Goal: Task Accomplishment & Management: Manage account settings

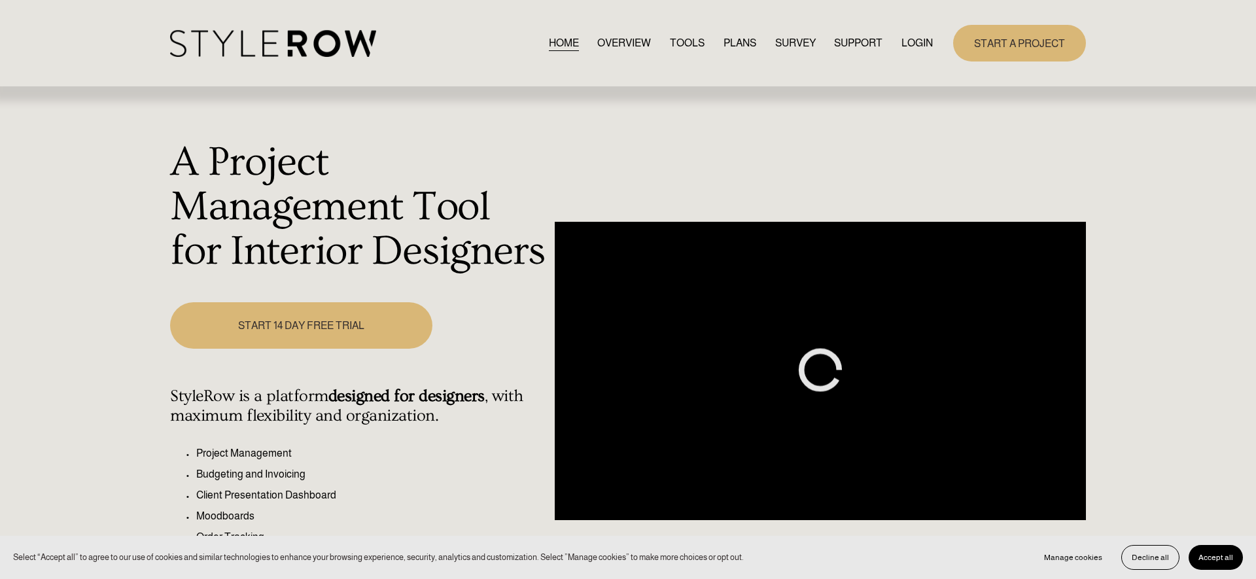
click at [923, 39] on link "LOGIN" at bounding box center [916, 43] width 31 height 18
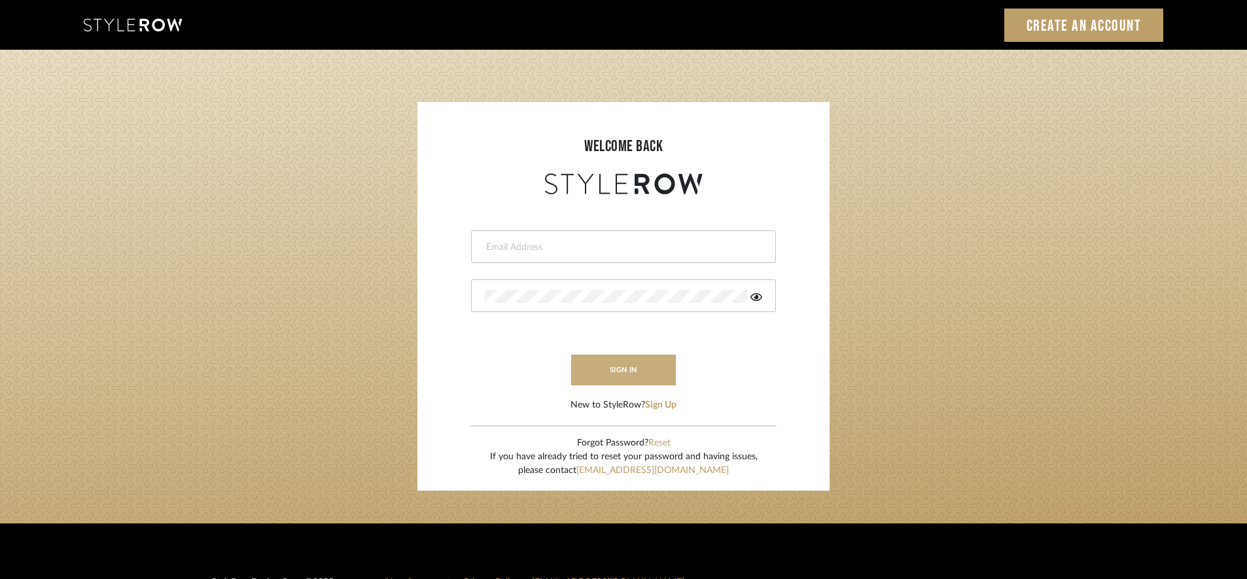
type input "khrysten@khrystentaylor.com"
click at [612, 367] on button "sign in" at bounding box center [623, 370] width 105 height 31
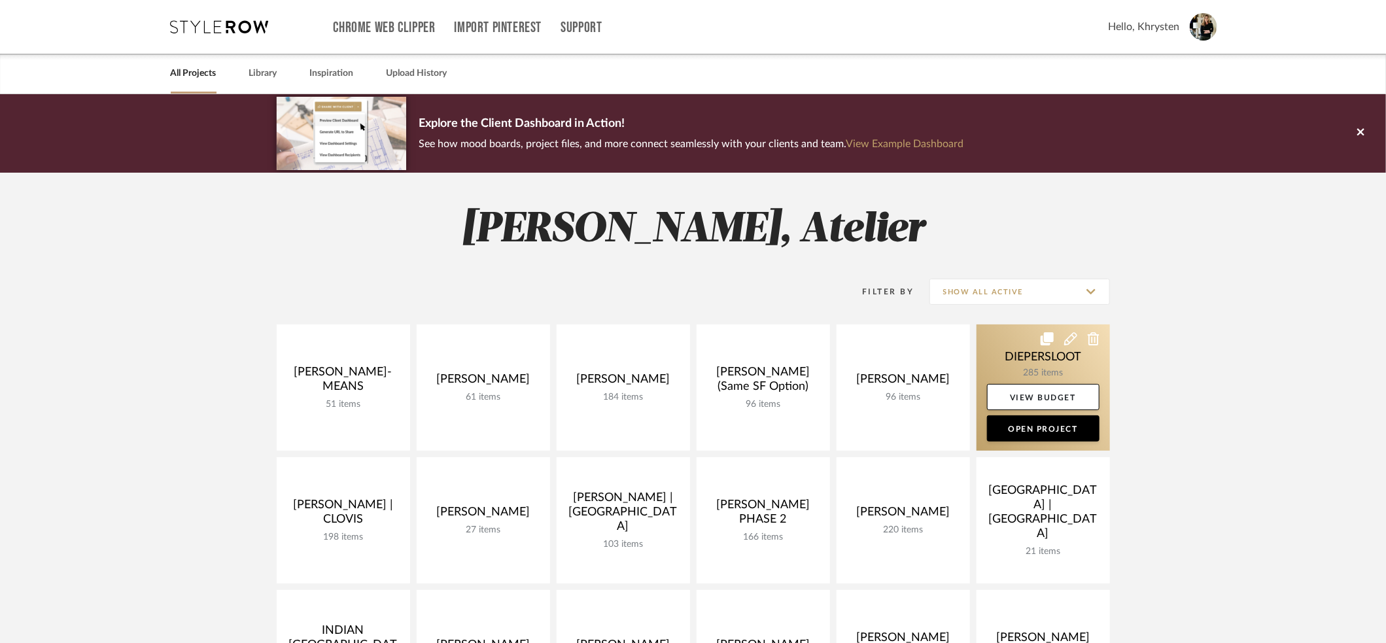
click at [1034, 357] on link at bounding box center [1043, 387] width 133 height 126
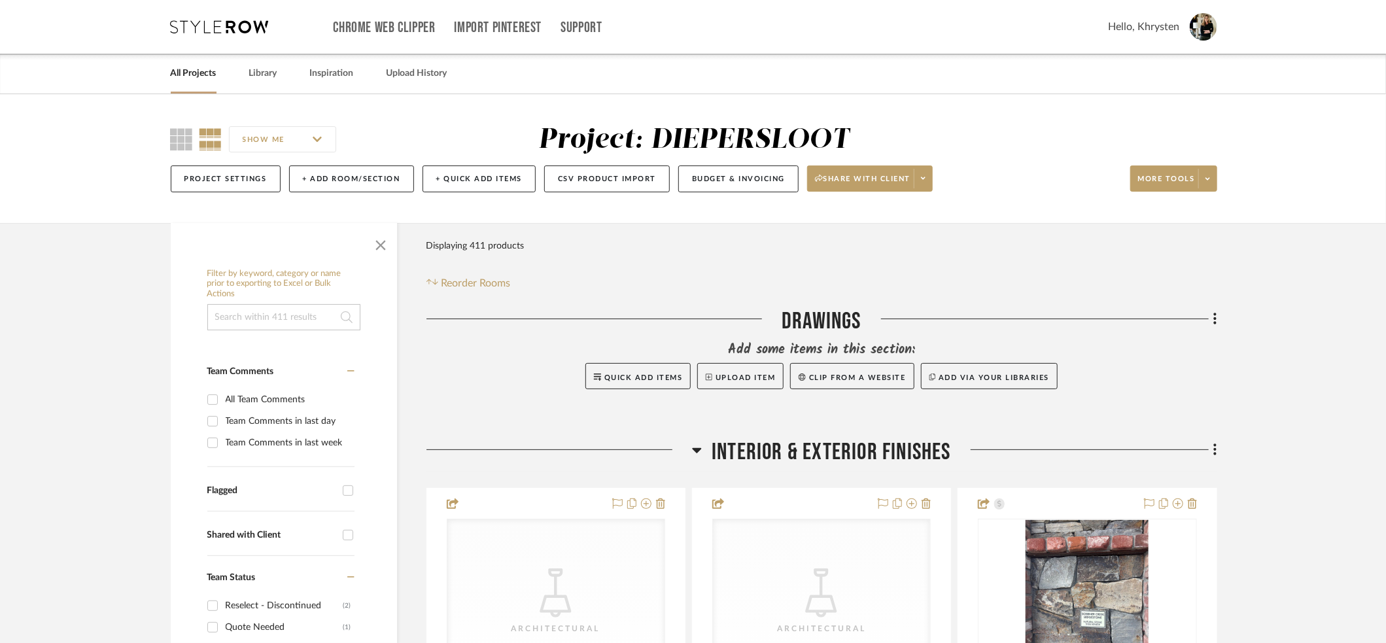
click at [201, 27] on icon at bounding box center [220, 26] width 98 height 13
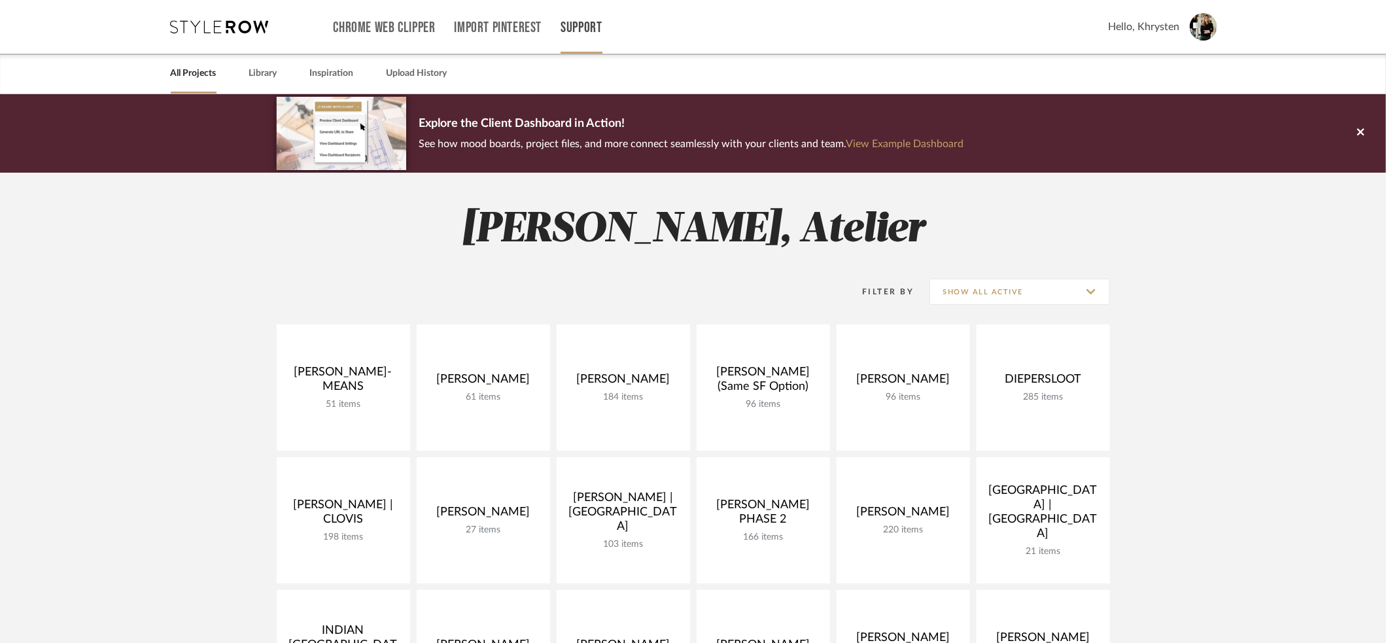
click at [589, 24] on link "Support" at bounding box center [581, 27] width 41 height 11
click at [601, 52] on span "Resource Center" at bounding box center [609, 53] width 75 height 11
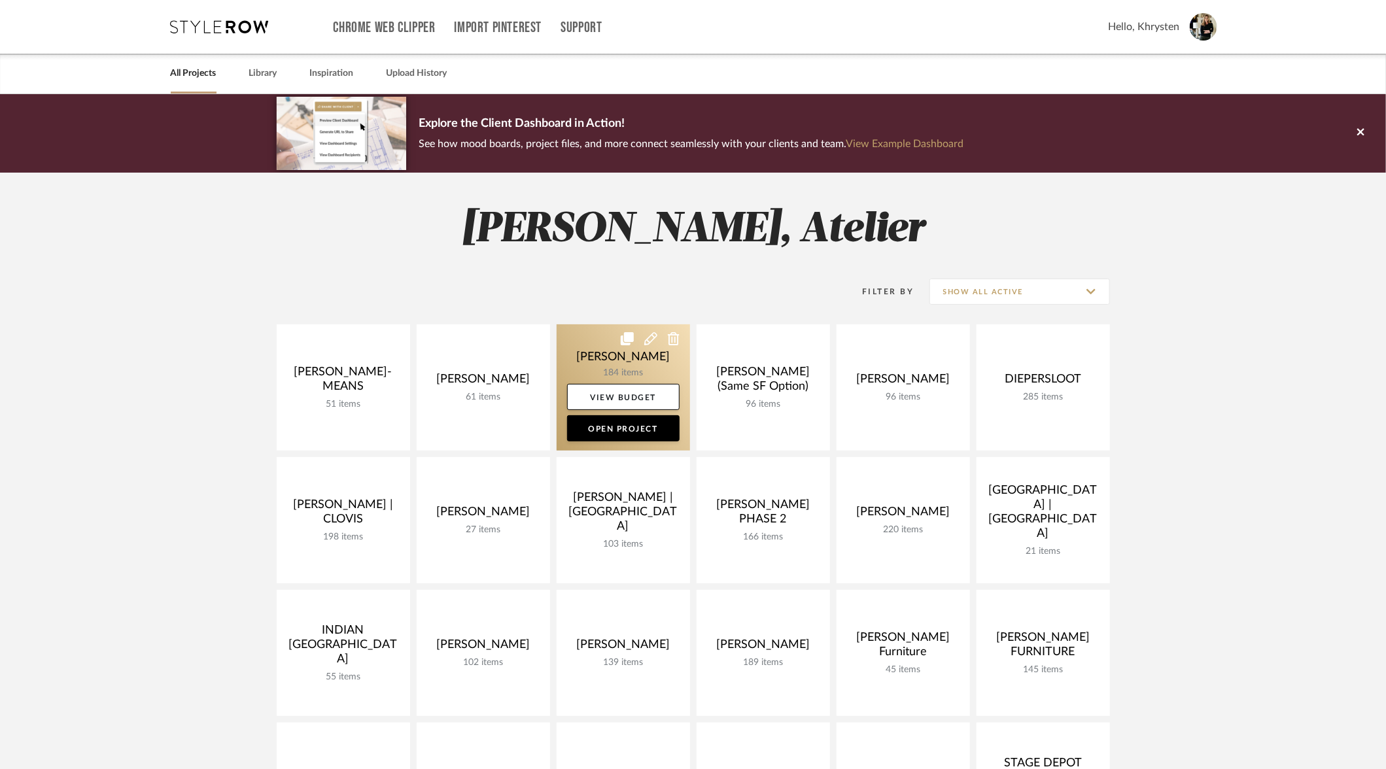
click at [630, 353] on link at bounding box center [623, 387] width 133 height 126
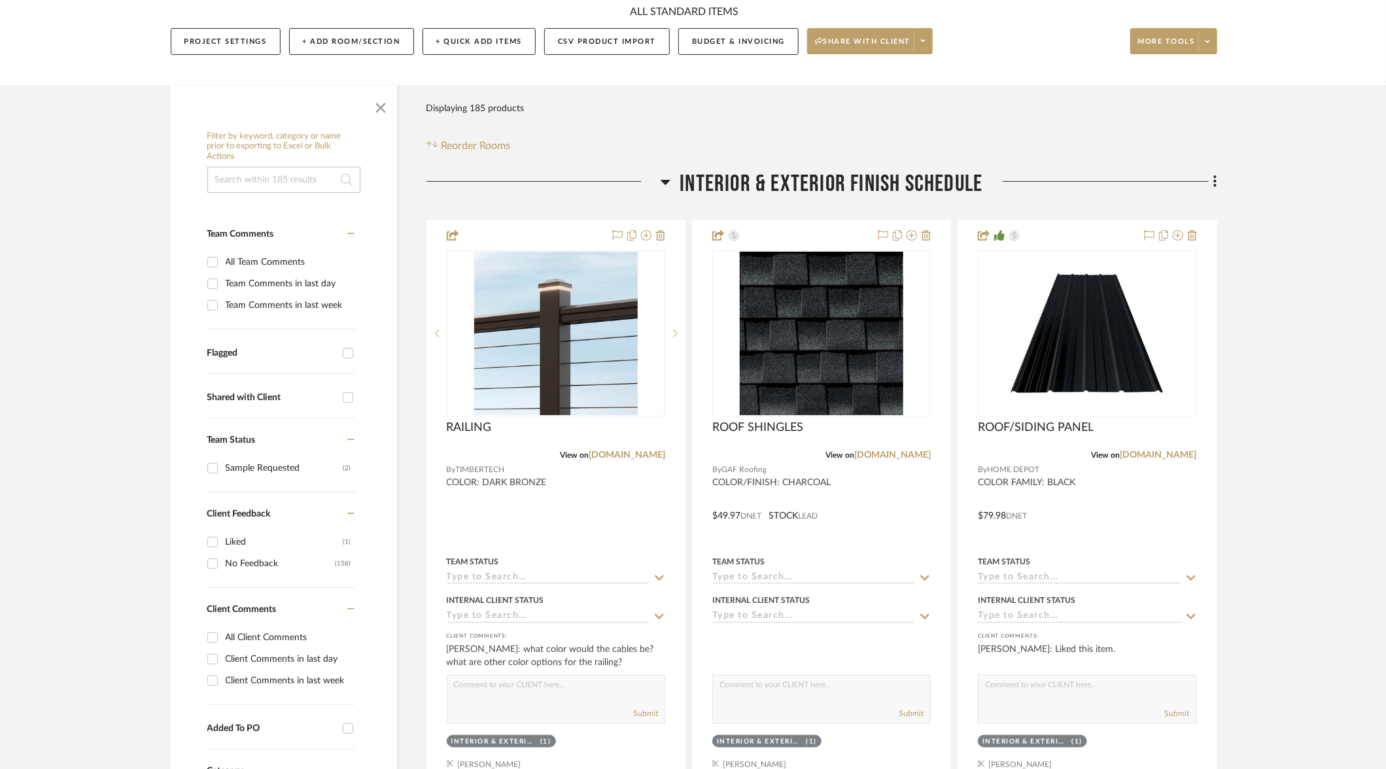
scroll to position [159, 0]
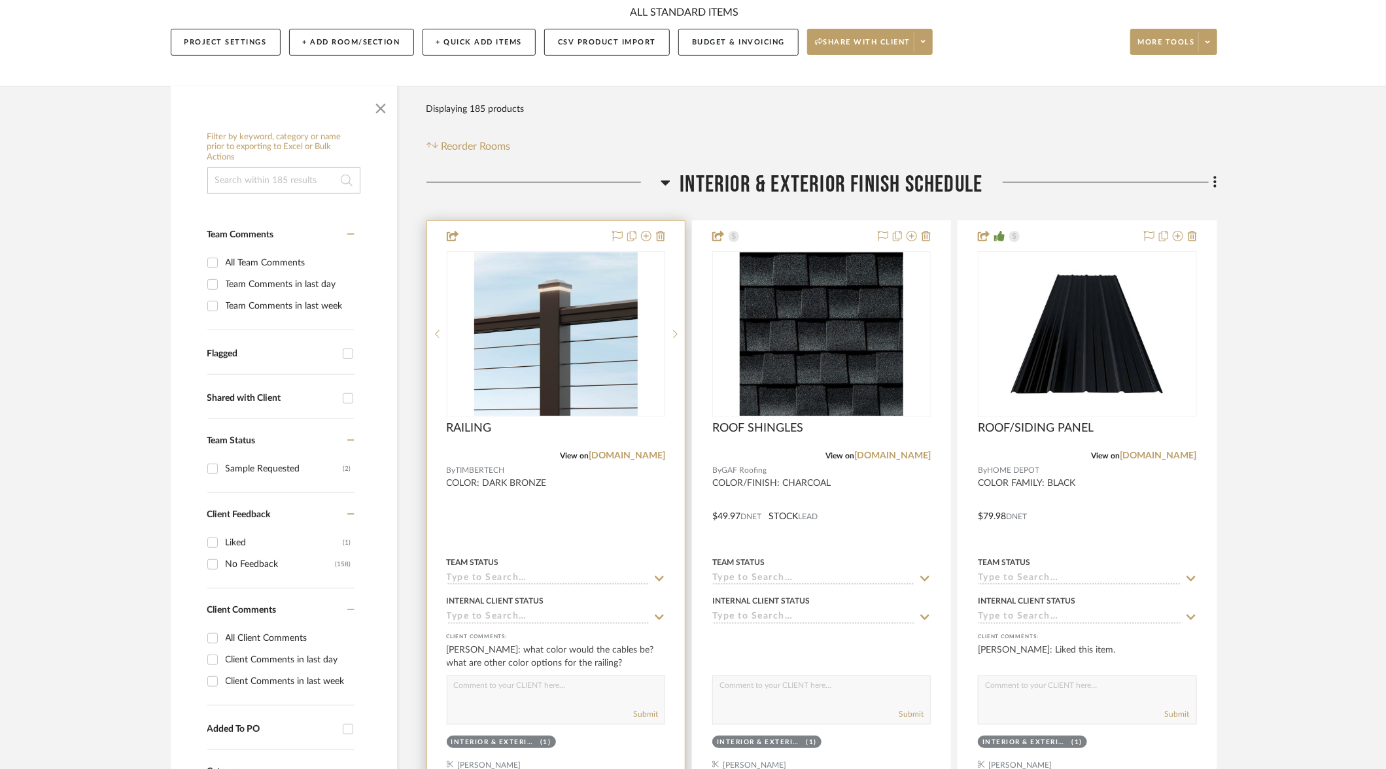
click at [609, 528] on div at bounding box center [556, 507] width 258 height 572
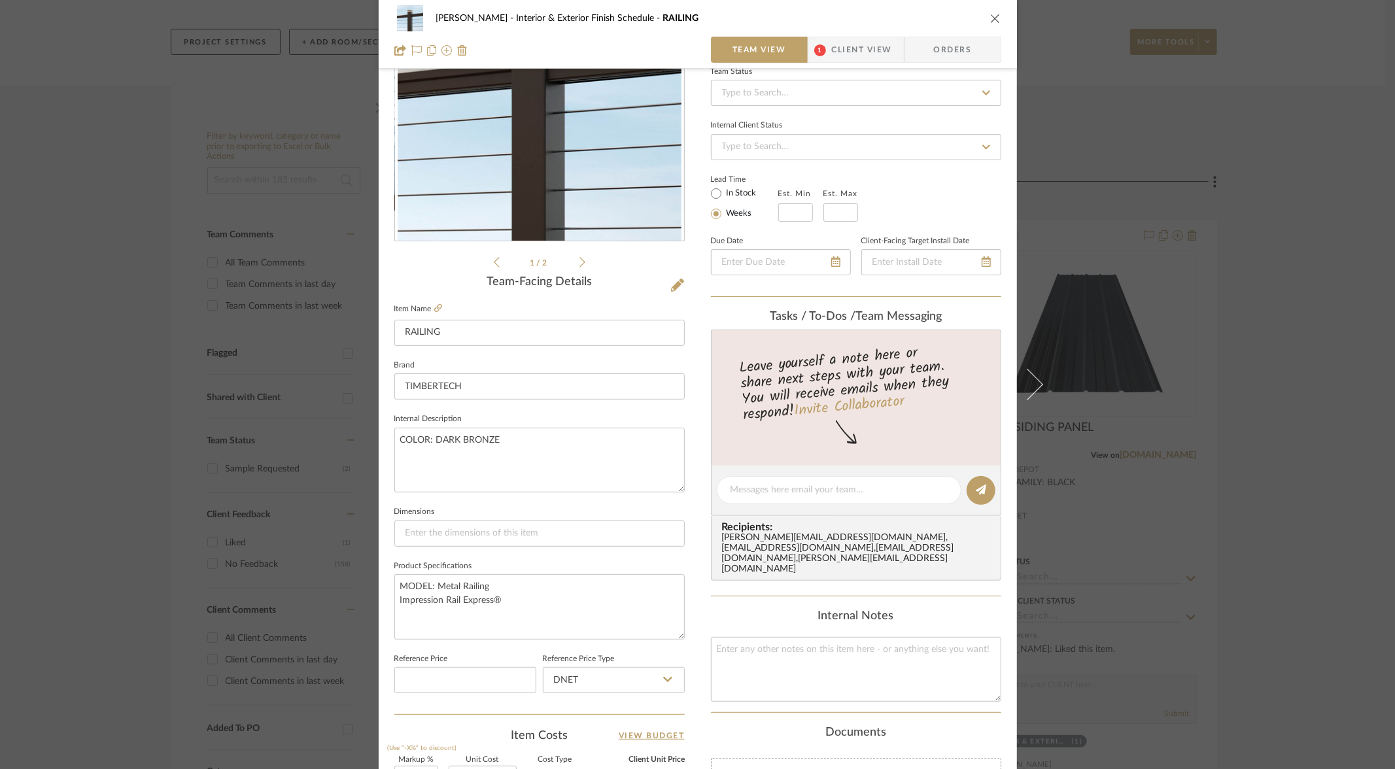
scroll to position [0, 0]
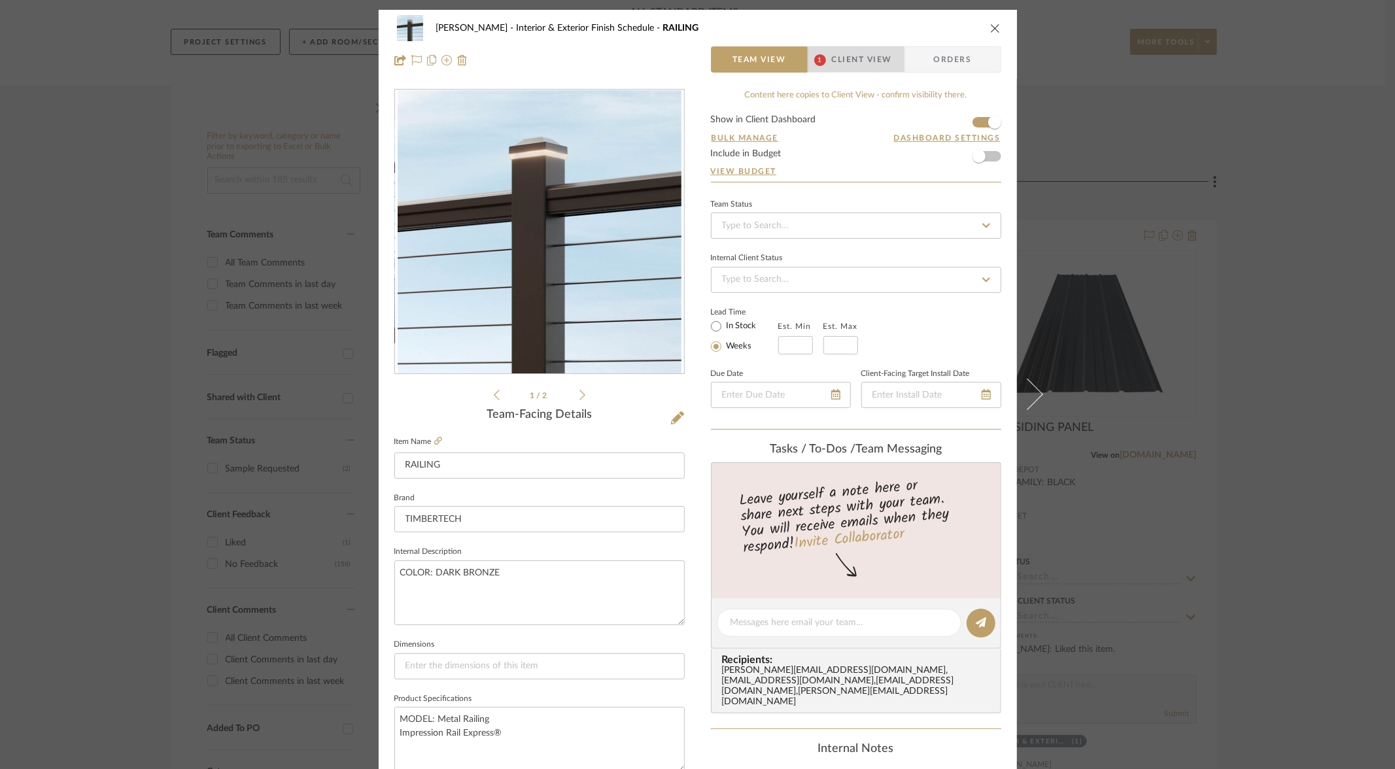
click at [854, 55] on span "Client View" at bounding box center [862, 59] width 60 height 26
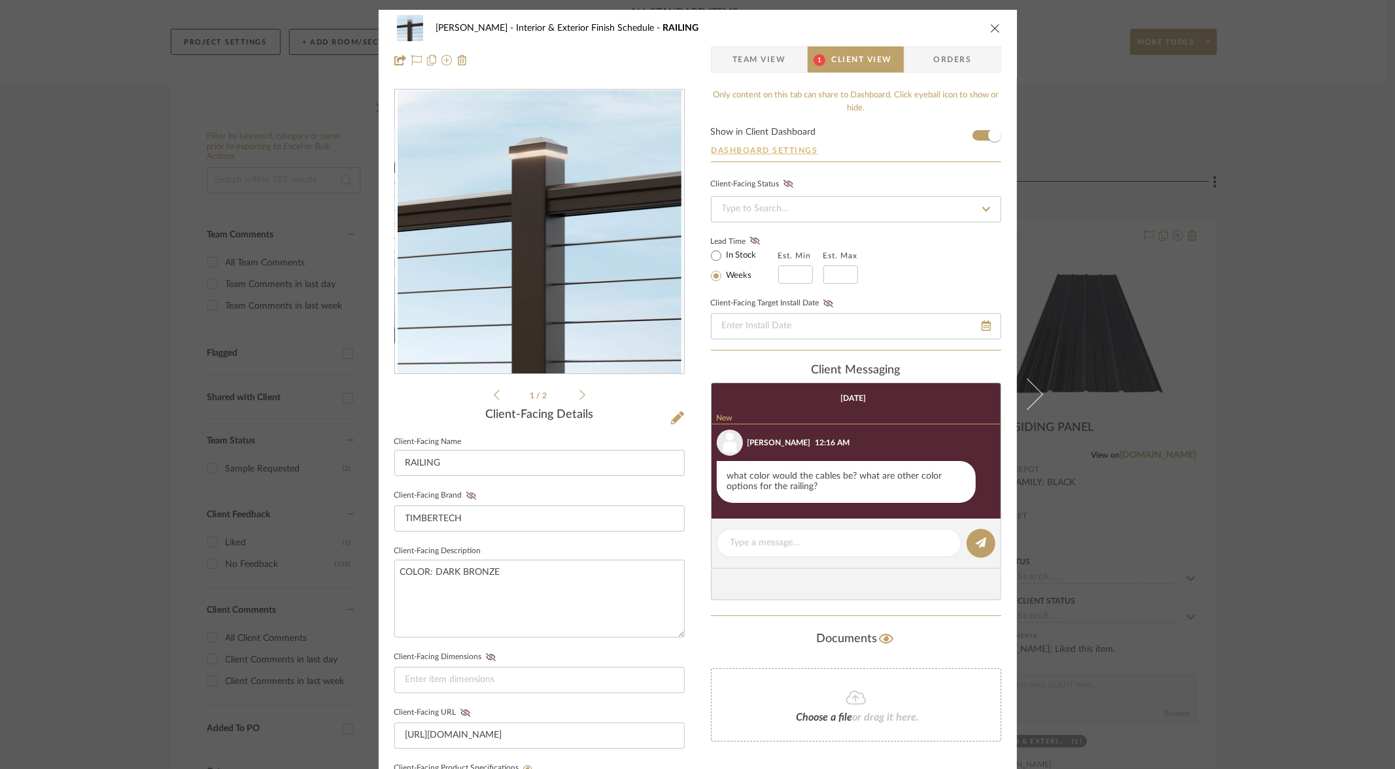
click at [729, 153] on button "Dashboard Settings" at bounding box center [765, 151] width 108 height 12
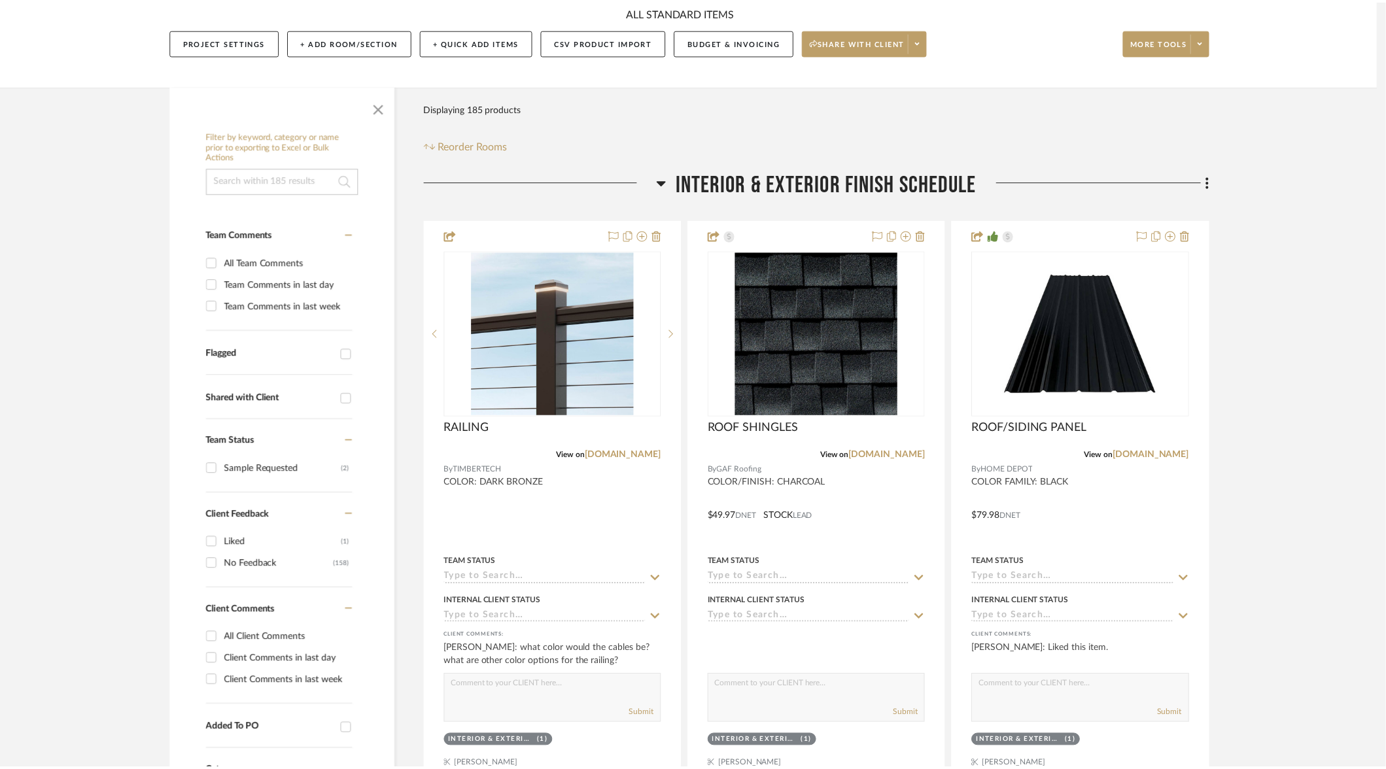
scroll to position [159, 0]
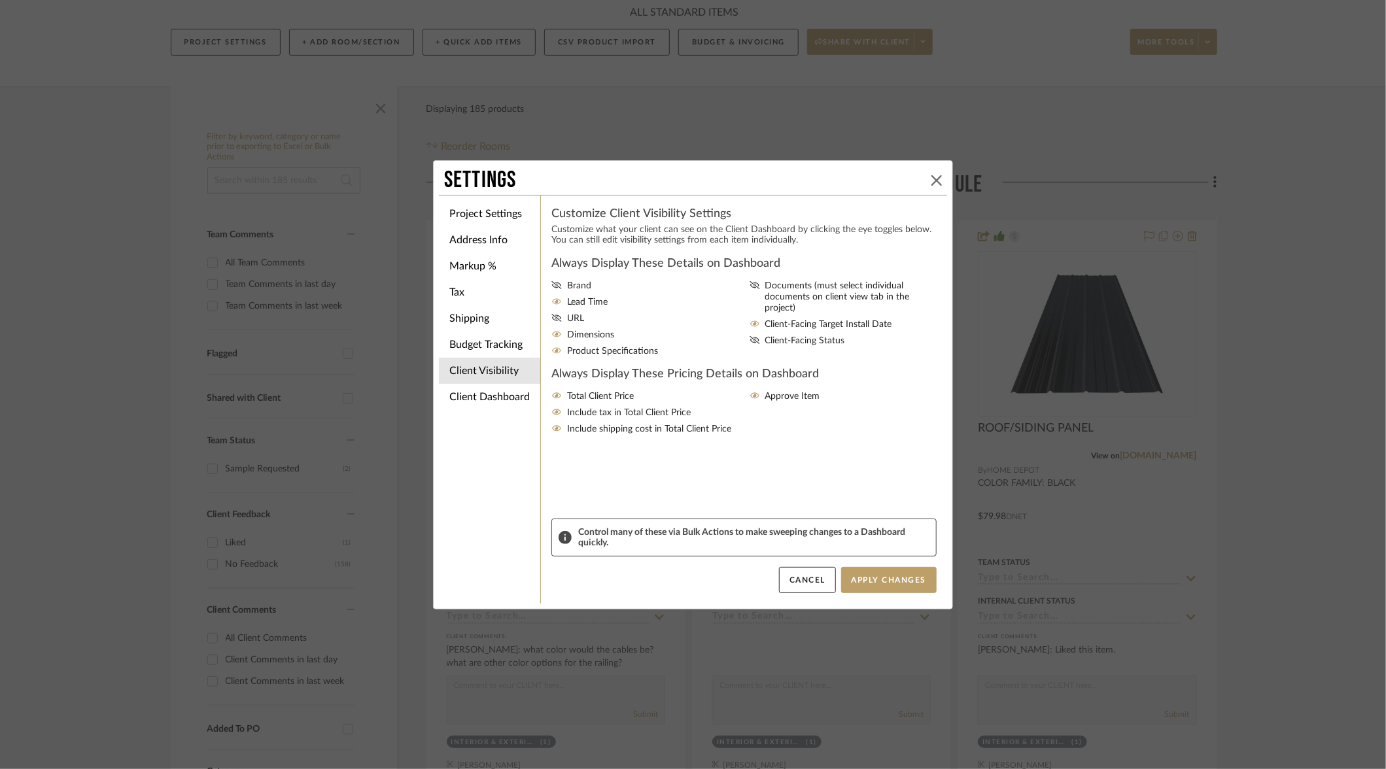
click at [938, 177] on button at bounding box center [937, 181] width 16 height 16
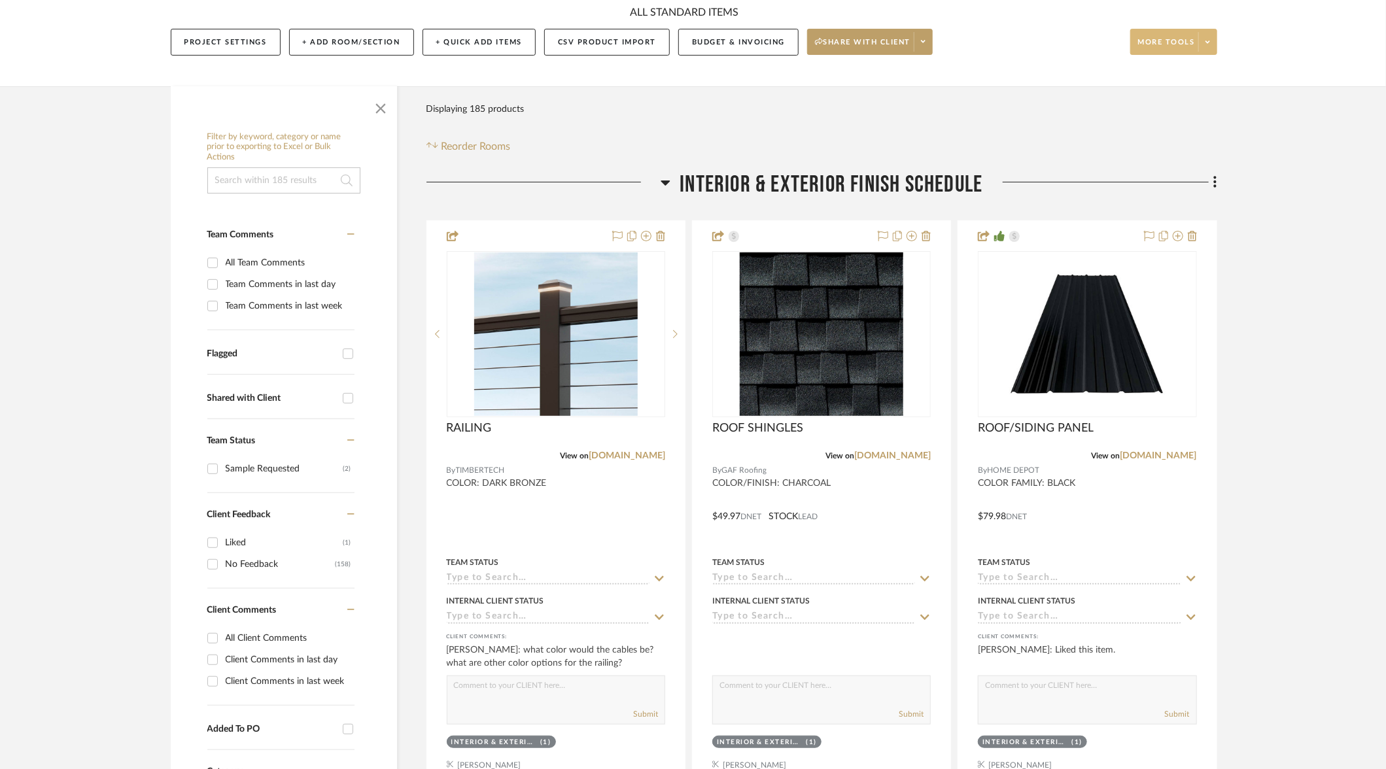
click at [1159, 41] on span "More tools" at bounding box center [1166, 47] width 57 height 20
click at [1204, 43] on div at bounding box center [693, 384] width 1386 height 769
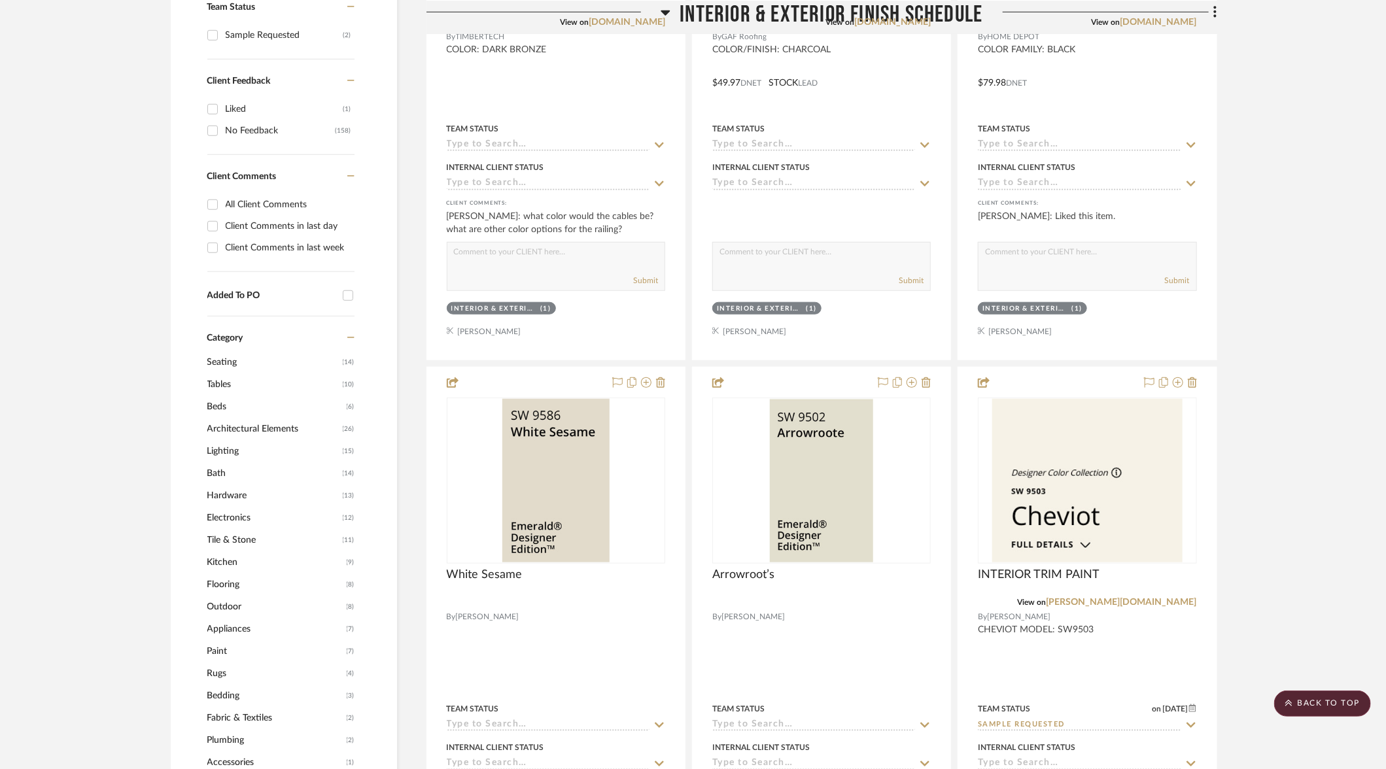
scroll to position [0, 0]
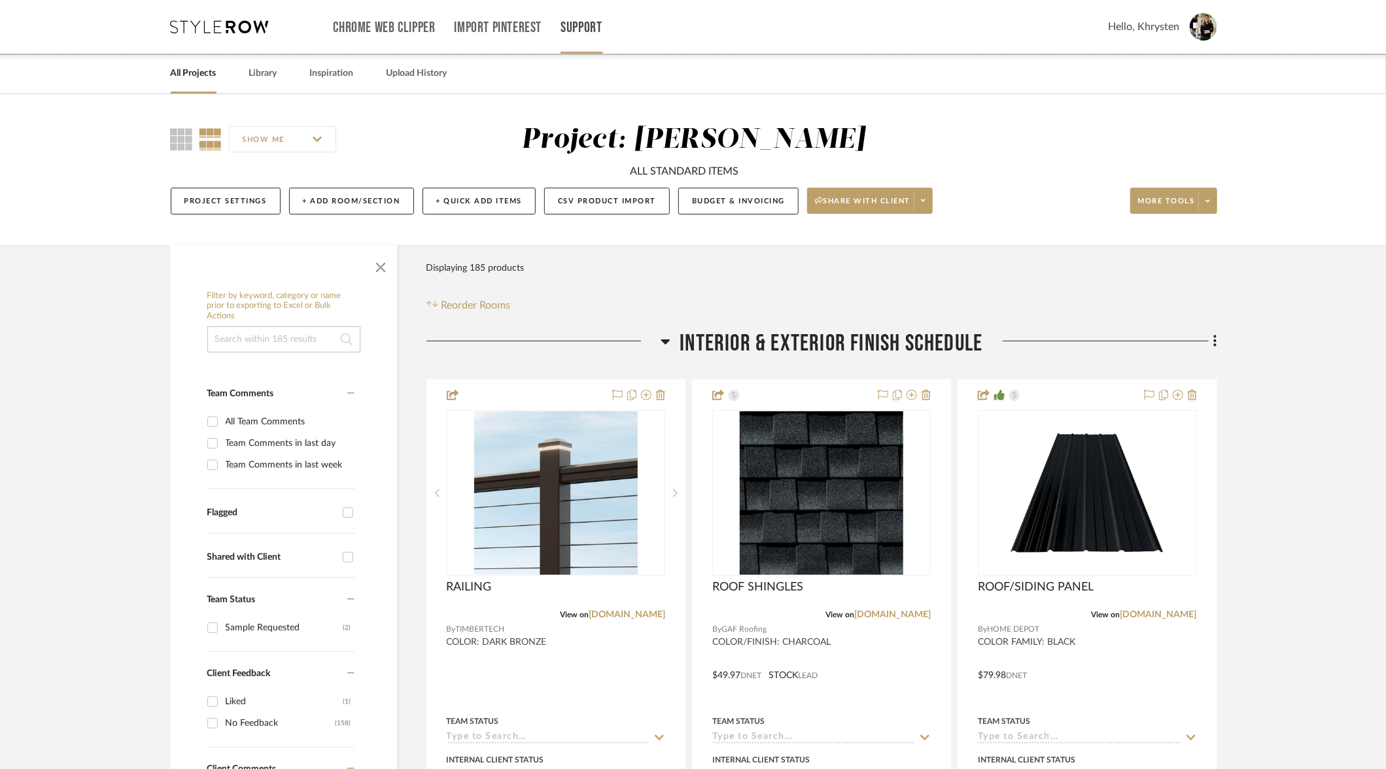
click at [592, 22] on link "Support" at bounding box center [581, 27] width 41 height 11
click at [587, 54] on span "Resource Center" at bounding box center [609, 53] width 75 height 11
click at [254, 72] on link "Library" at bounding box center [263, 74] width 28 height 18
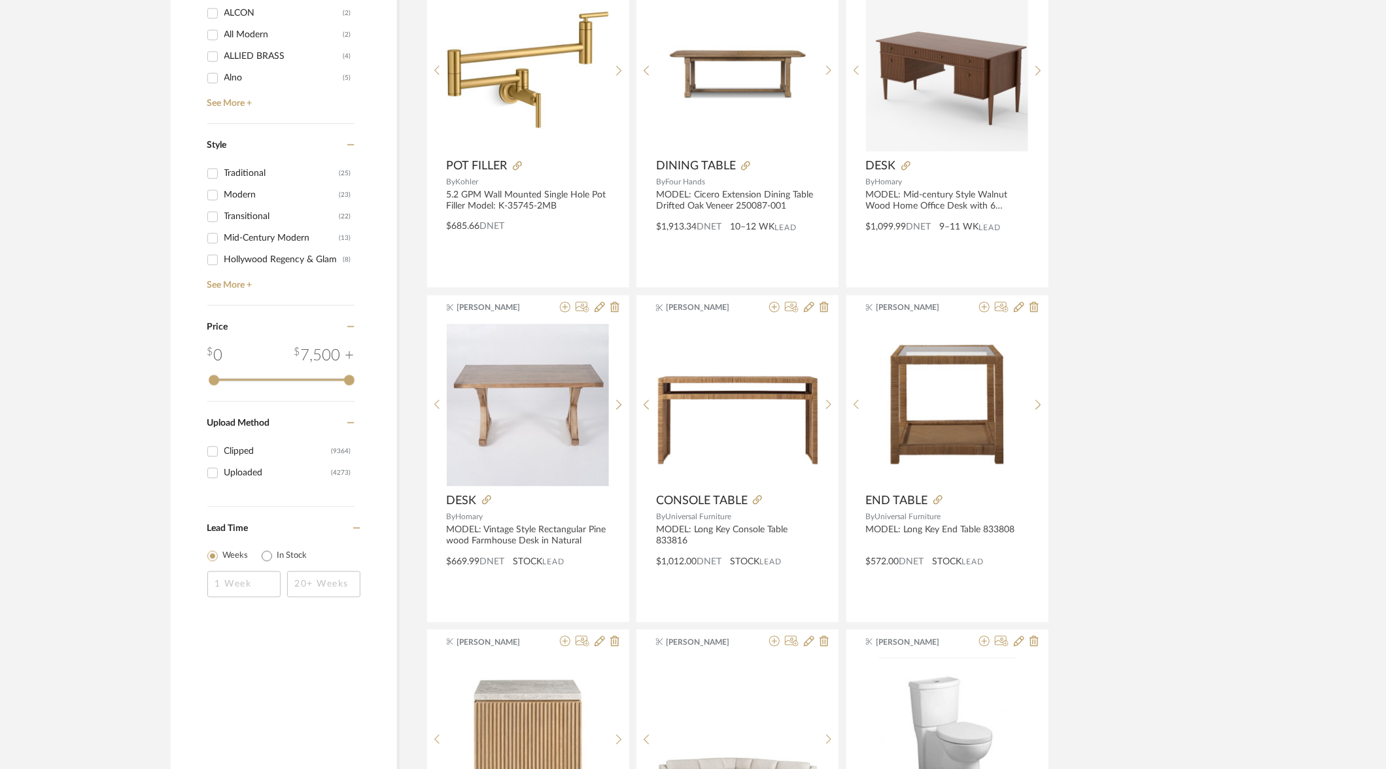
scroll to position [1629, 0]
click at [230, 283] on link "See More +" at bounding box center [279, 279] width 150 height 21
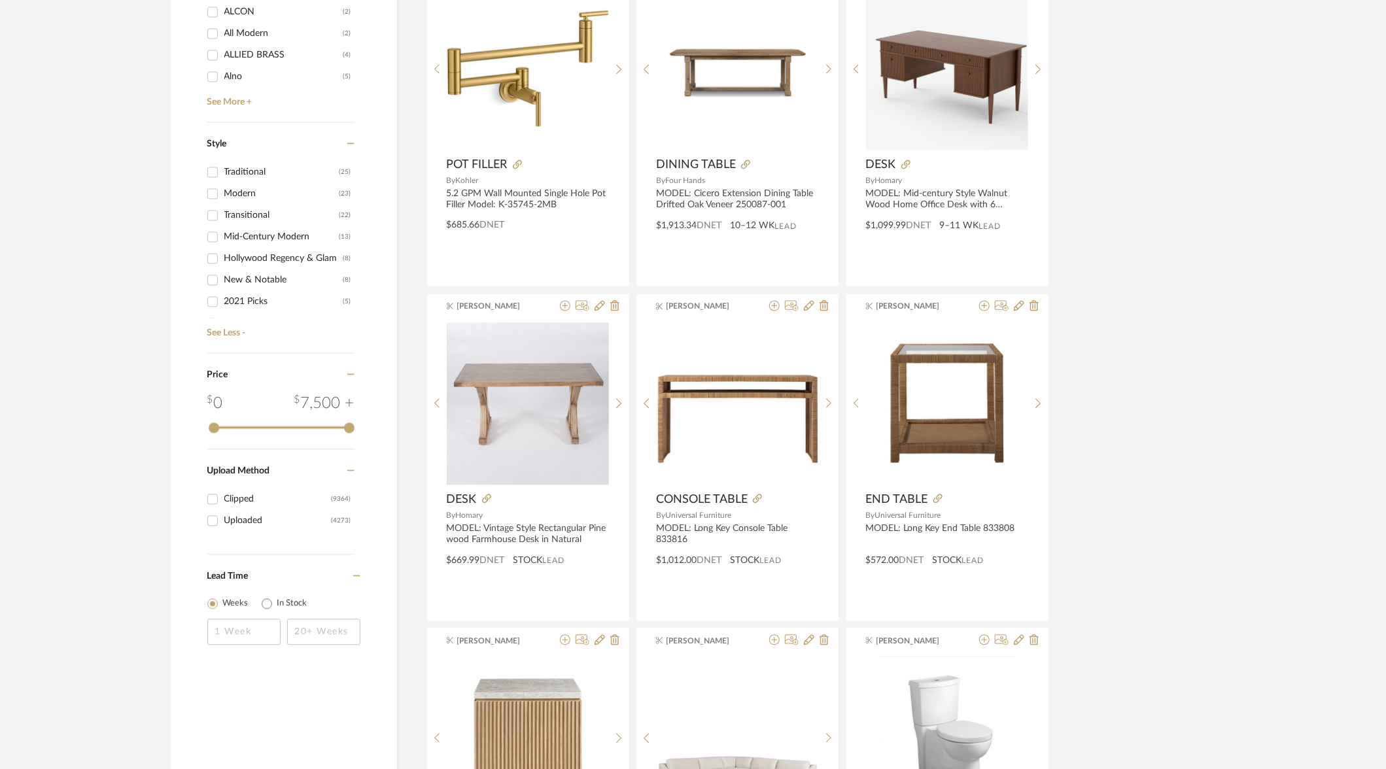
click at [213, 171] on input "Traditional (25)" at bounding box center [212, 172] width 21 height 21
checkbox input "true"
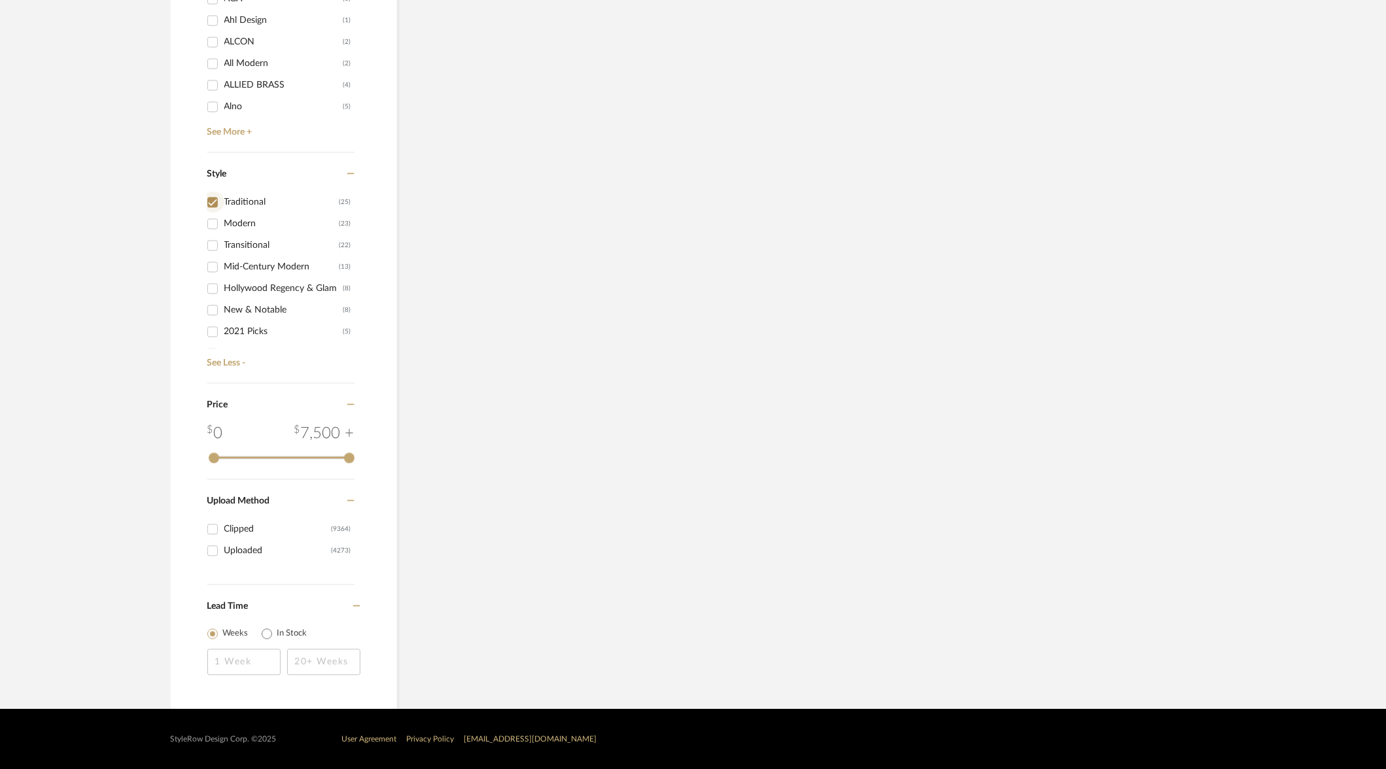
scroll to position [1595, 0]
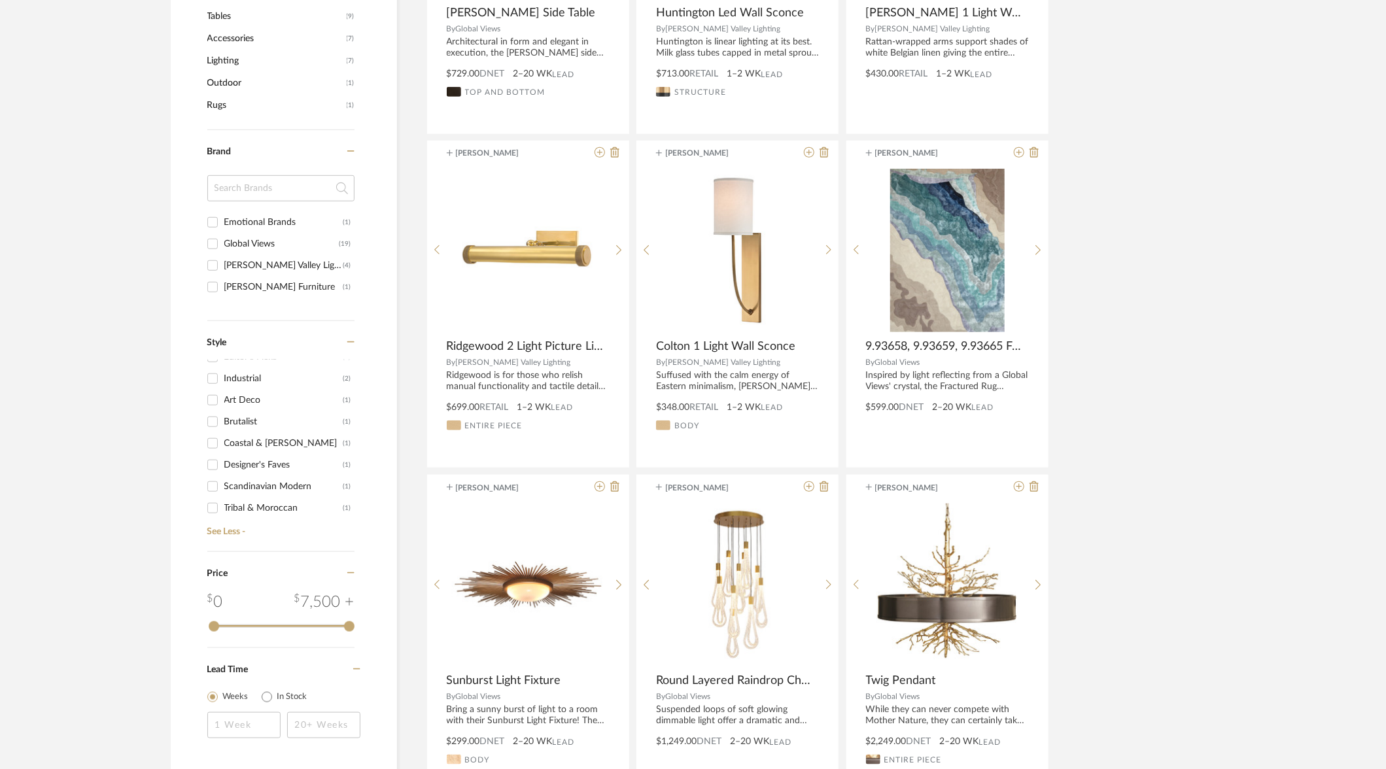
scroll to position [231, 0]
click at [214, 501] on input "Tribal & Moroccan (1)" at bounding box center [212, 507] width 21 height 21
checkbox input "true"
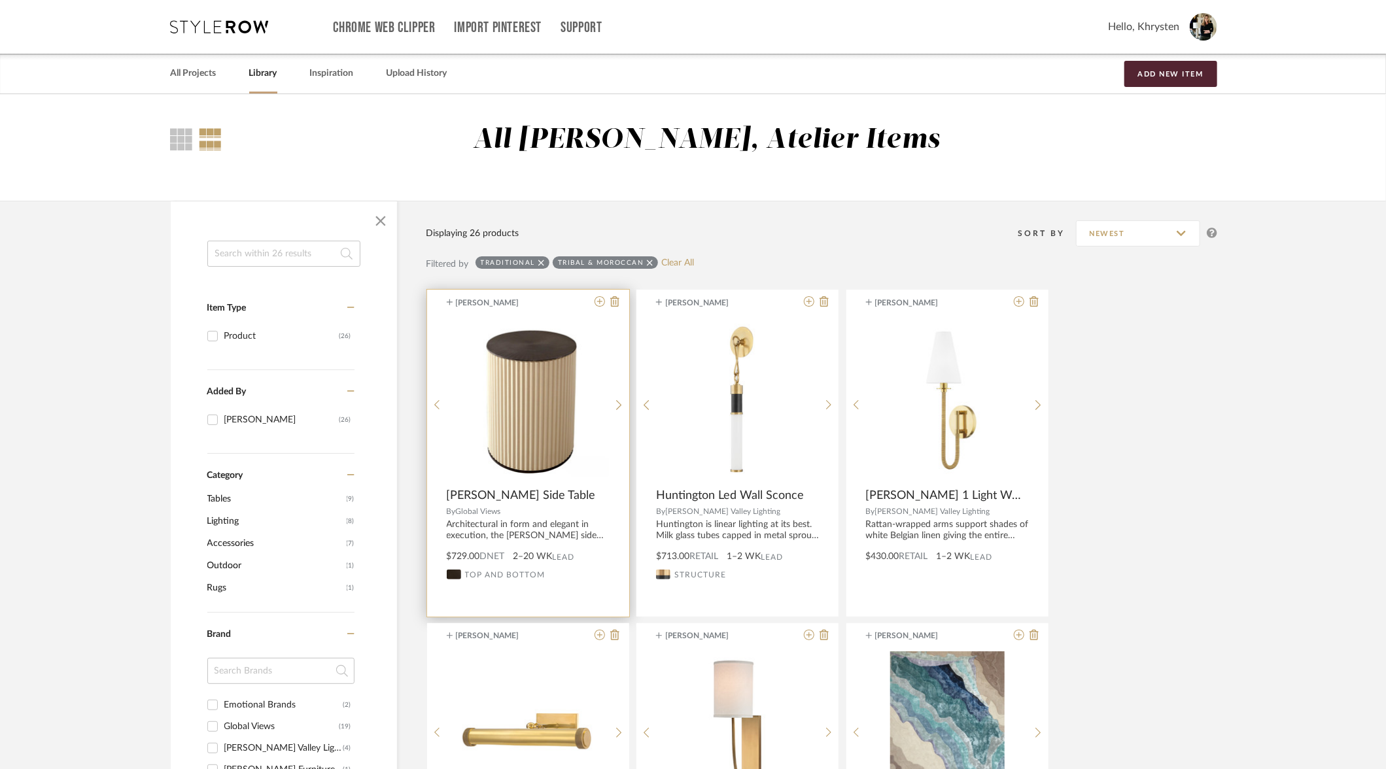
click at [569, 308] on div "Khrysten [PERSON_NAME] Side Table.pdf [PERSON_NAME] Side Table.pdf [PERSON_NAME…" at bounding box center [528, 453] width 202 height 327
click at [546, 305] on div "[PERSON_NAME]" at bounding box center [521, 303] width 137 height 12
click at [607, 323] on img "0" at bounding box center [528, 400] width 162 height 162
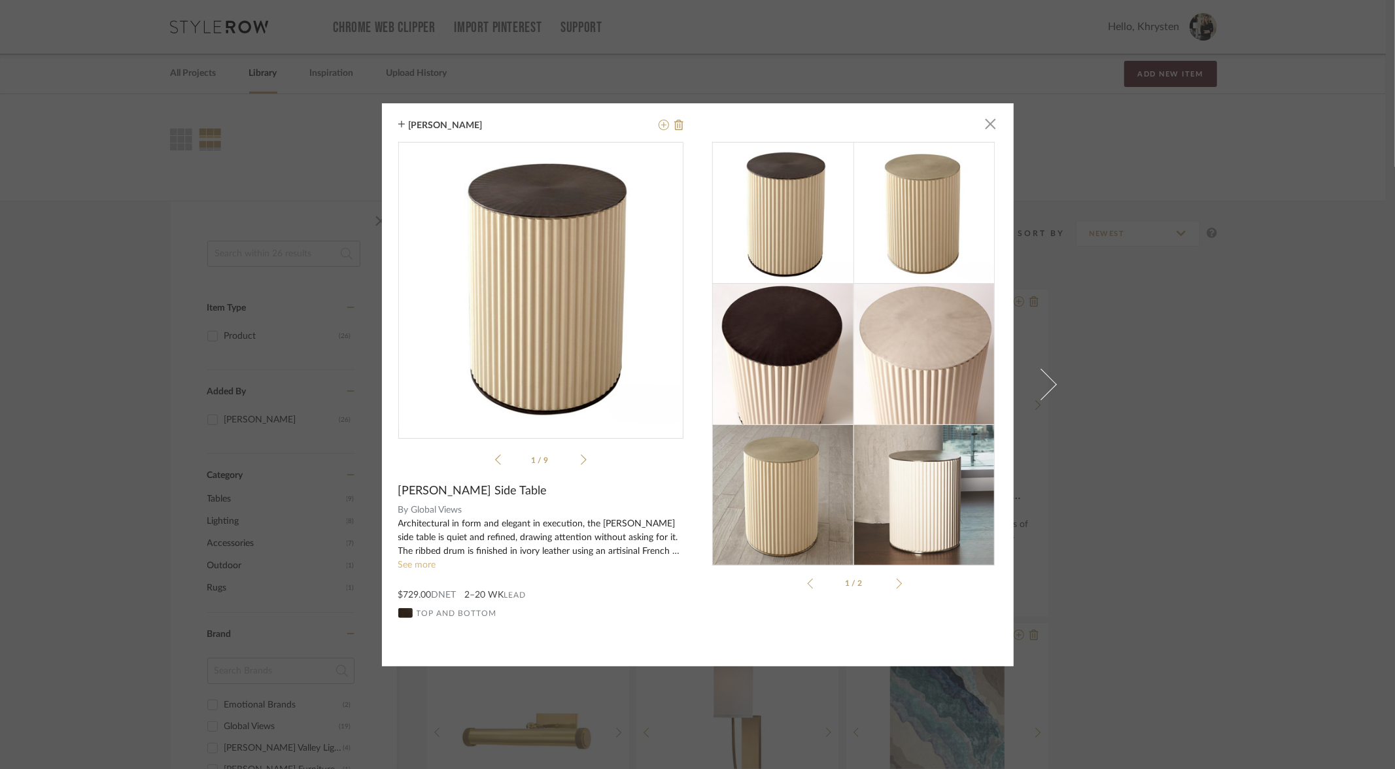
click at [398, 564] on link "See more" at bounding box center [417, 565] width 38 height 9
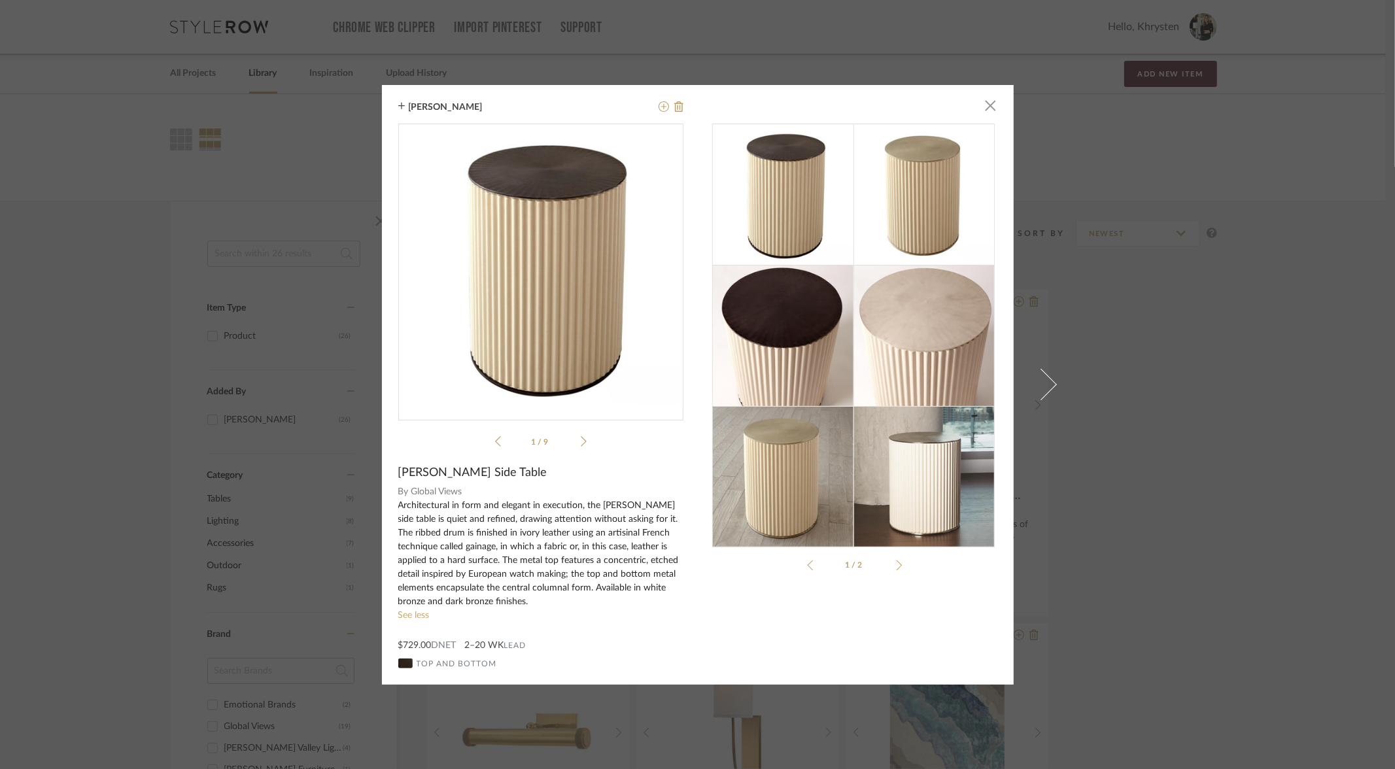
click at [421, 642] on div "Top and Bottom" at bounding box center [540, 664] width 285 height 10
click at [992, 107] on span "button" at bounding box center [991, 106] width 26 height 26
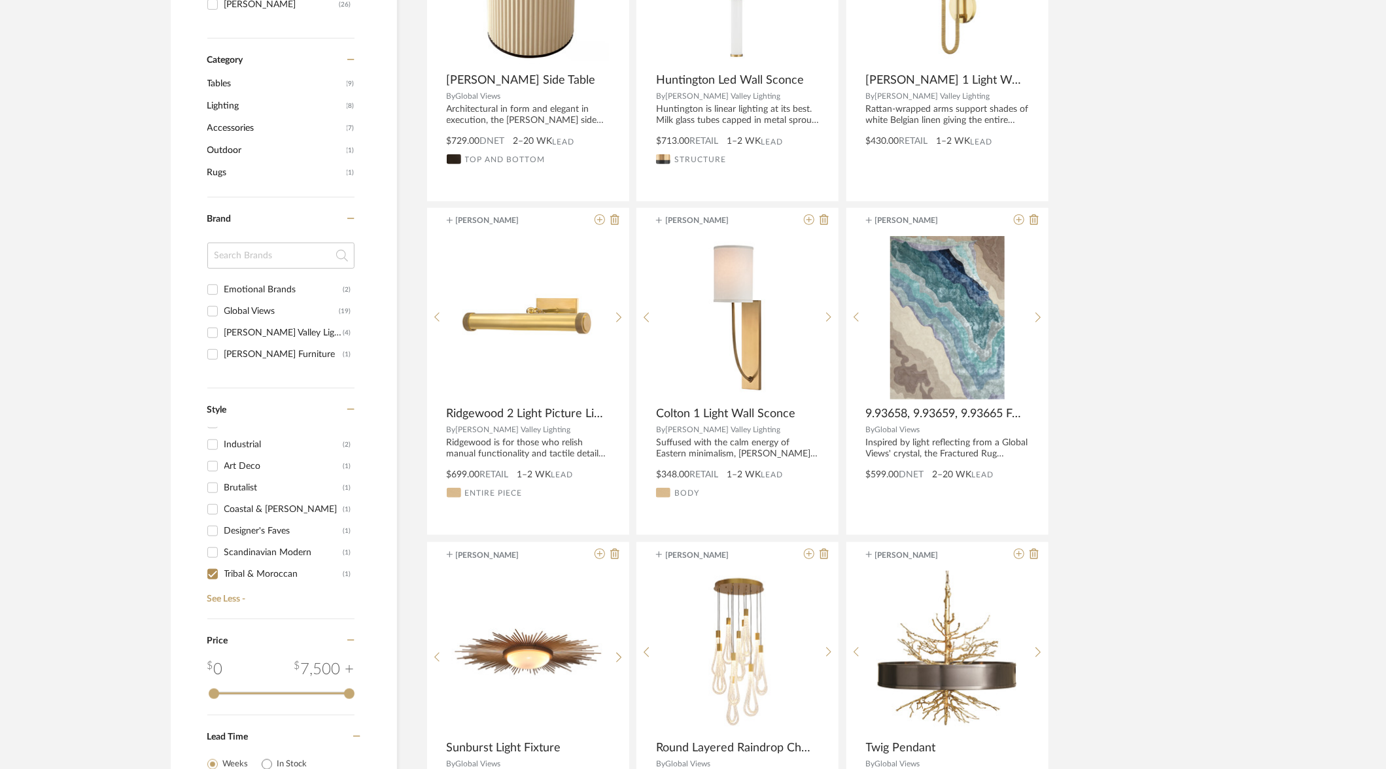
scroll to position [416, 0]
click at [214, 406] on span "Style" at bounding box center [217, 409] width 20 height 9
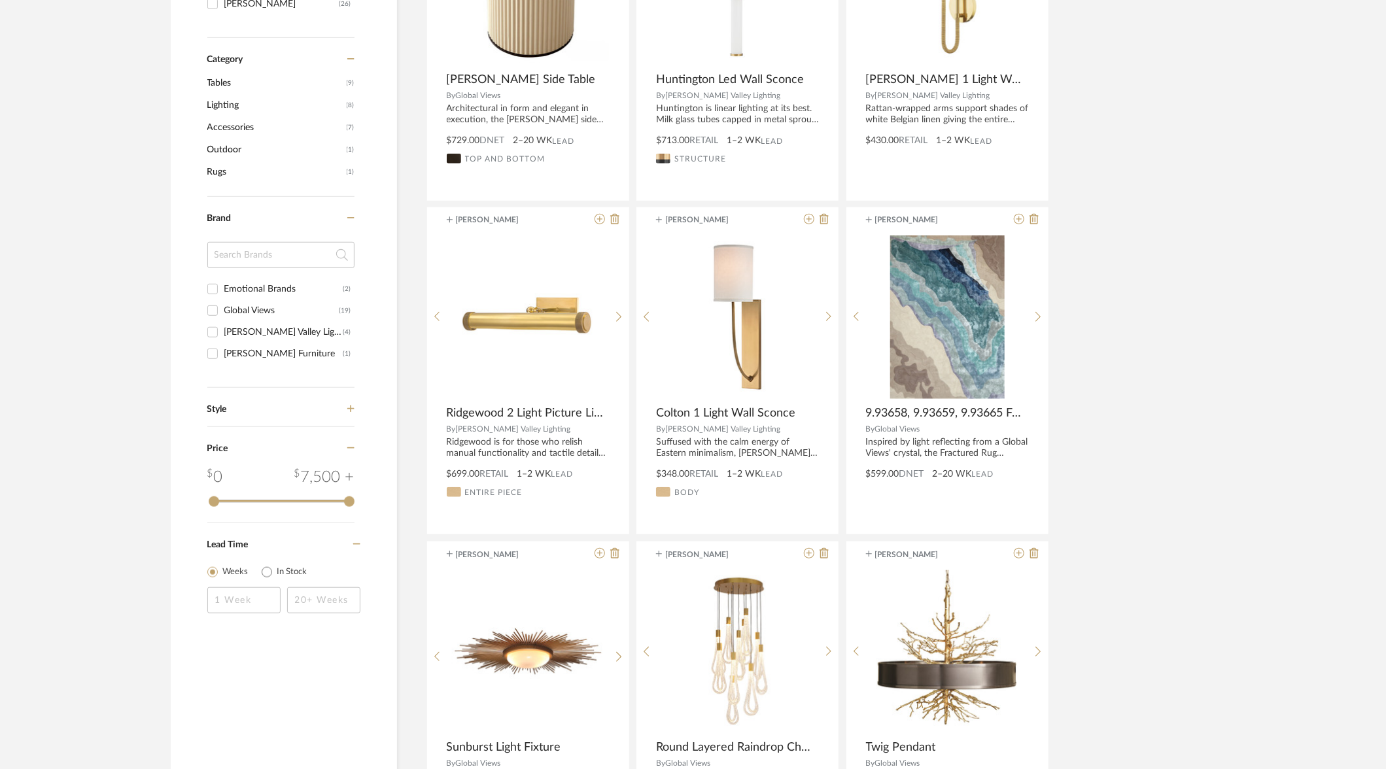
click at [214, 406] on span "Style" at bounding box center [217, 409] width 20 height 9
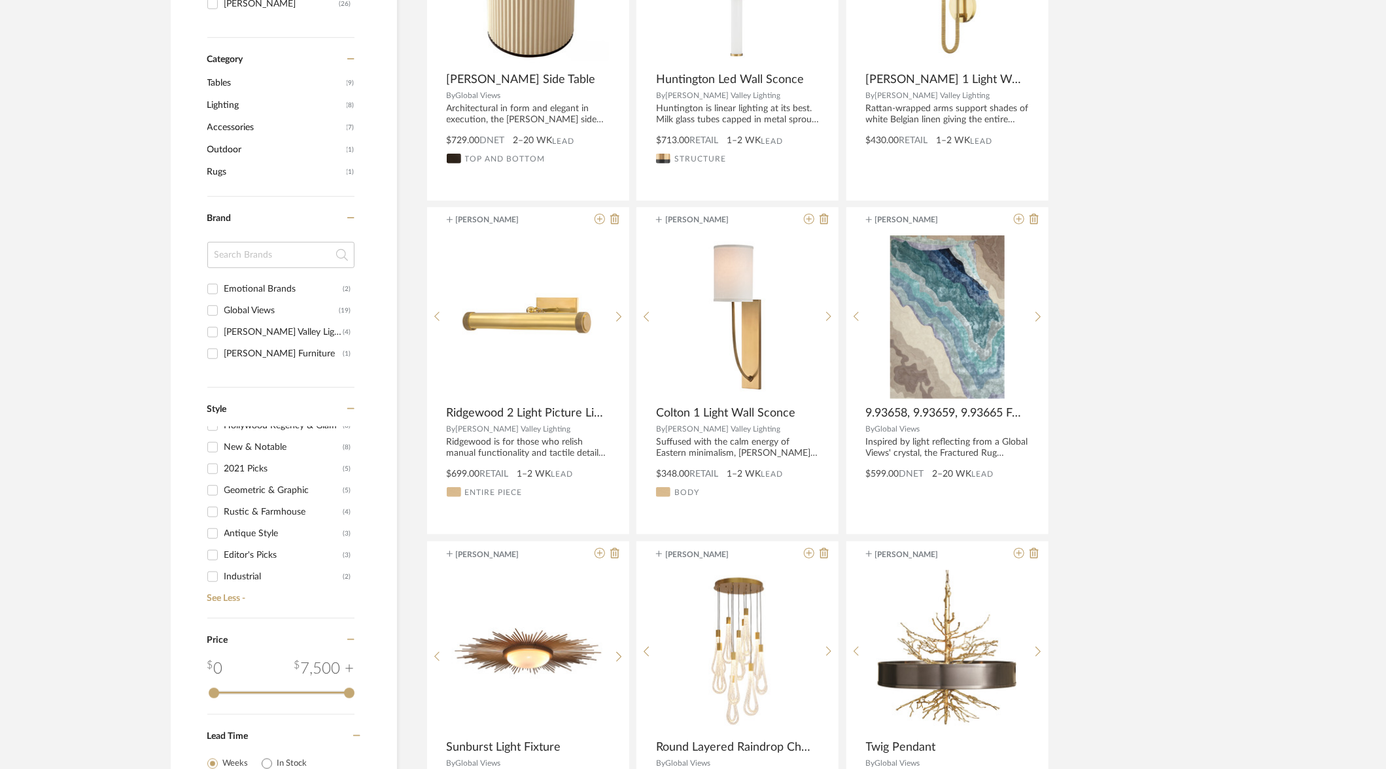
scroll to position [0, 0]
click at [213, 461] on input "Modern (23)" at bounding box center [212, 459] width 21 height 21
checkbox input "true"
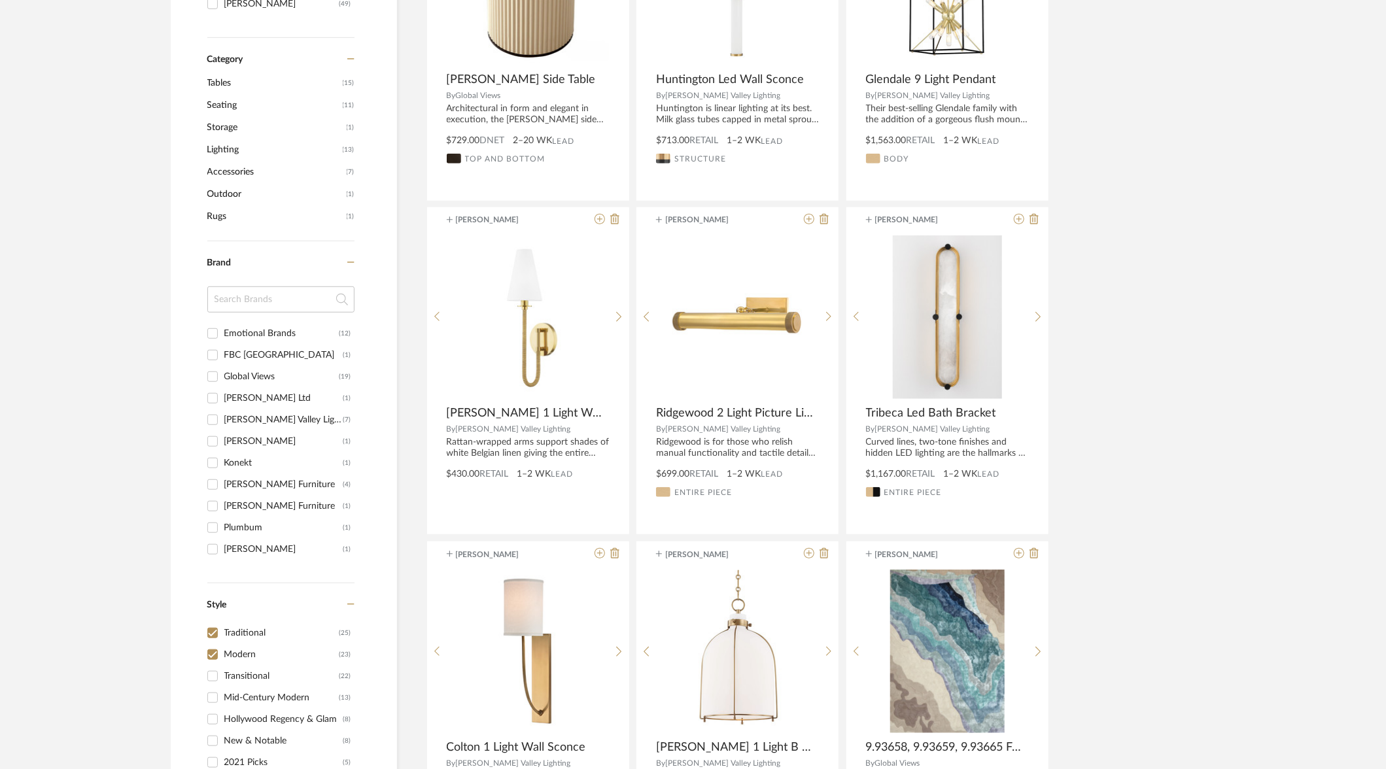
click at [215, 632] on input "Traditional (25)" at bounding box center [212, 633] width 21 height 21
checkbox input "false"
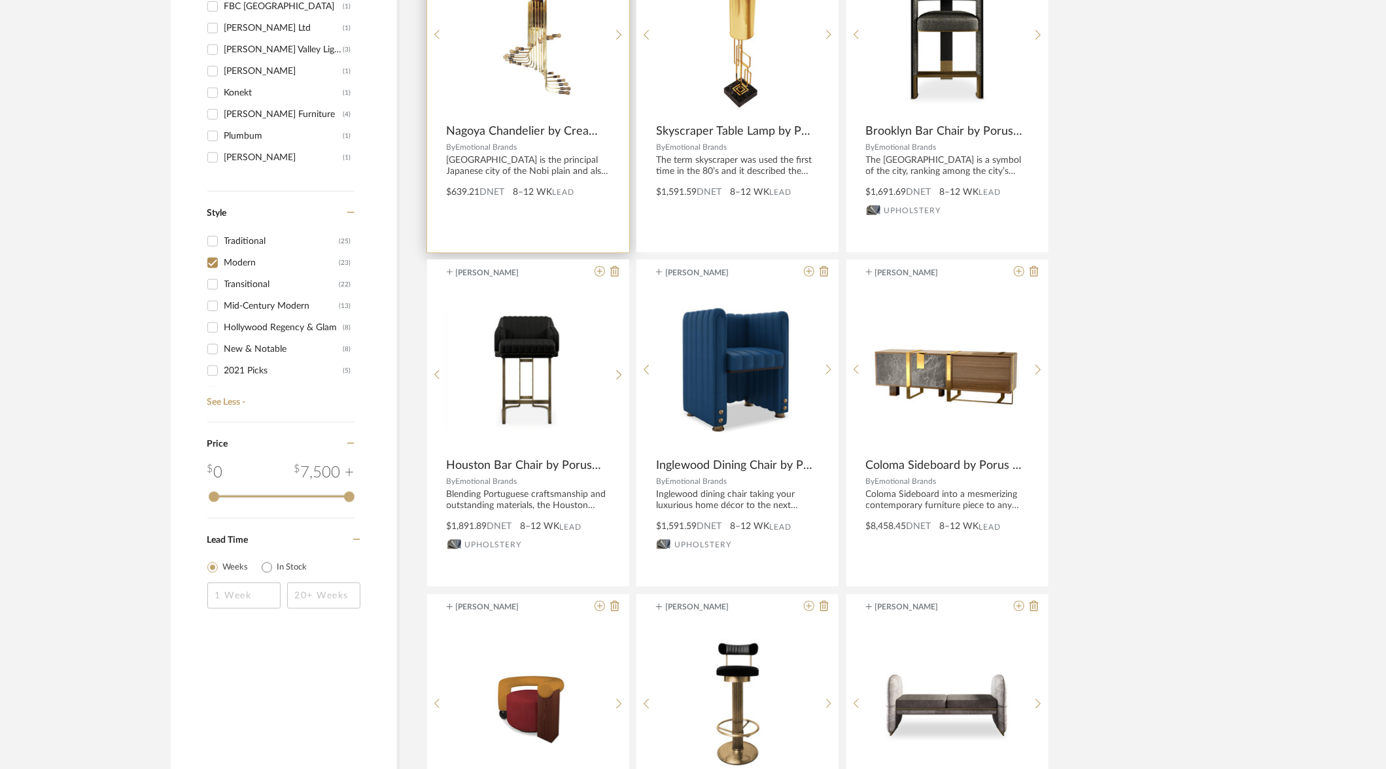
scroll to position [703, 0]
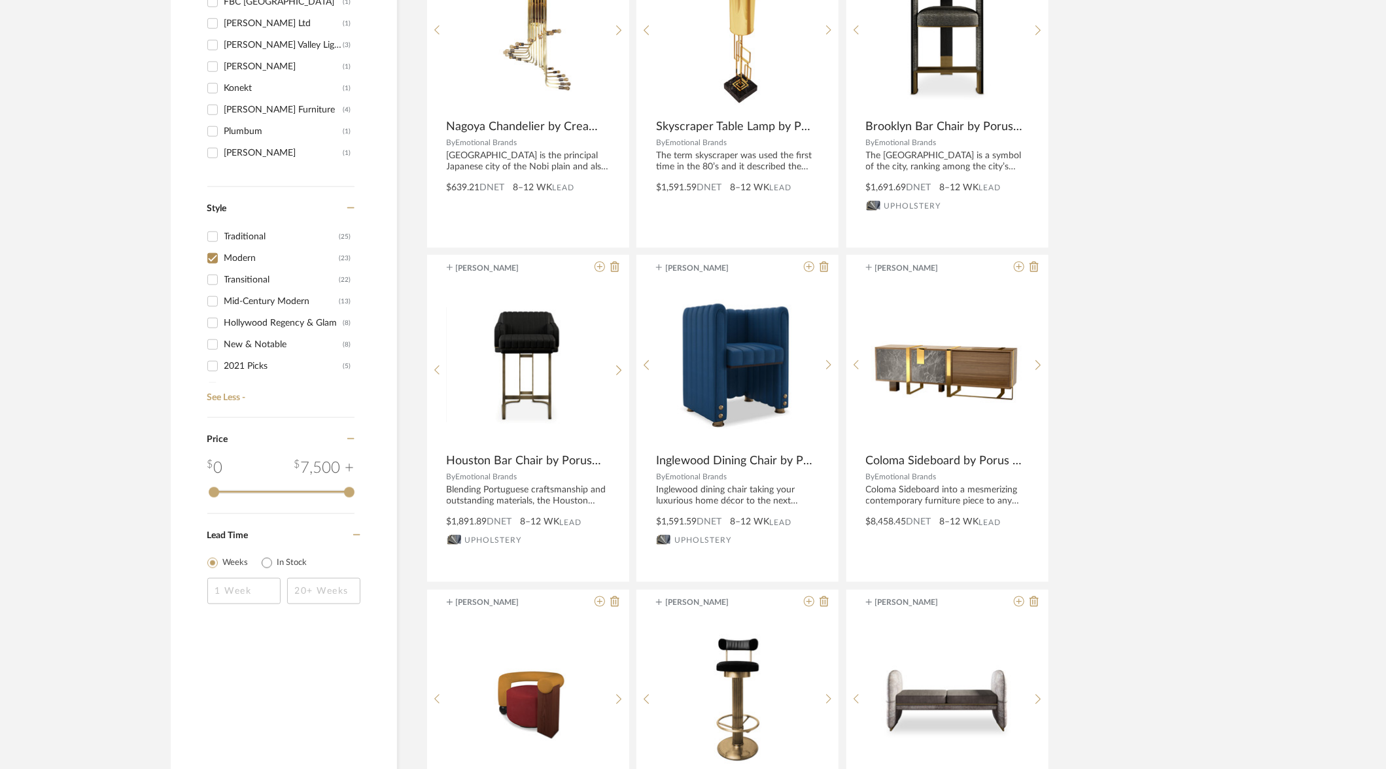
click at [270, 109] on div "[PERSON_NAME] Furniture" at bounding box center [283, 109] width 119 height 21
click at [223, 109] on input "[PERSON_NAME] (4)" at bounding box center [212, 109] width 21 height 21
checkbox input "true"
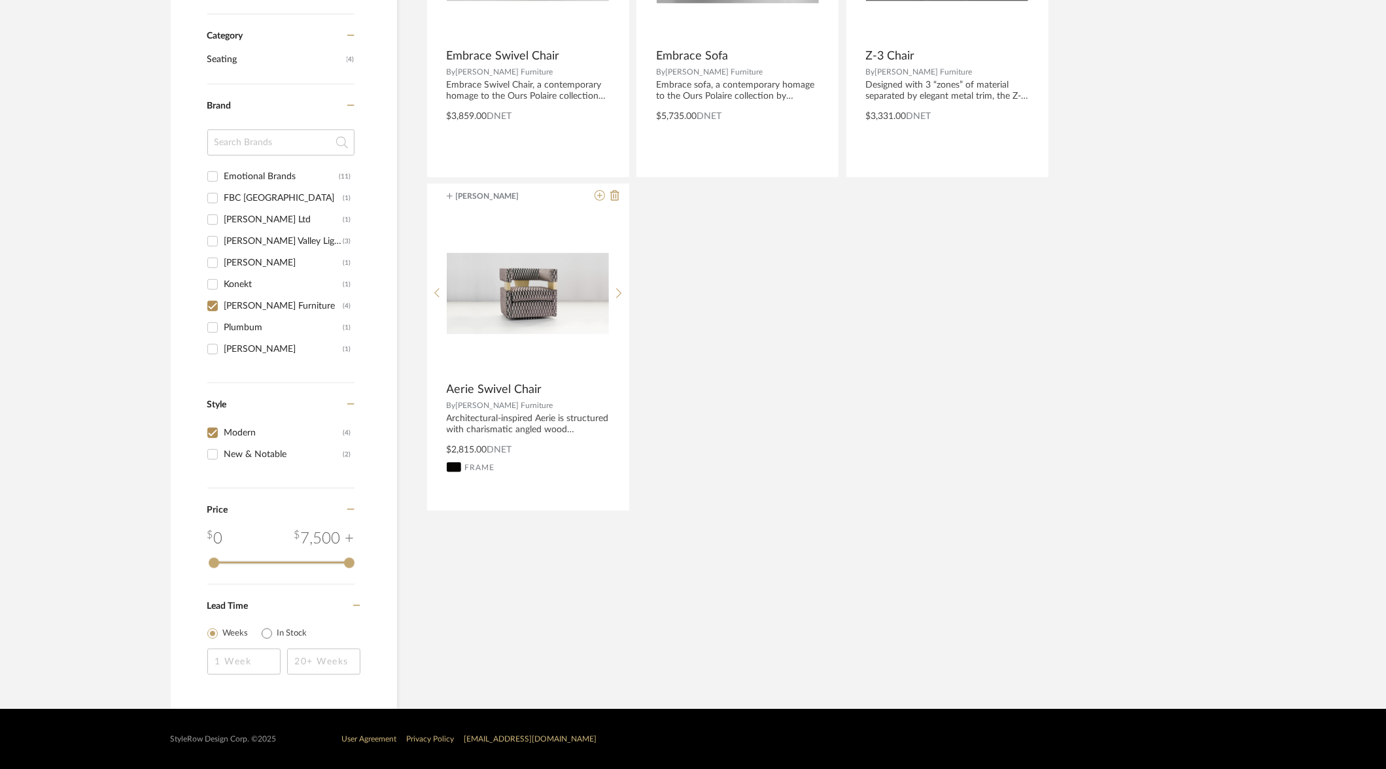
scroll to position [436, 0]
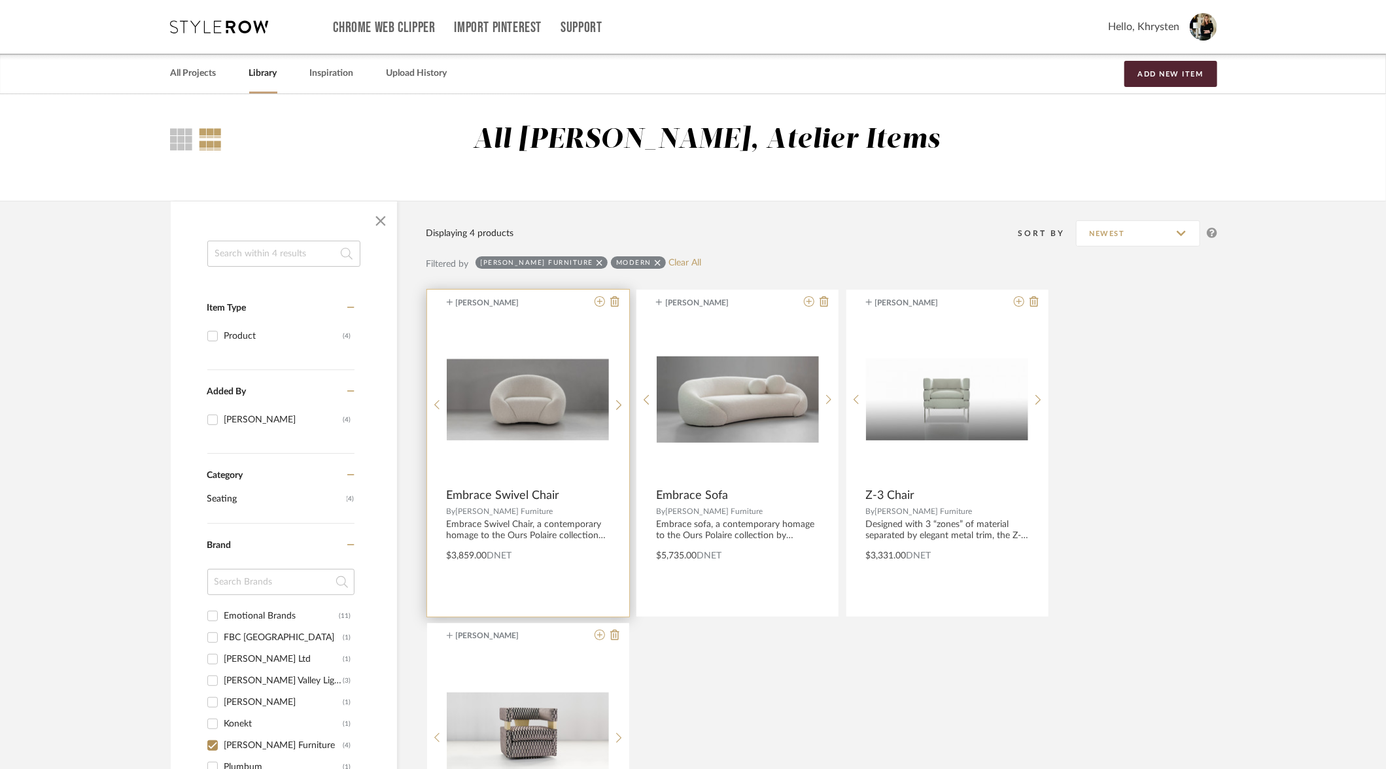
click at [574, 467] on div "0" at bounding box center [528, 400] width 162 height 164
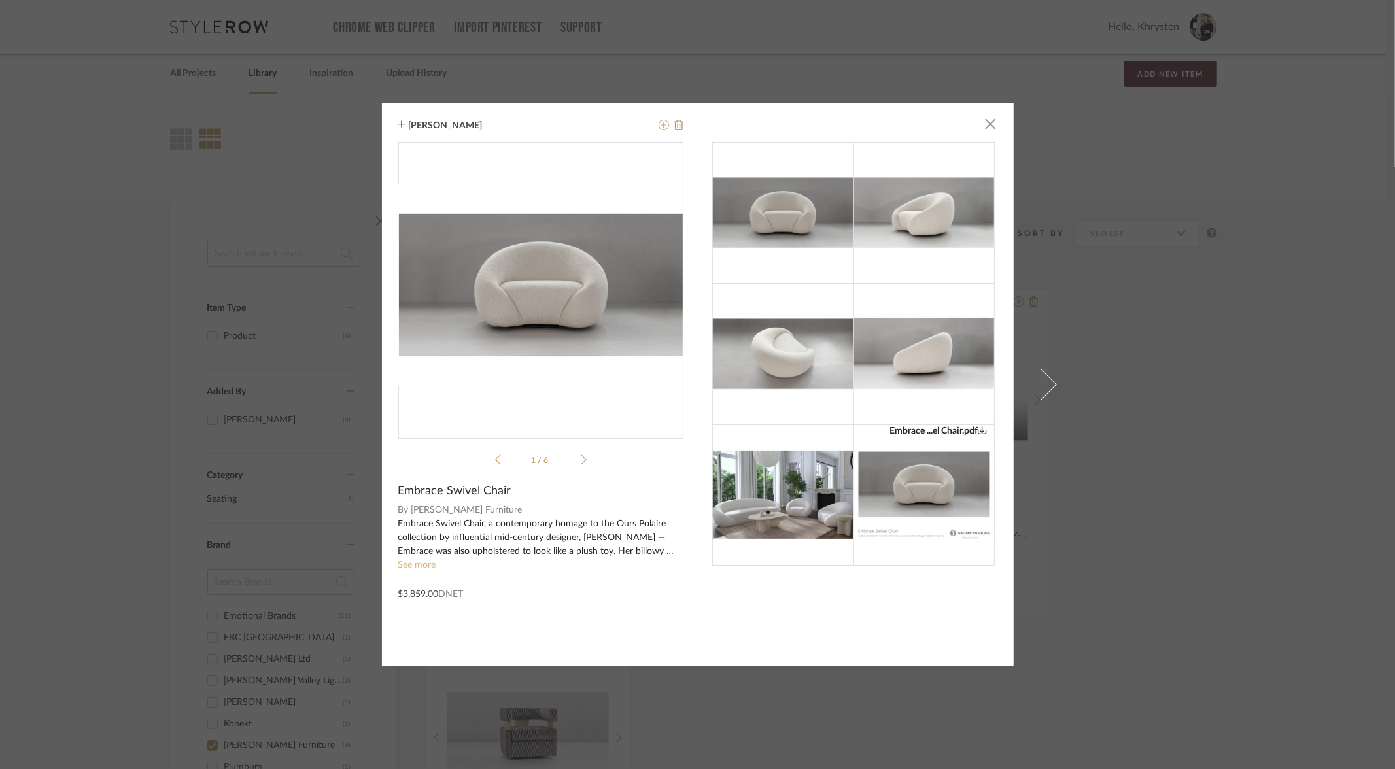
click at [415, 563] on link "See more" at bounding box center [417, 565] width 38 height 9
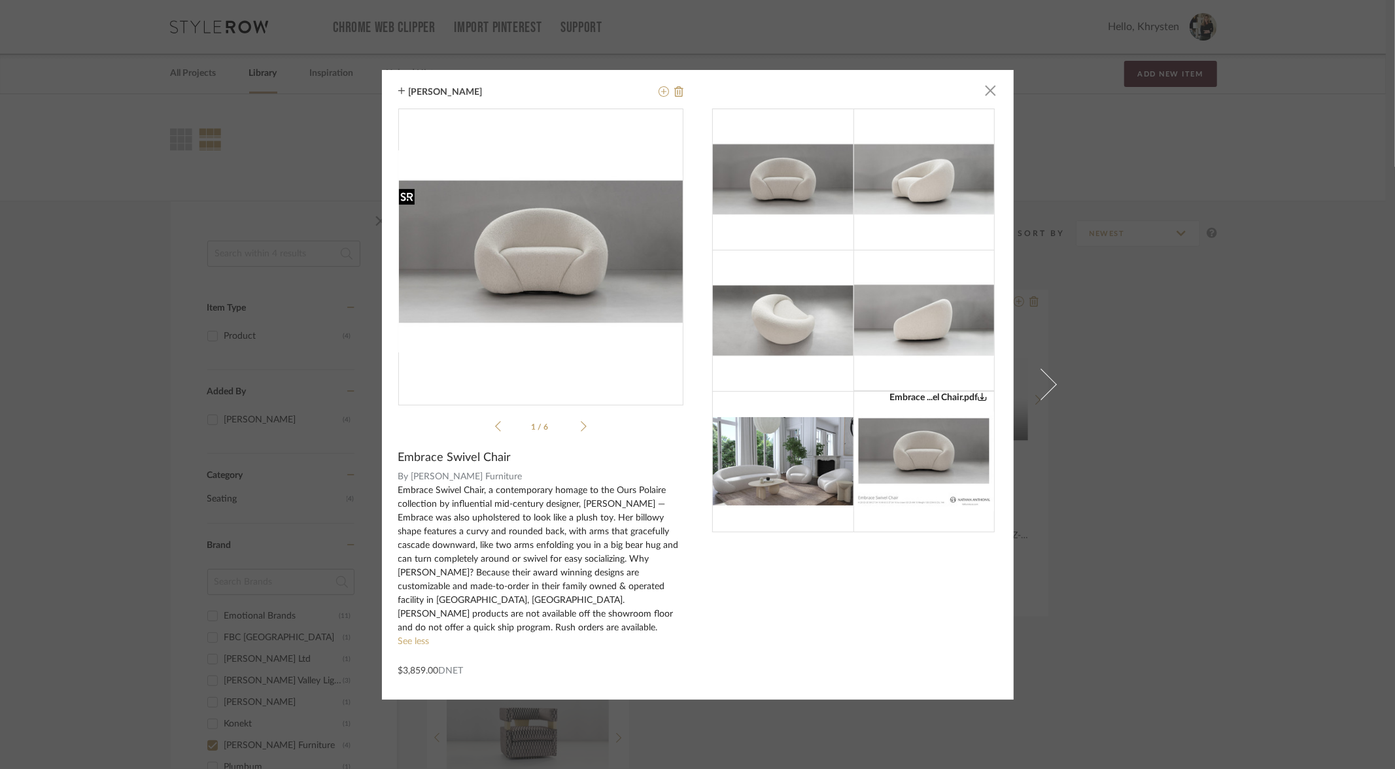
click at [536, 259] on img "0" at bounding box center [540, 252] width 285 height 152
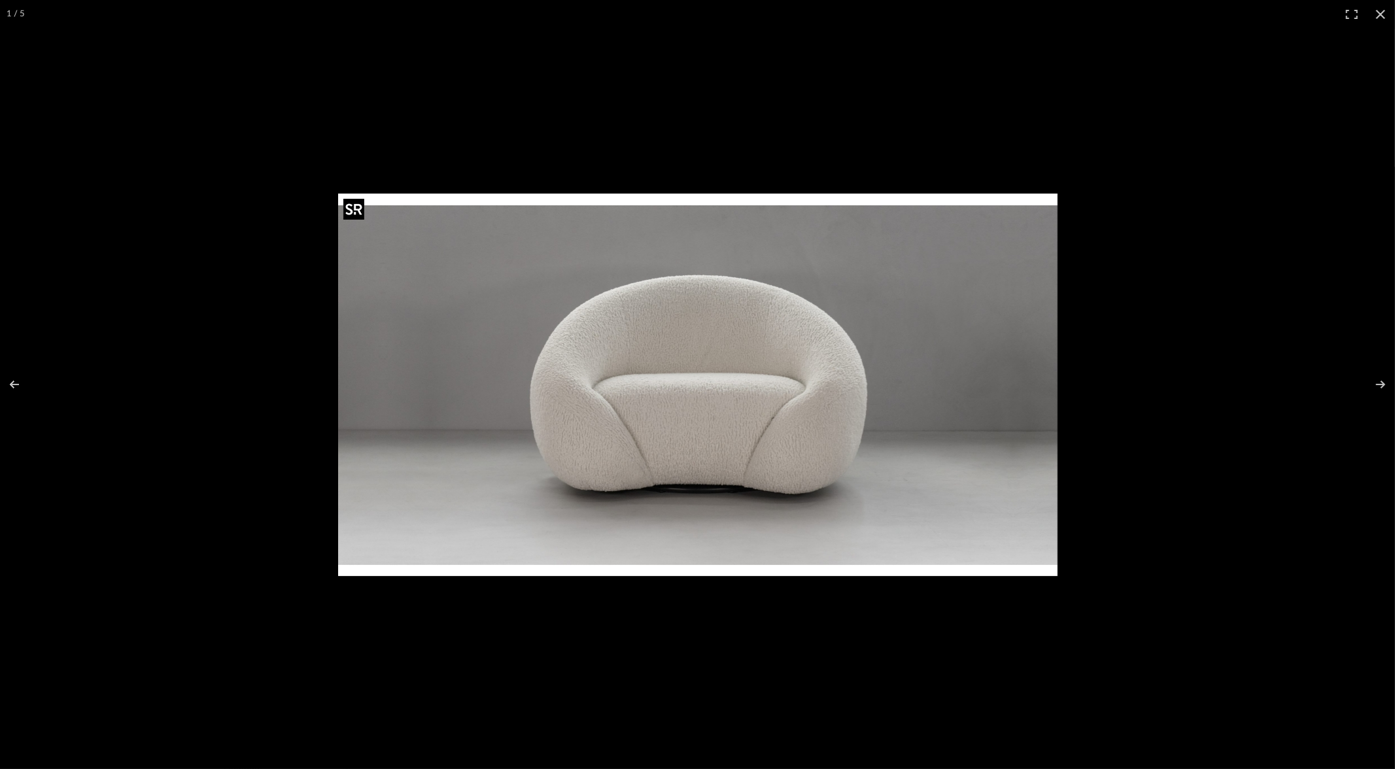
click at [641, 444] on img at bounding box center [698, 385] width 720 height 383
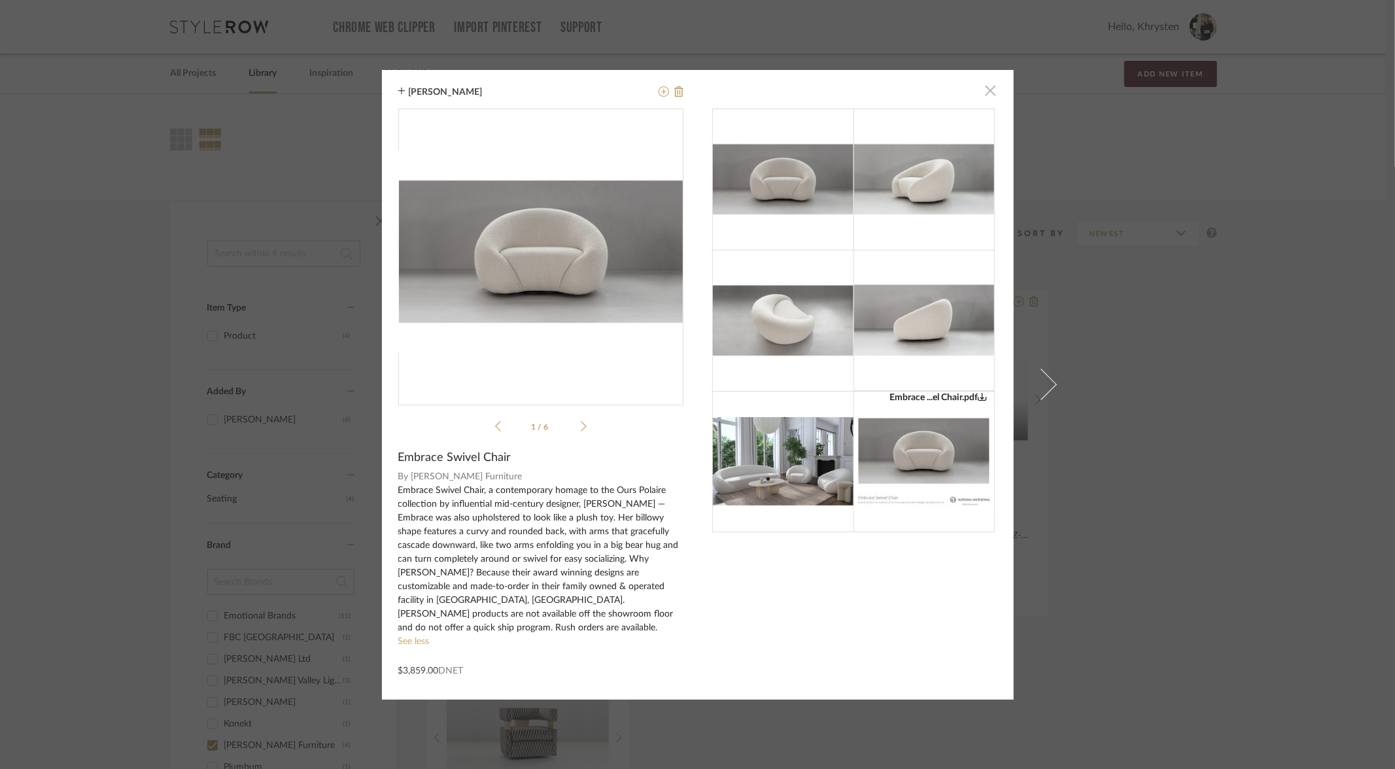
click at [987, 99] on span "button" at bounding box center [991, 91] width 26 height 26
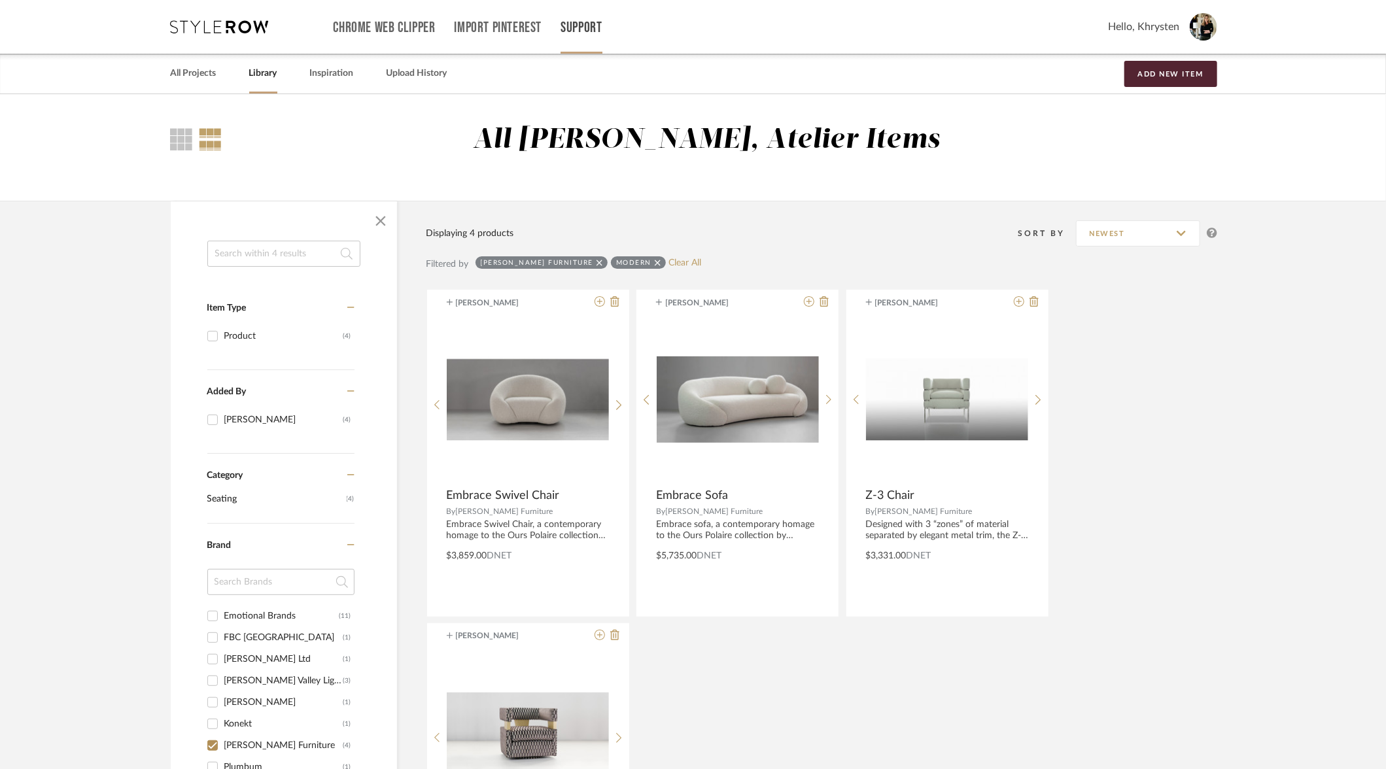
click at [566, 23] on link "Support" at bounding box center [581, 27] width 41 height 11
click at [599, 152] on span "Contact Us" at bounding box center [609, 148] width 75 height 11
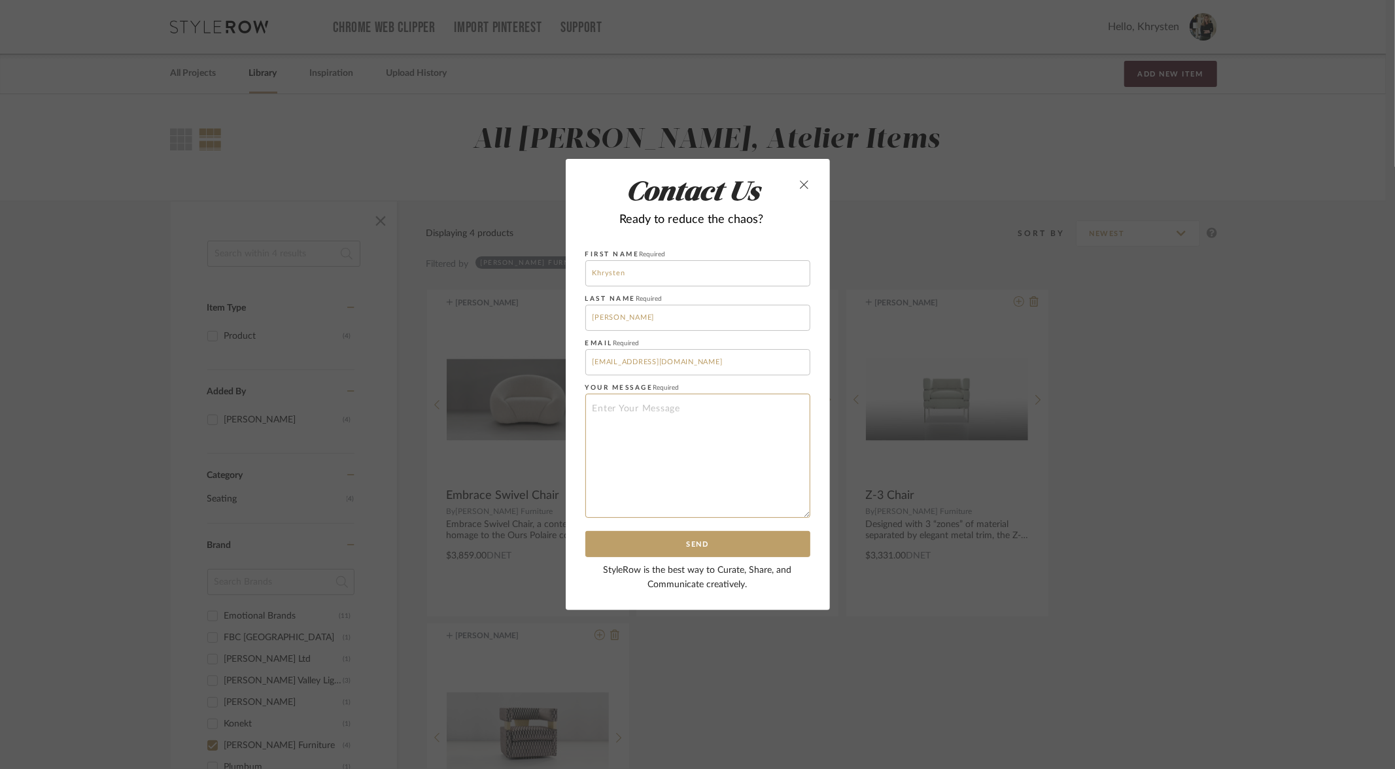
click at [600, 420] on textarea at bounding box center [697, 456] width 225 height 124
click at [708, 406] on textarea "We are trying to utilize StyleRow to create finish schedules that can be" at bounding box center [697, 456] width 225 height 124
drag, startPoint x: 586, startPoint y: 432, endPoint x: 756, endPoint y: 495, distance: 180.7
click at [756, 495] on textarea "We are trying to utilize StyleRow not only for the selection and organizational…" at bounding box center [697, 456] width 225 height 124
click at [742, 447] on textarea "We are trying to utilize StyleRow not only for the selection and organizational…" at bounding box center [697, 456] width 225 height 124
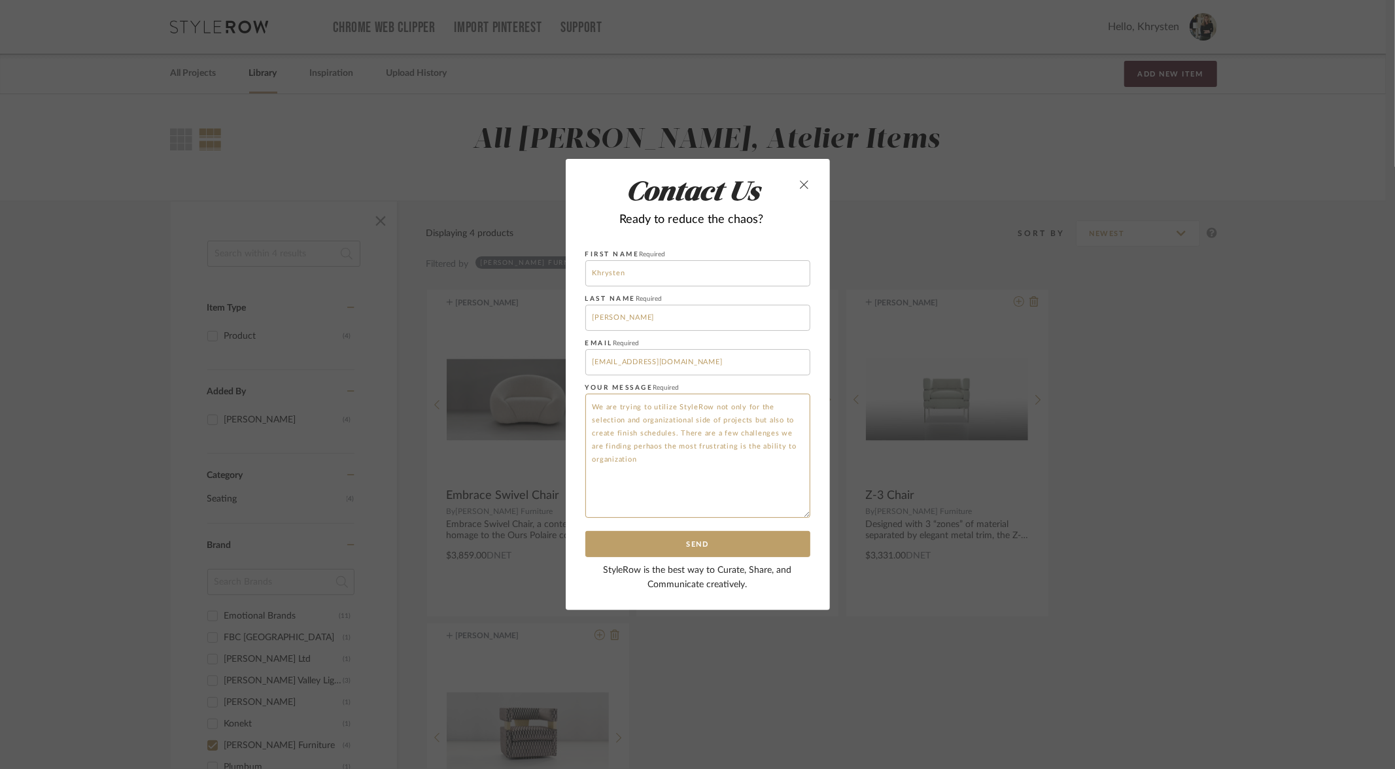
click at [637, 464] on textarea "We are trying to utilize StyleRow not only for the selection and organizational…" at bounding box center [697, 456] width 225 height 124
click at [714, 487] on textarea "We are trying to utilize StyleRow not only for the selection and organizational…" at bounding box center [697, 456] width 225 height 124
click at [792, 485] on textarea "We are trying to utilize StyleRow not only for the selection and organizational…" at bounding box center [697, 456] width 225 height 124
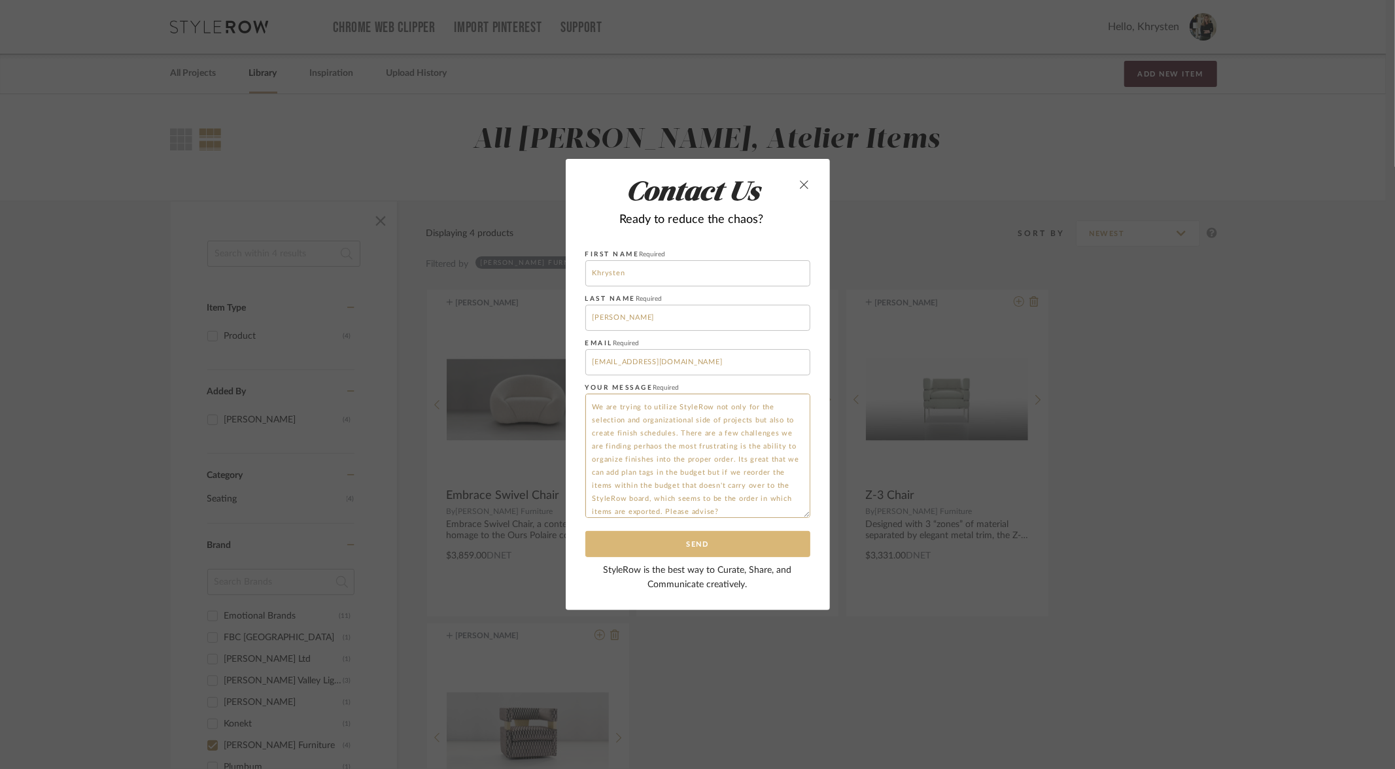
scroll to position [12, 0]
type textarea "We are trying to utilize StyleRow not only for the selection and organizational…"
click at [746, 544] on button "Send" at bounding box center [697, 544] width 225 height 27
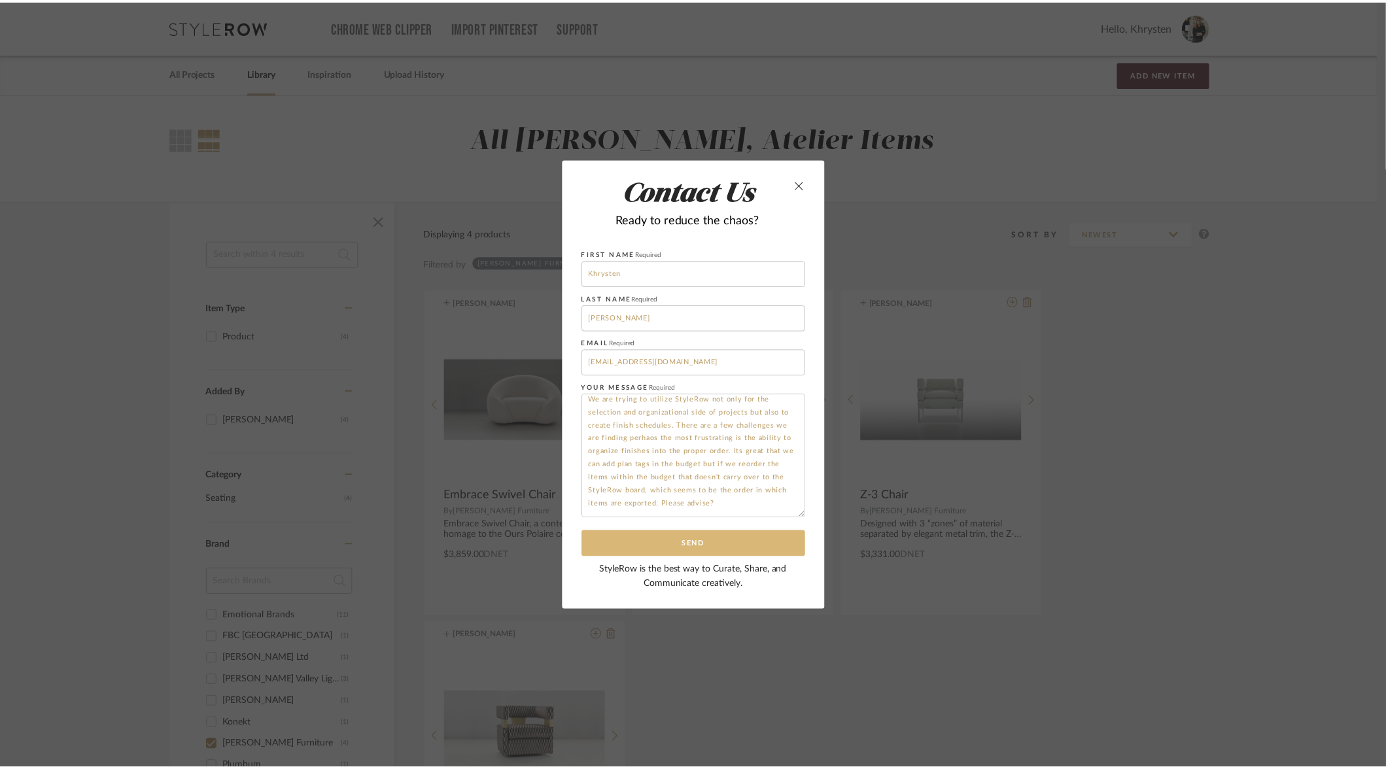
scroll to position [7, 0]
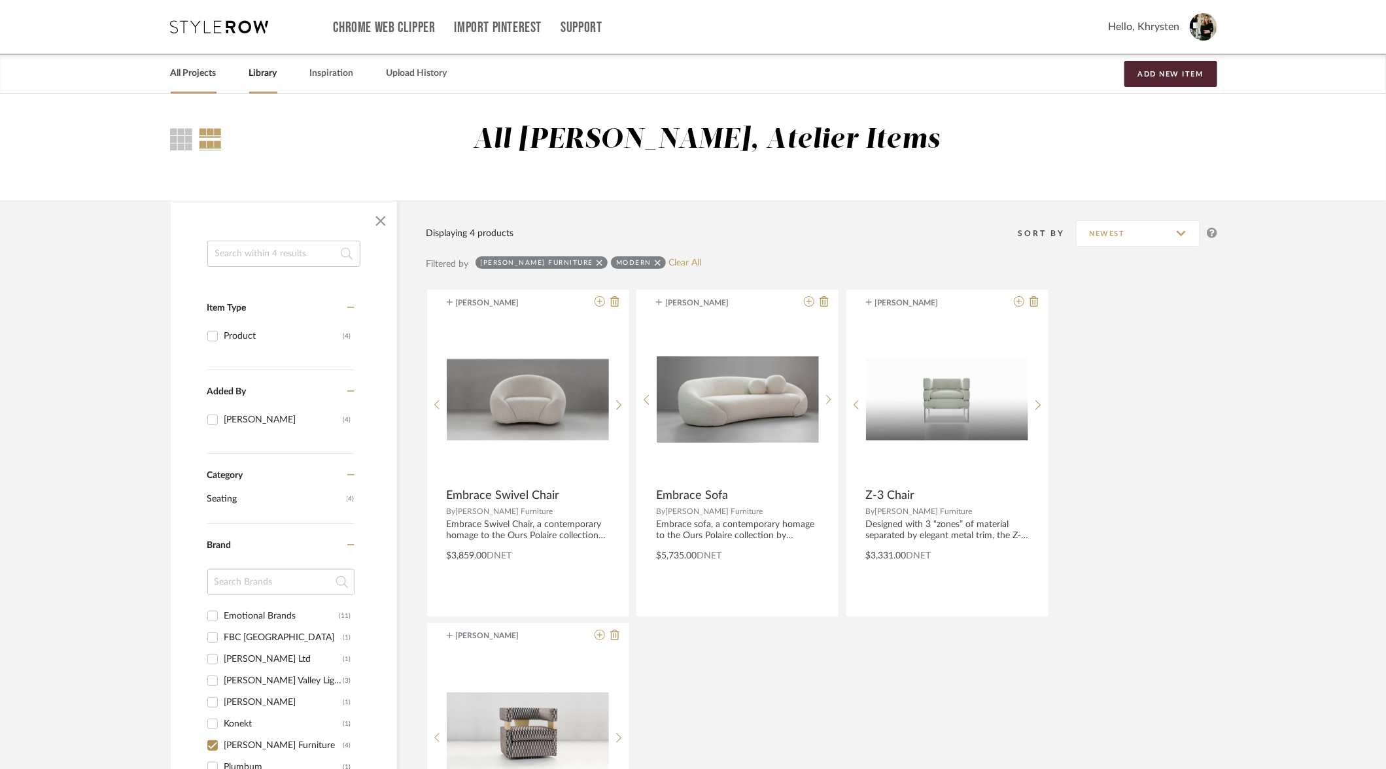
click at [200, 74] on link "All Projects" at bounding box center [194, 74] width 46 height 18
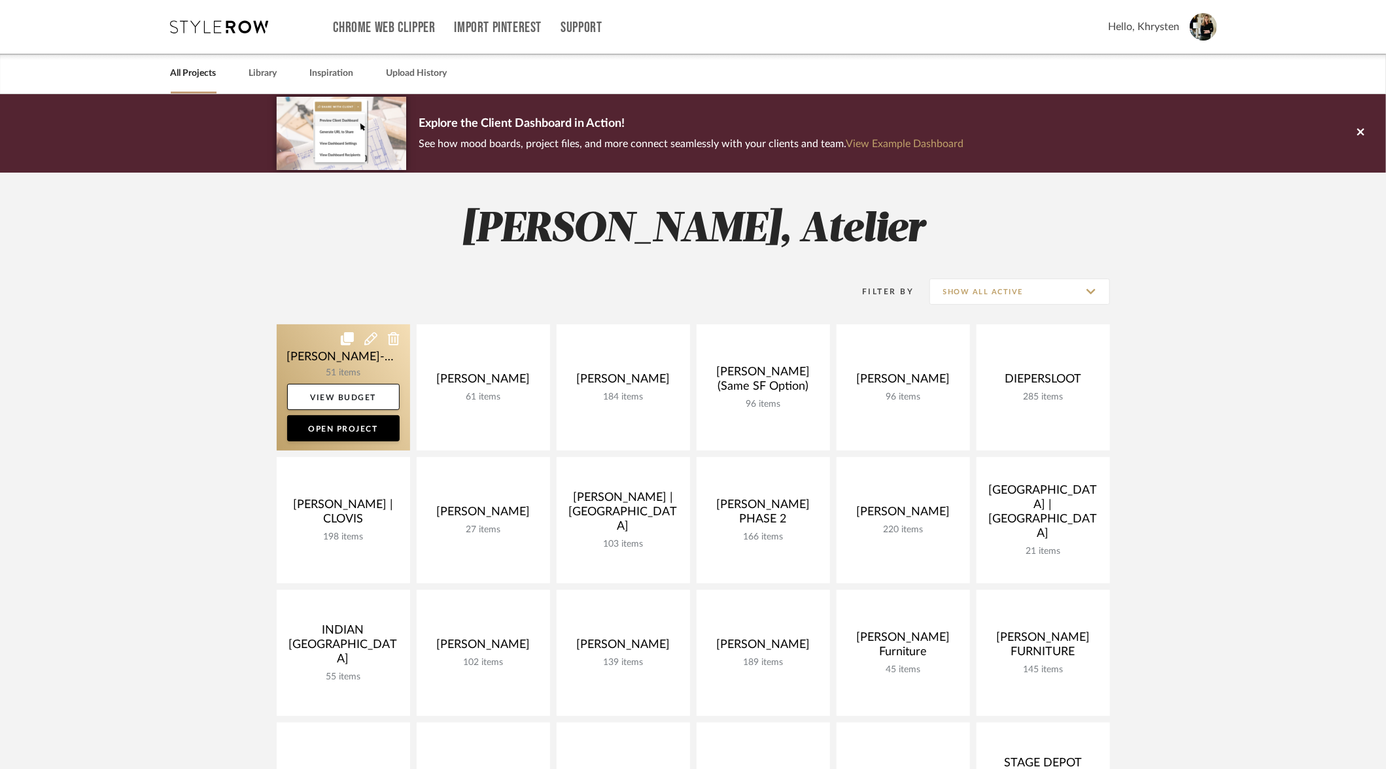
click at [319, 353] on link at bounding box center [343, 387] width 133 height 126
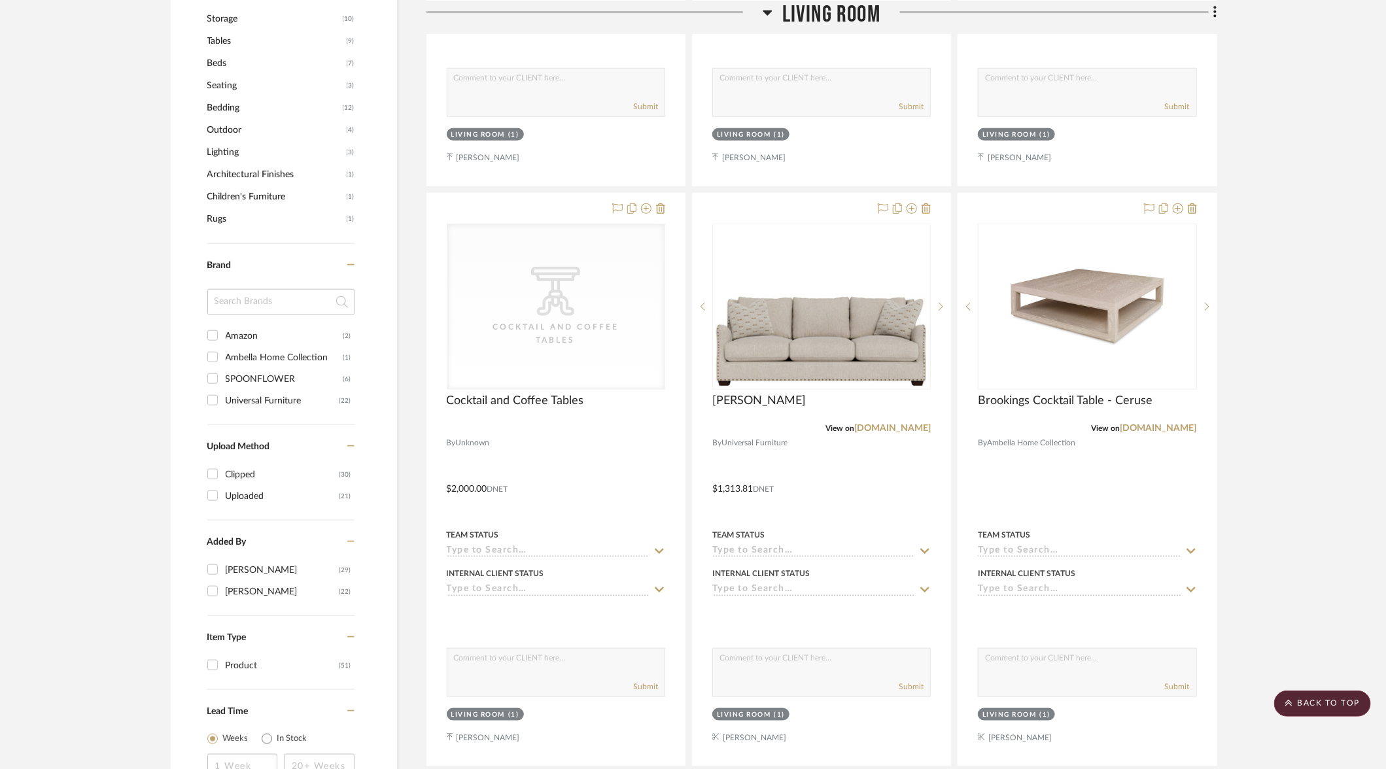
scroll to position [746, 0]
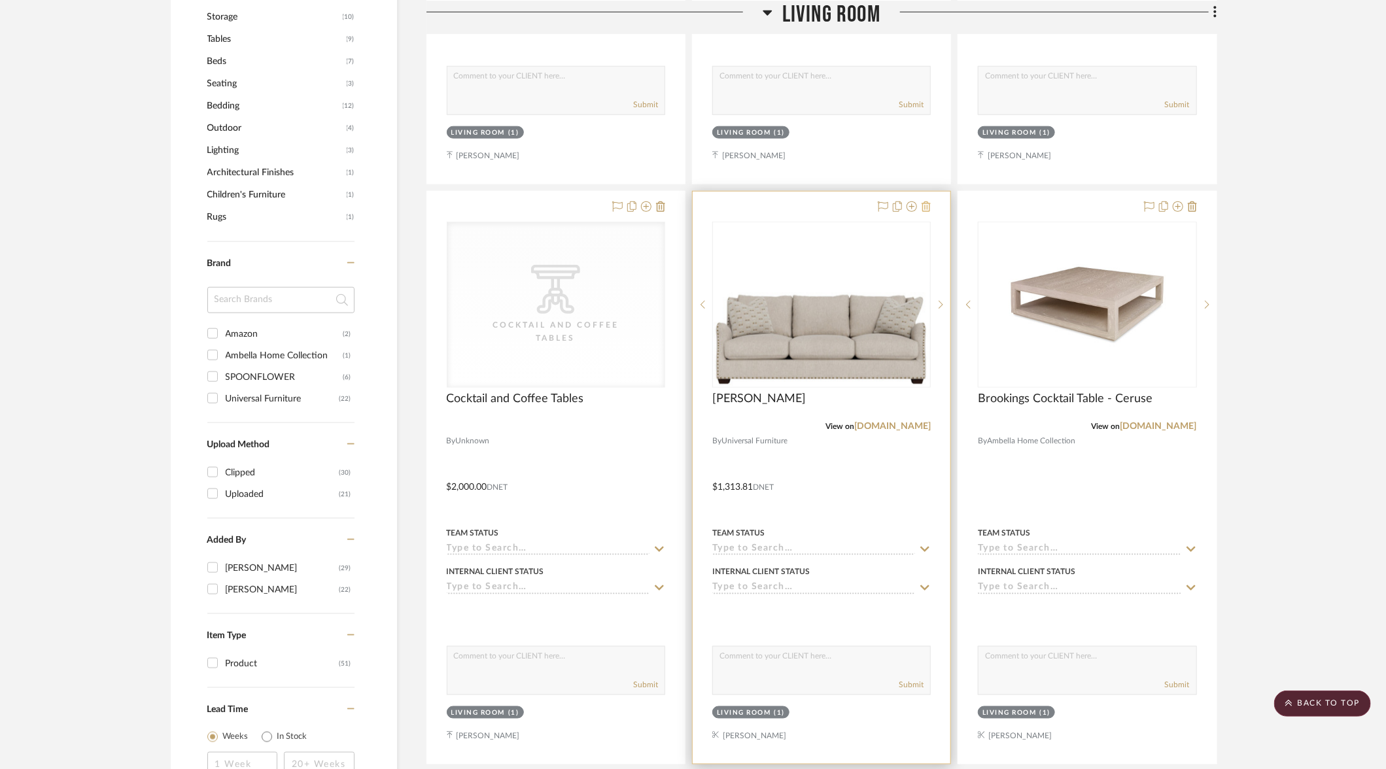
click at [929, 206] on icon at bounding box center [926, 206] width 9 height 10
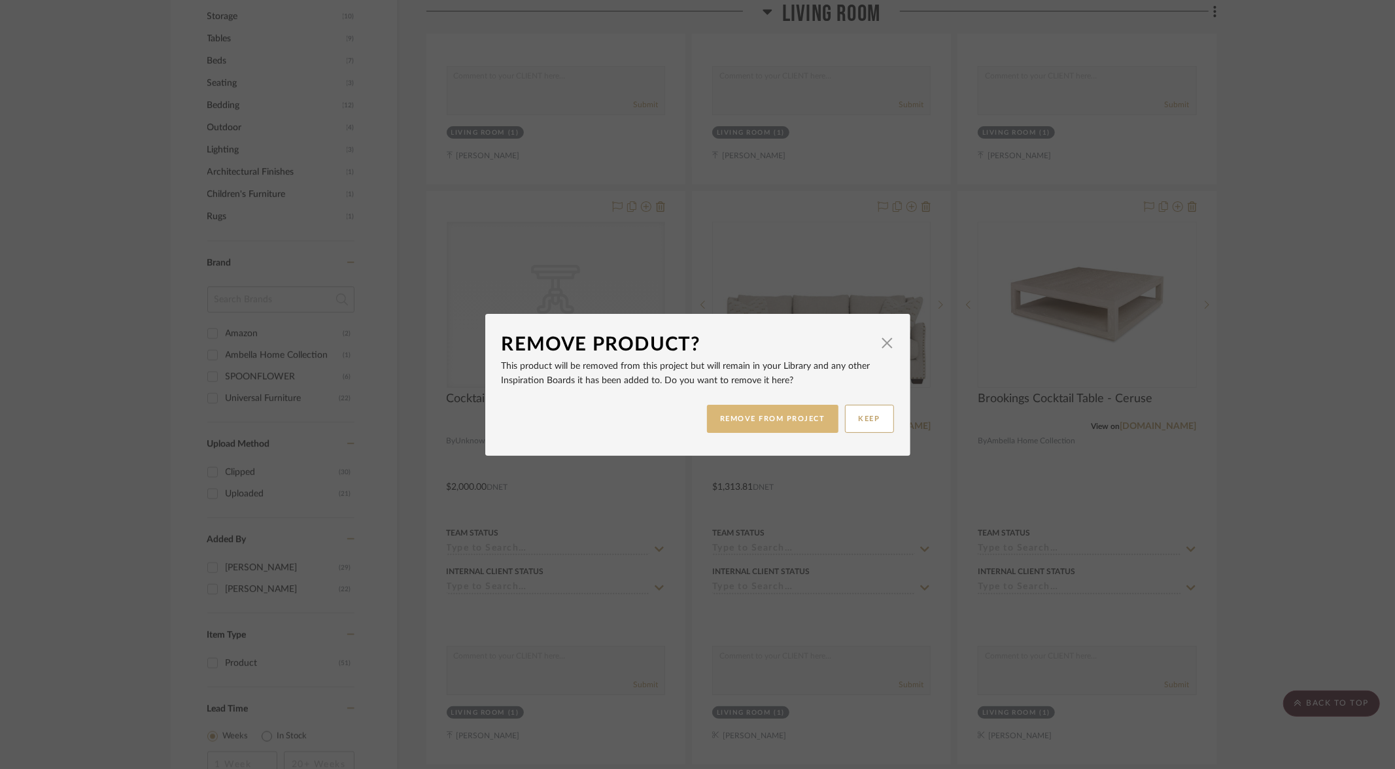
click at [778, 413] on button "REMOVE FROM PROJECT" at bounding box center [772, 419] width 131 height 28
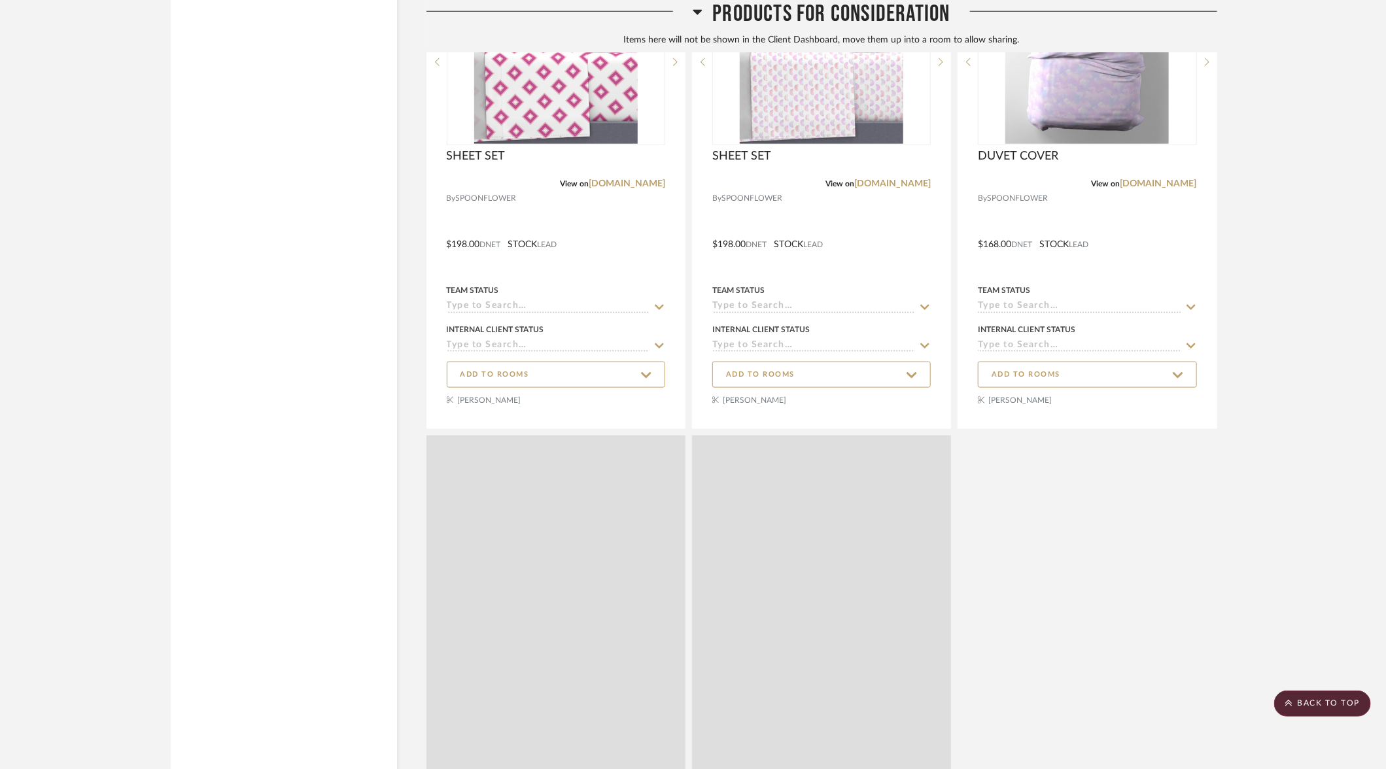
scroll to position [7321, 0]
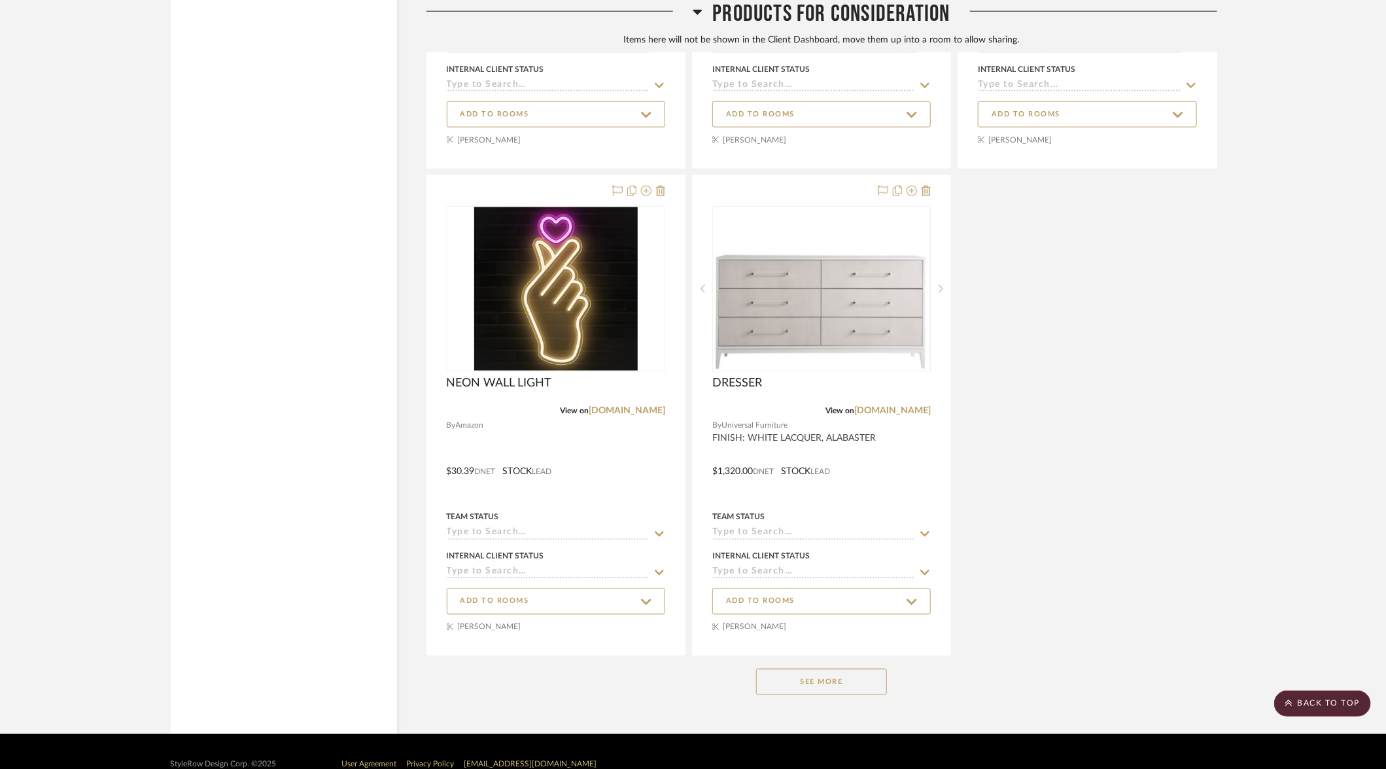
click at [824, 642] on button "See More" at bounding box center [821, 682] width 131 height 26
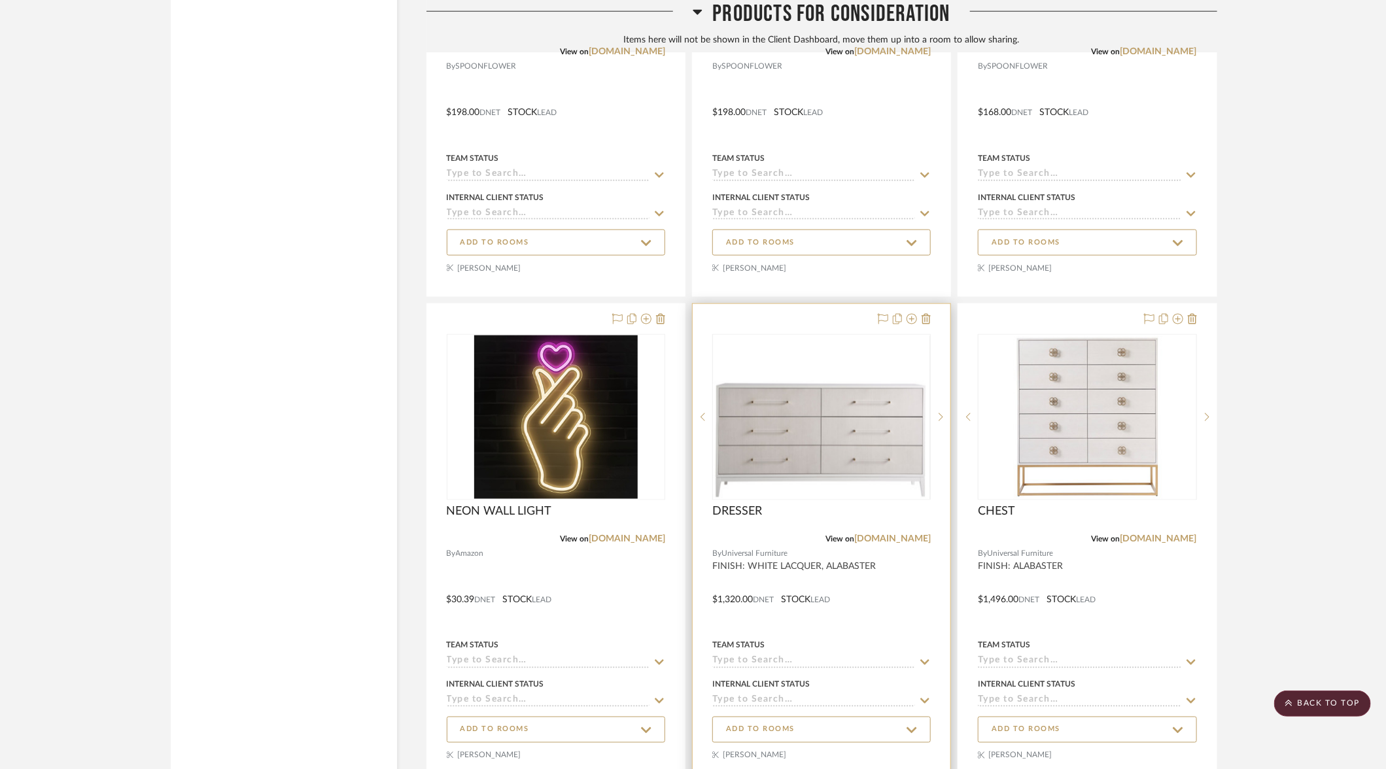
scroll to position [7317, 0]
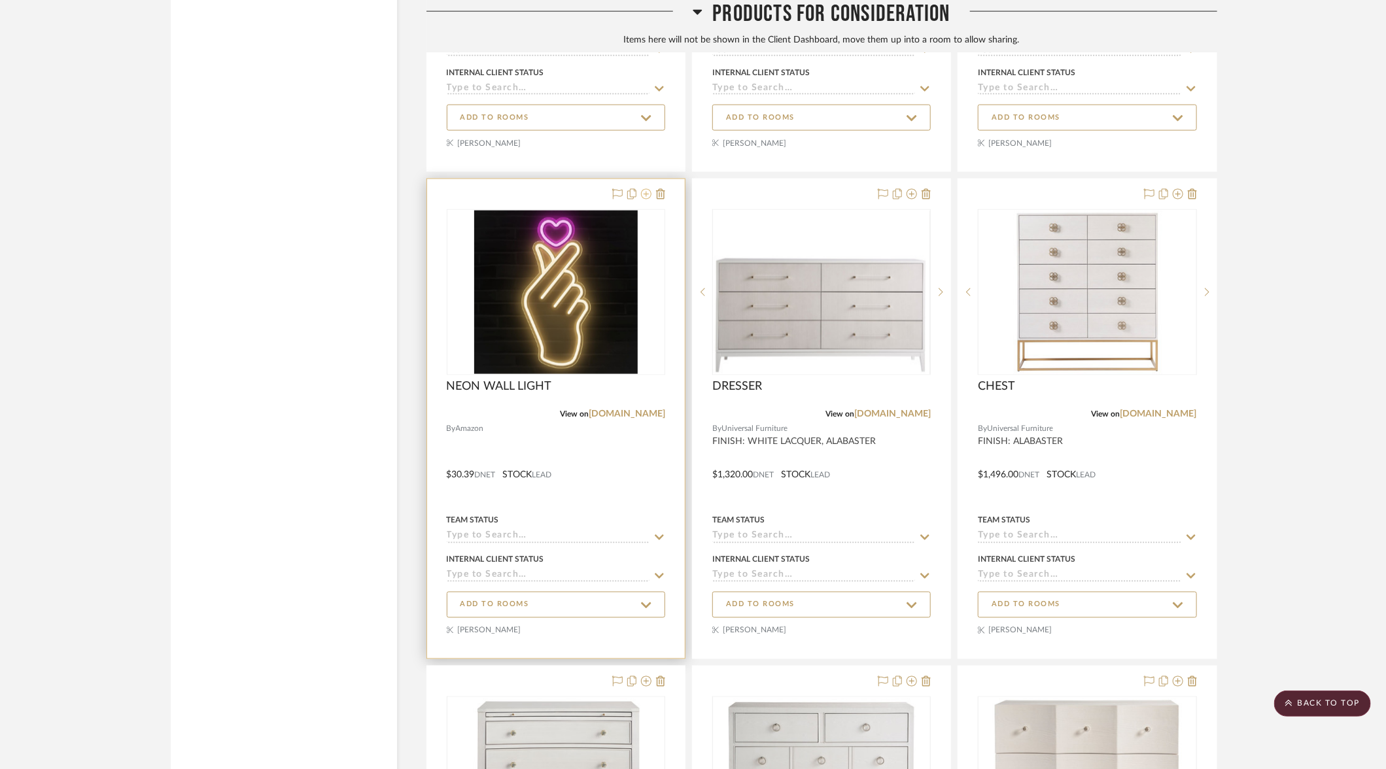
click at [644, 189] on icon at bounding box center [646, 194] width 10 height 10
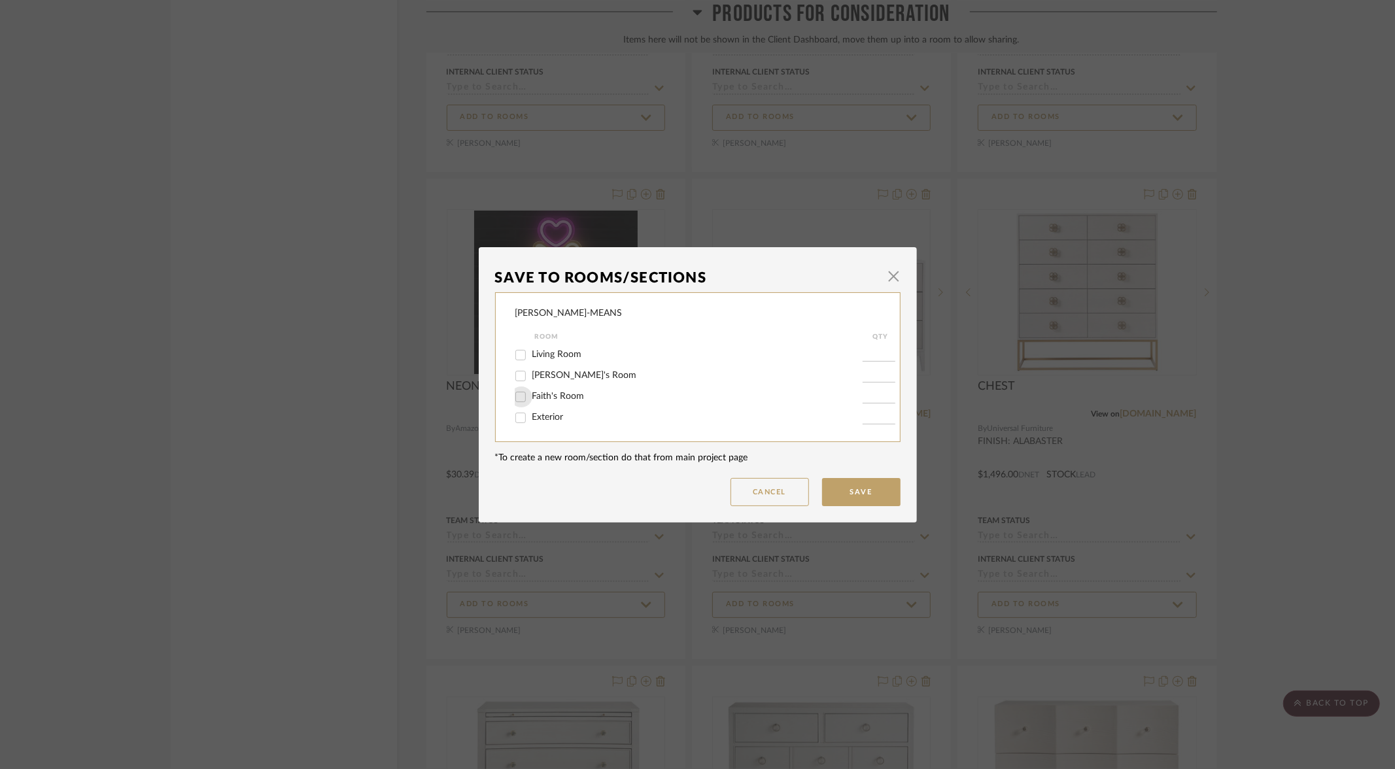
click at [517, 400] on input "Faith's Room" at bounding box center [520, 397] width 21 height 21
checkbox input "true"
type input "1"
click at [836, 493] on button "Save" at bounding box center [861, 492] width 78 height 28
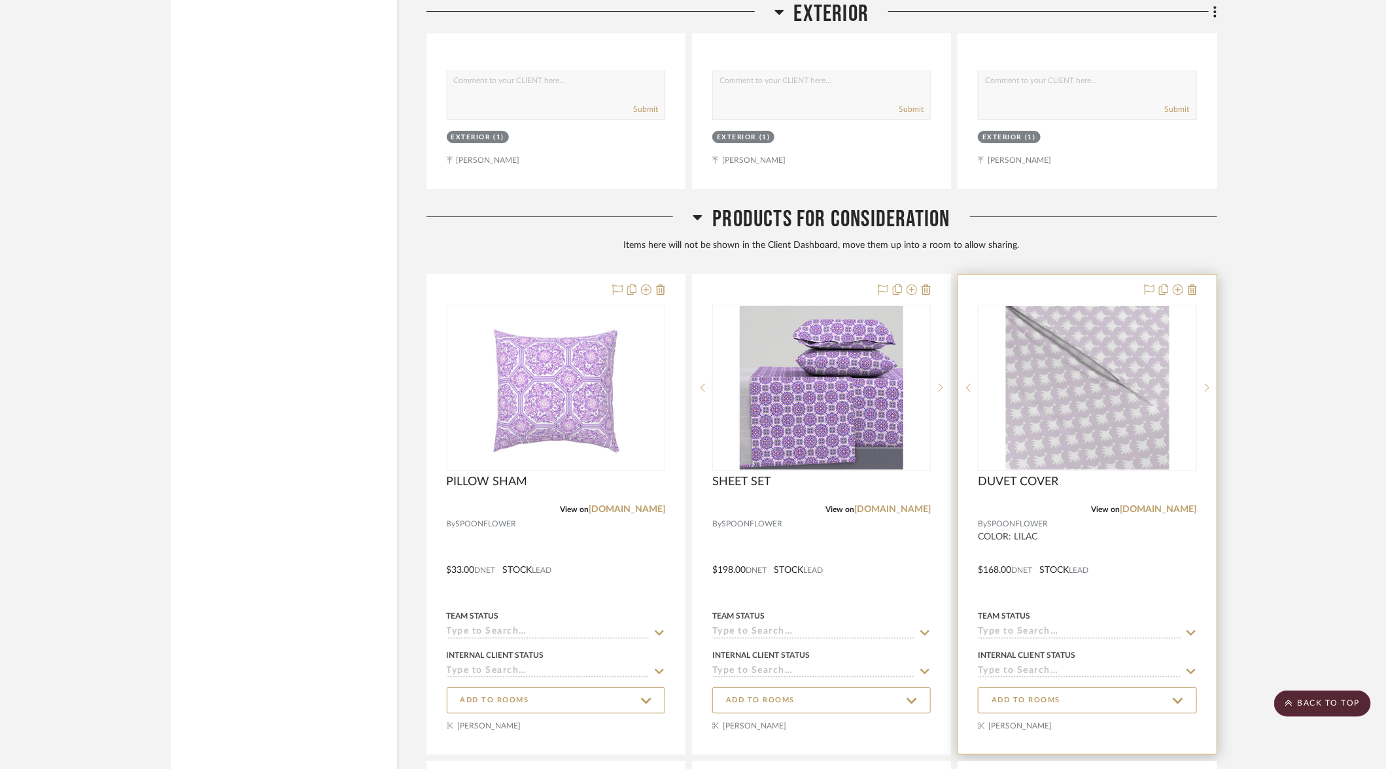
scroll to position [6440, 0]
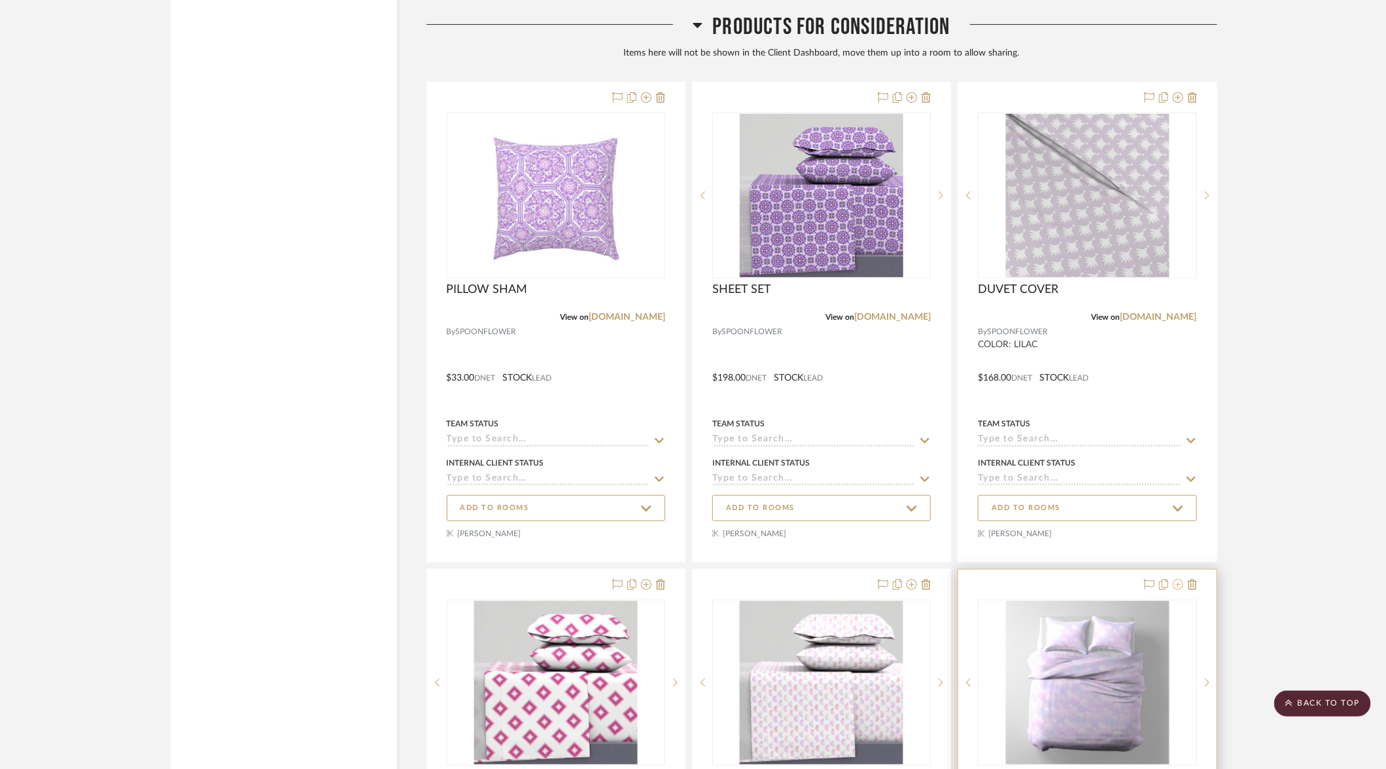
click at [1181, 580] on icon at bounding box center [1178, 585] width 10 height 10
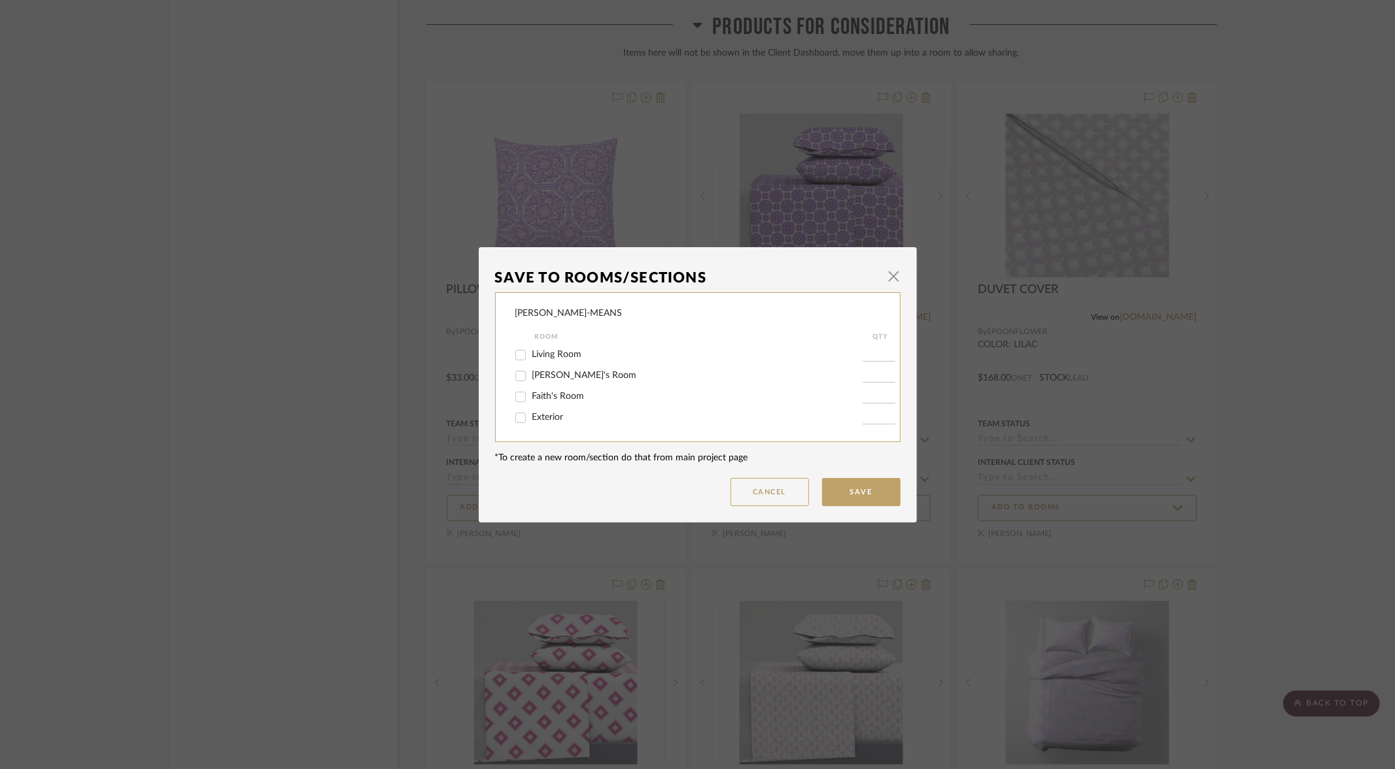
click at [517, 398] on input "Faith's Room" at bounding box center [520, 397] width 21 height 21
checkbox input "true"
type input "1"
click at [853, 495] on button "Save" at bounding box center [861, 492] width 78 height 28
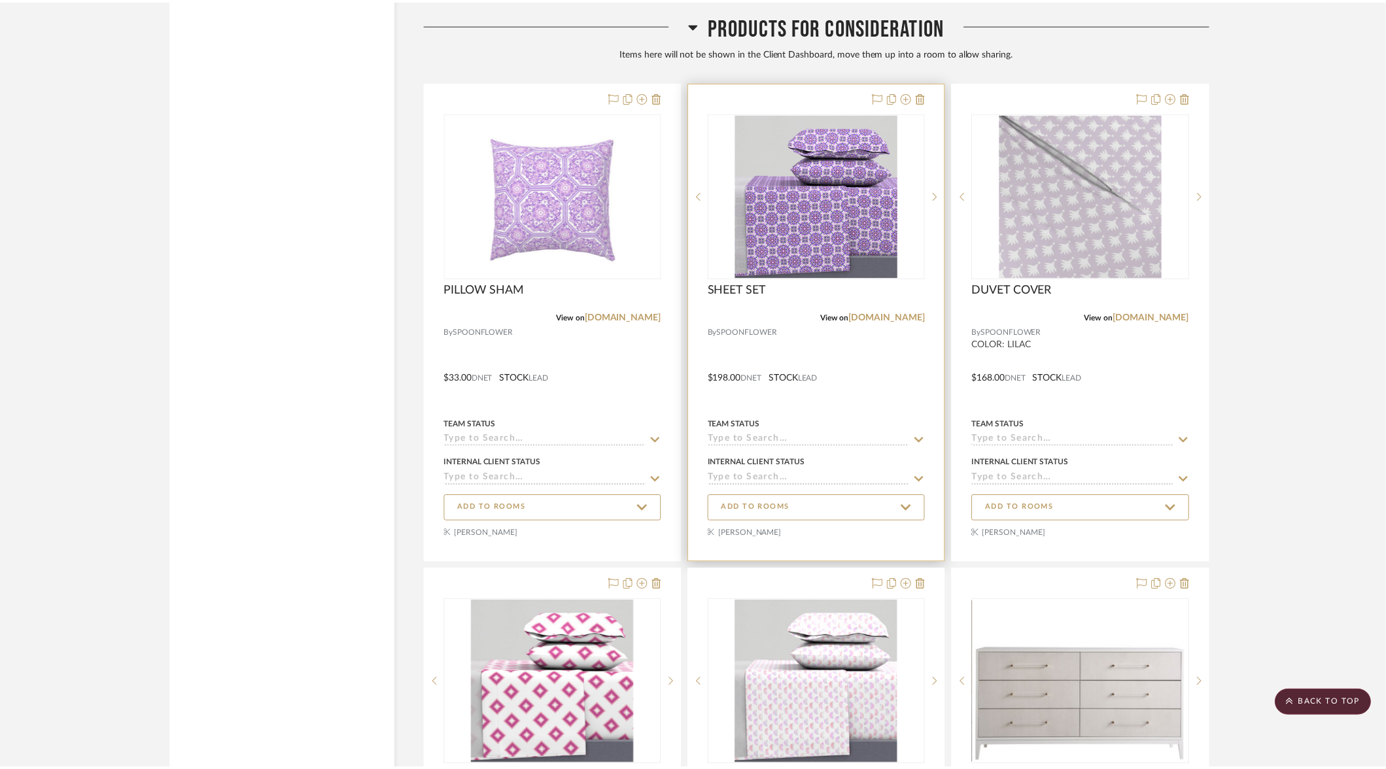
scroll to position [6440, 0]
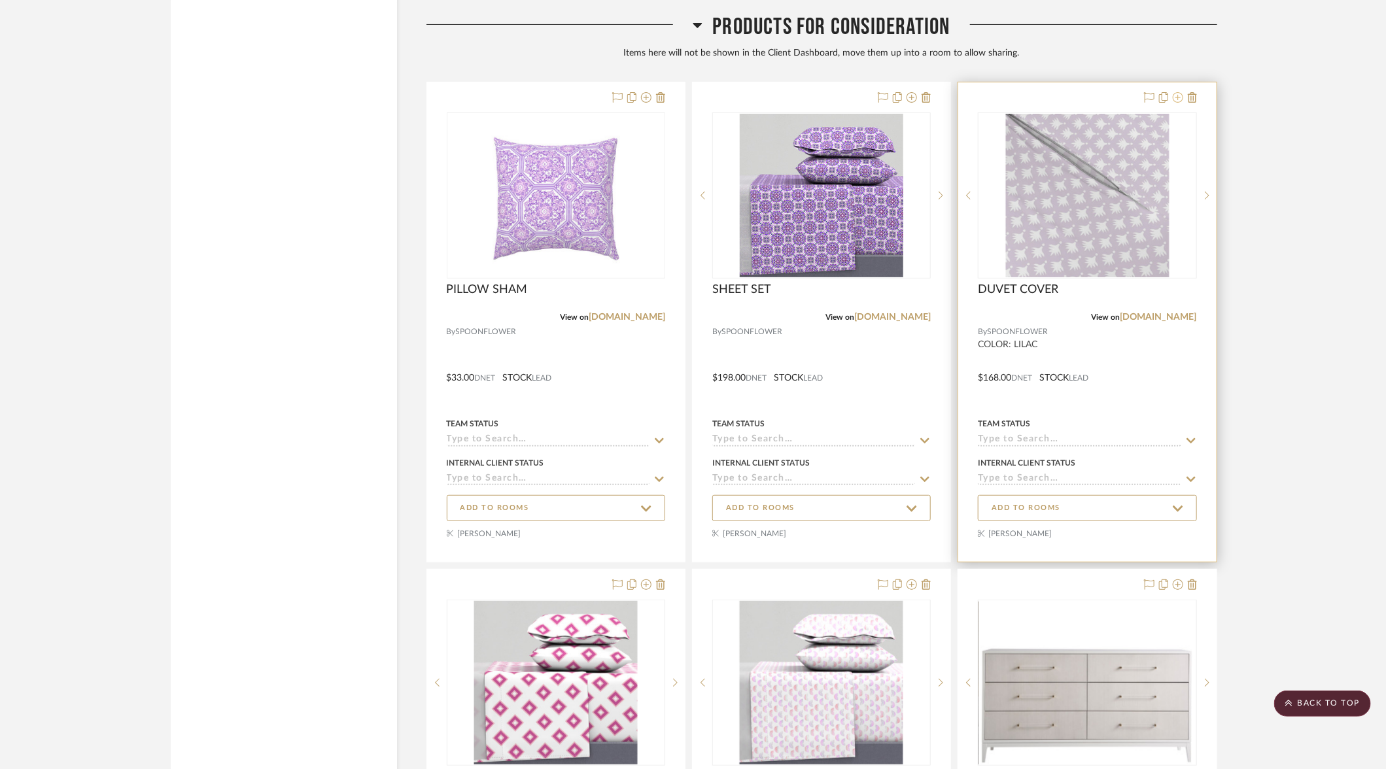
click at [1179, 92] on icon at bounding box center [1178, 97] width 10 height 10
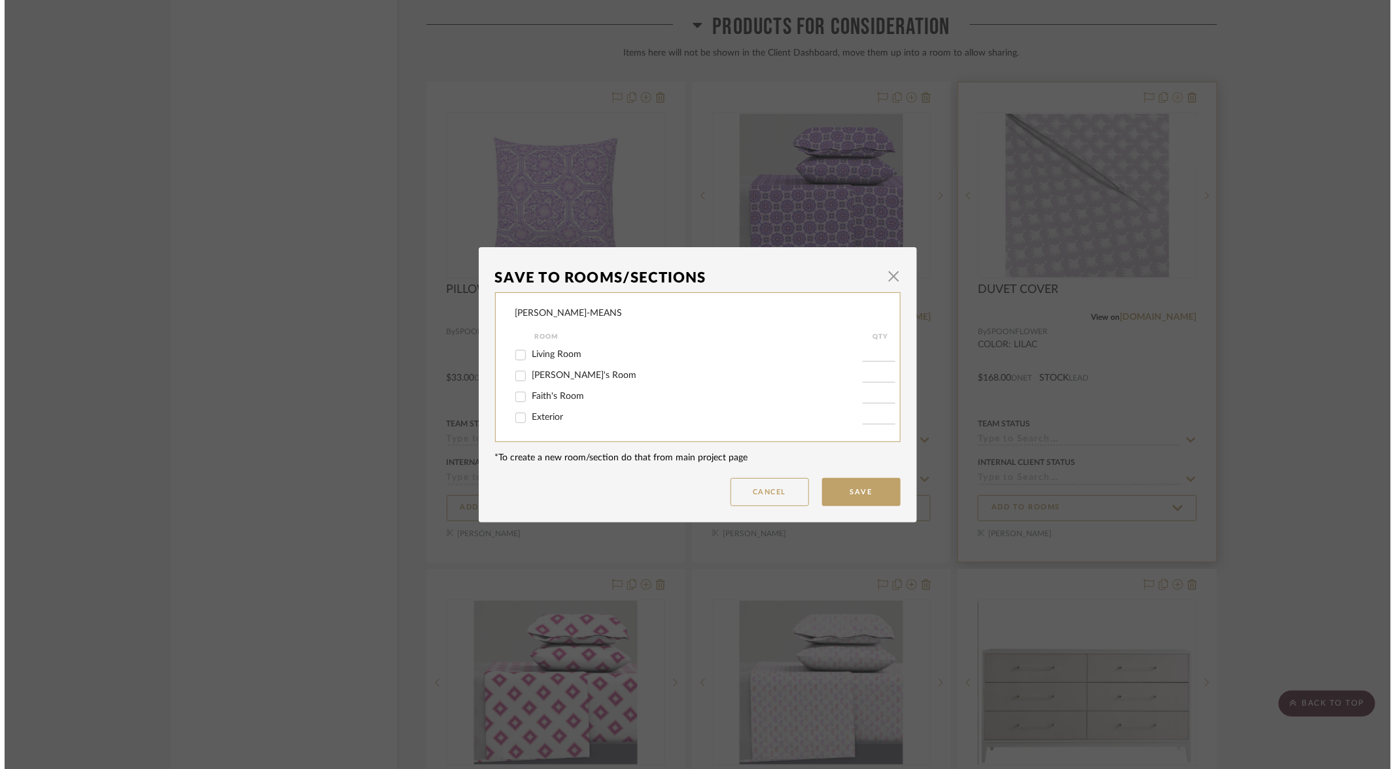
scroll to position [0, 0]
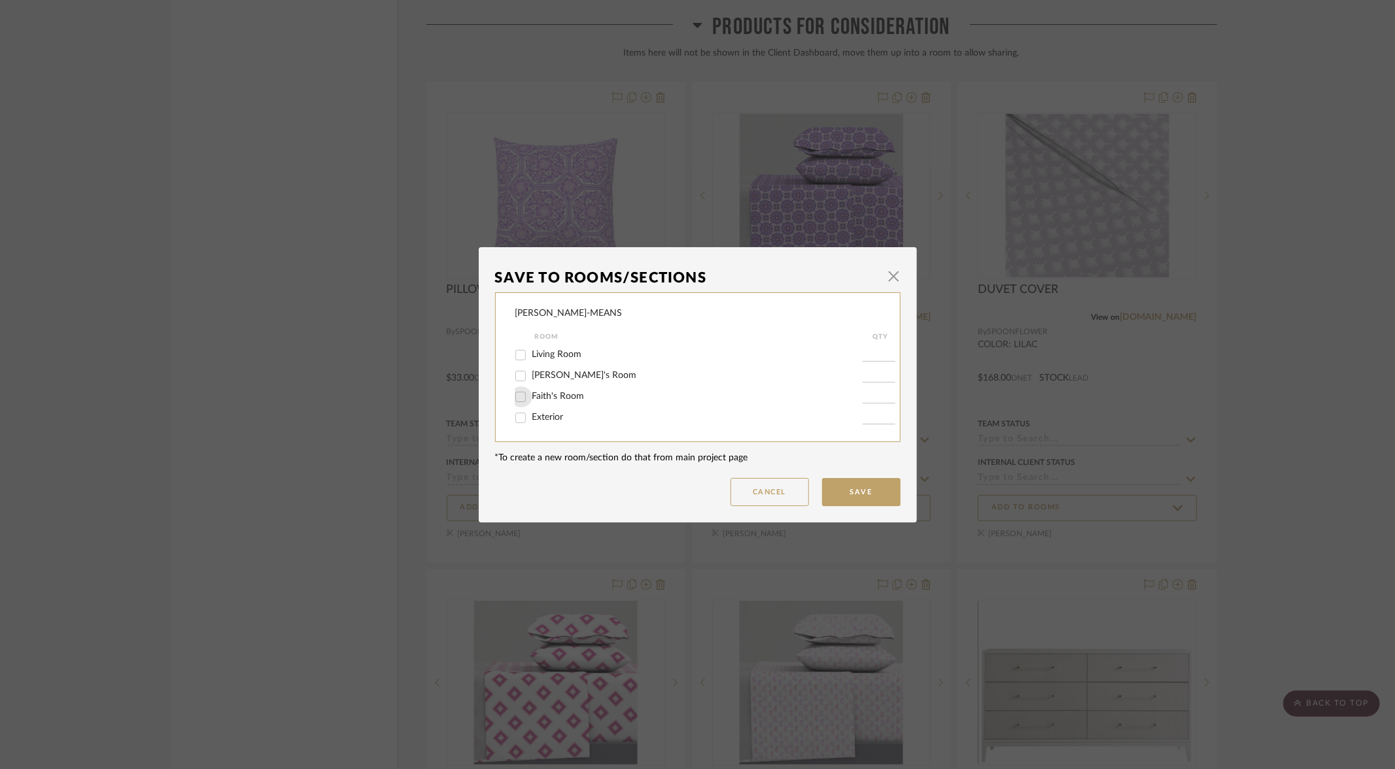
click at [515, 400] on input "Faith's Room" at bounding box center [520, 397] width 21 height 21
checkbox input "true"
type input "1"
click at [852, 490] on button "Save" at bounding box center [861, 492] width 78 height 28
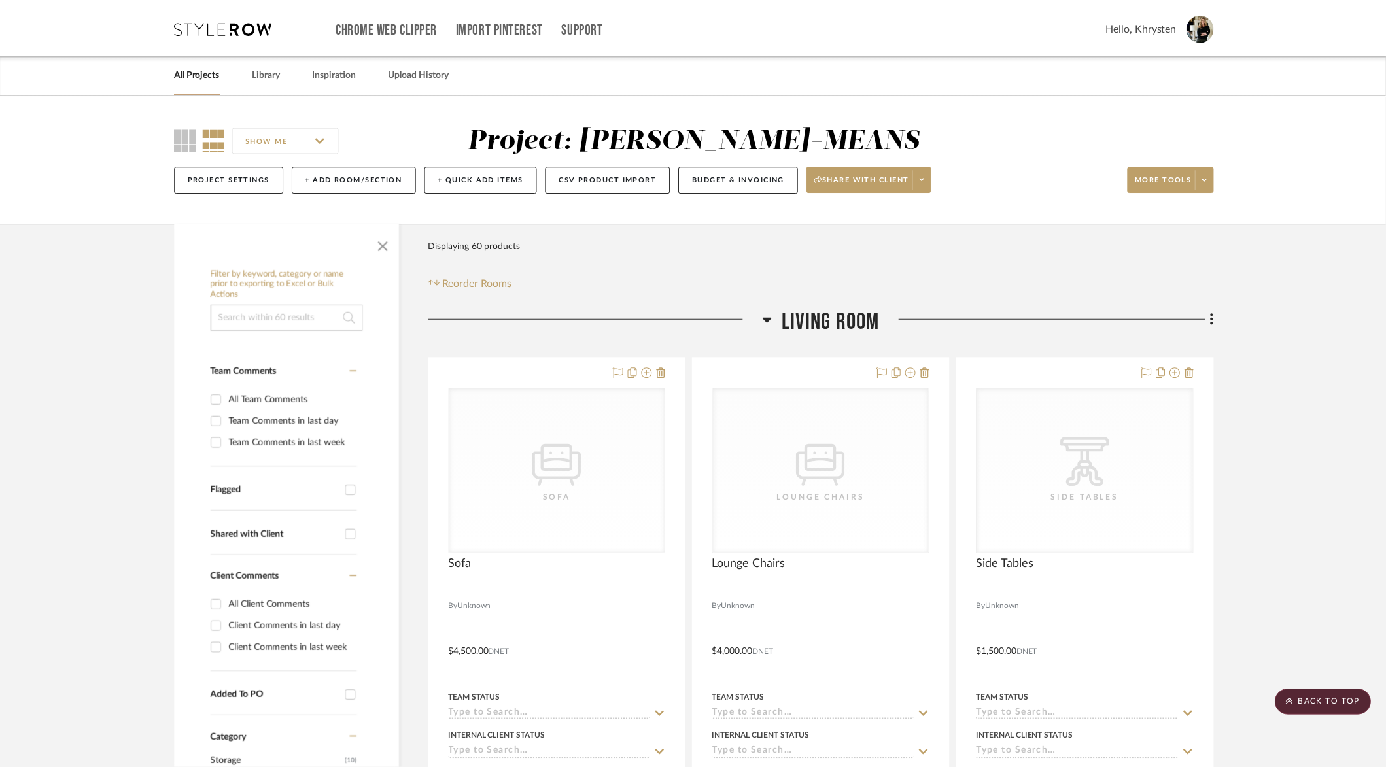
scroll to position [6440, 0]
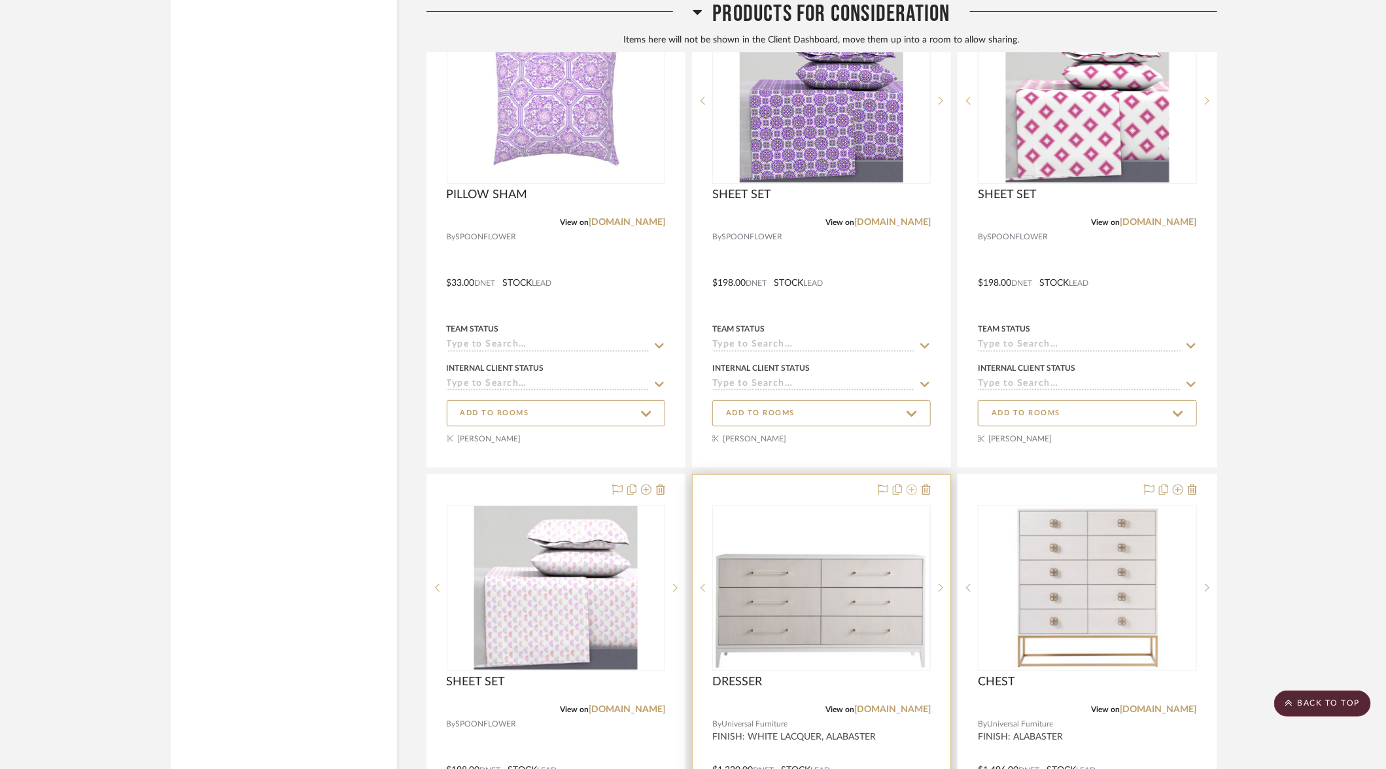
click at [915, 485] on icon at bounding box center [912, 490] width 10 height 10
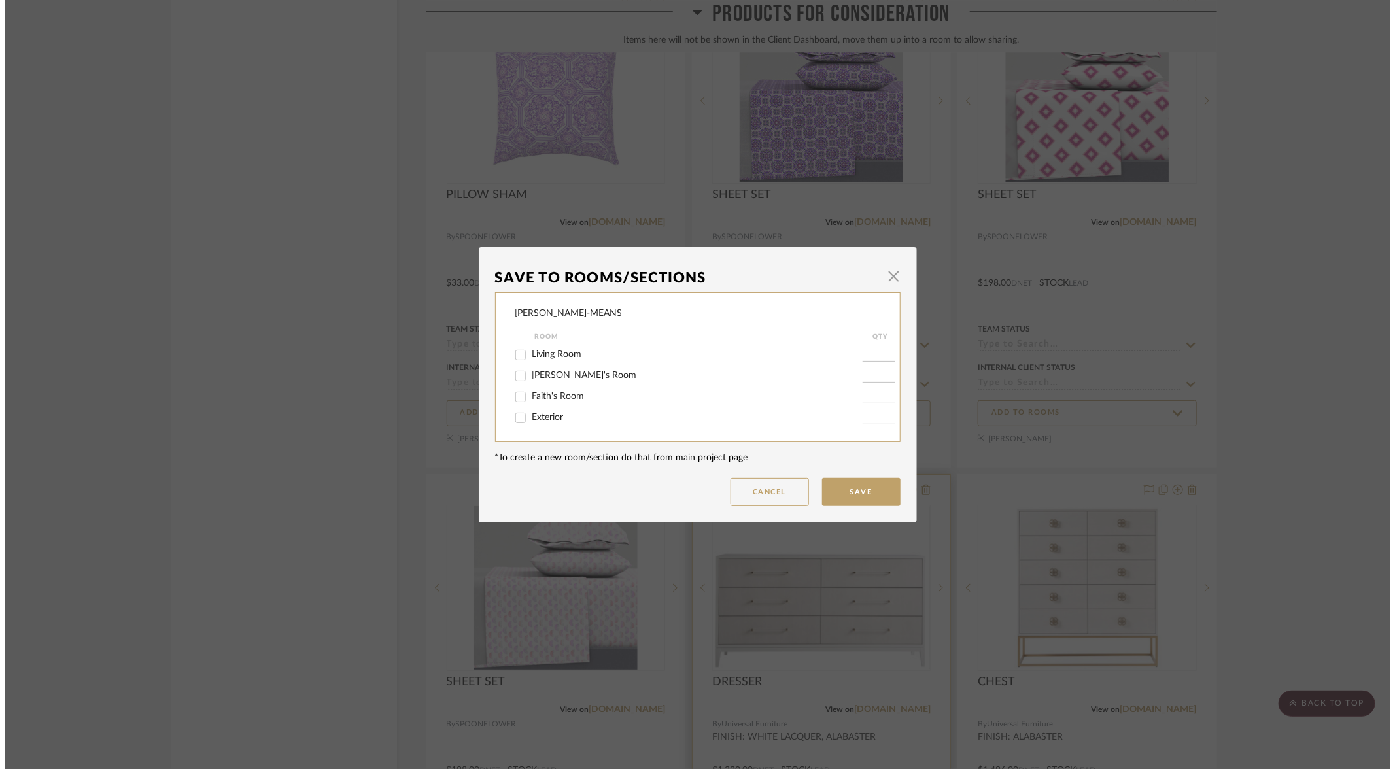
scroll to position [0, 0]
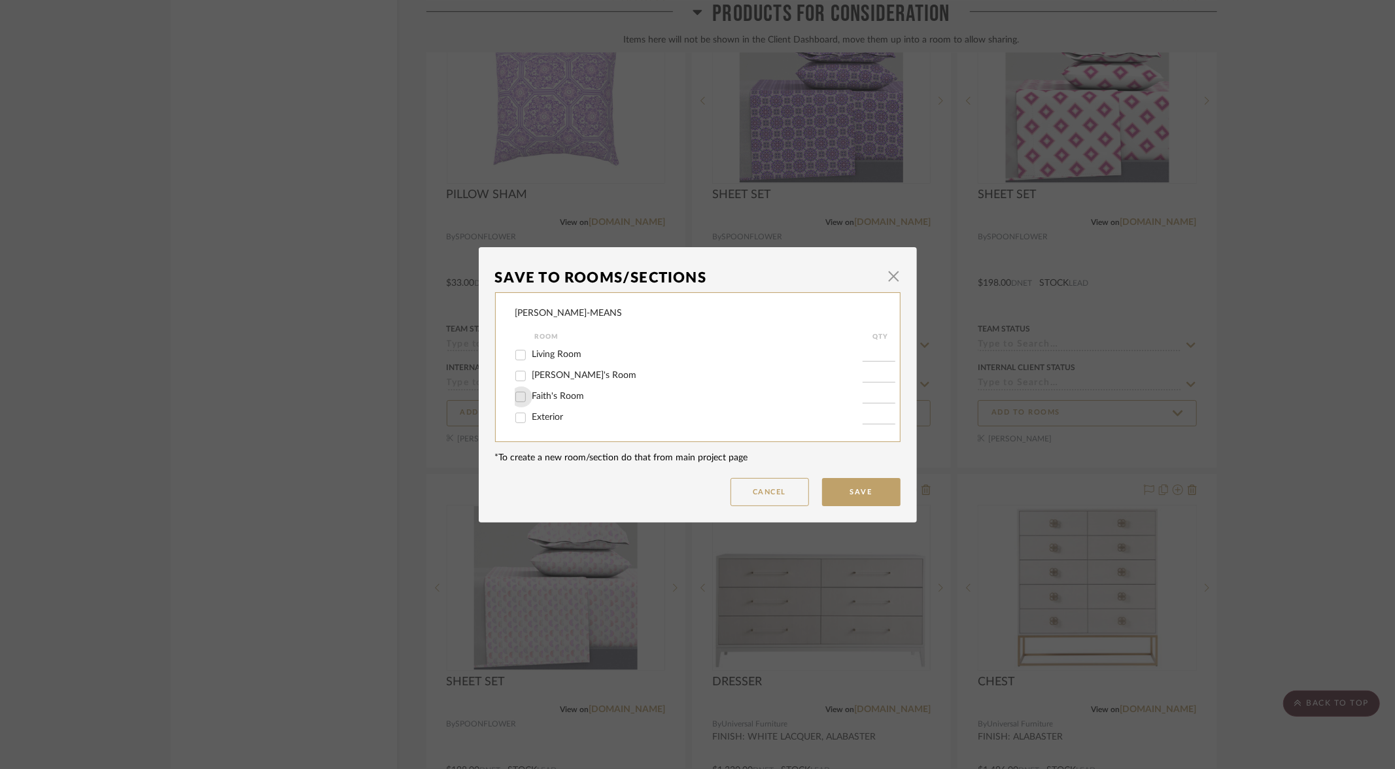
drag, startPoint x: 520, startPoint y: 398, endPoint x: 584, endPoint y: 419, distance: 67.2
click at [521, 398] on input "Faith's Room" at bounding box center [520, 397] width 21 height 21
checkbox input "true"
type input "1"
click at [861, 493] on button "Save" at bounding box center [861, 492] width 78 height 28
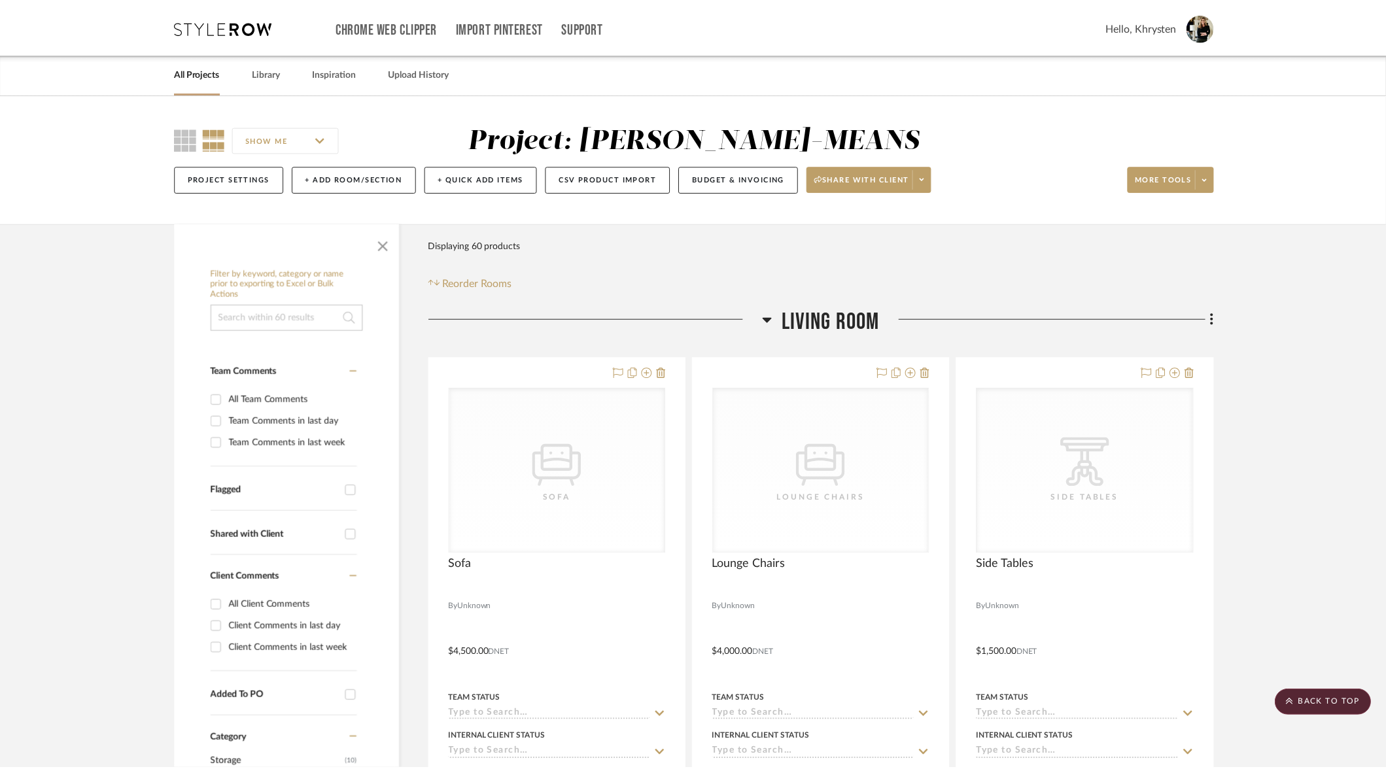
scroll to position [6440, 0]
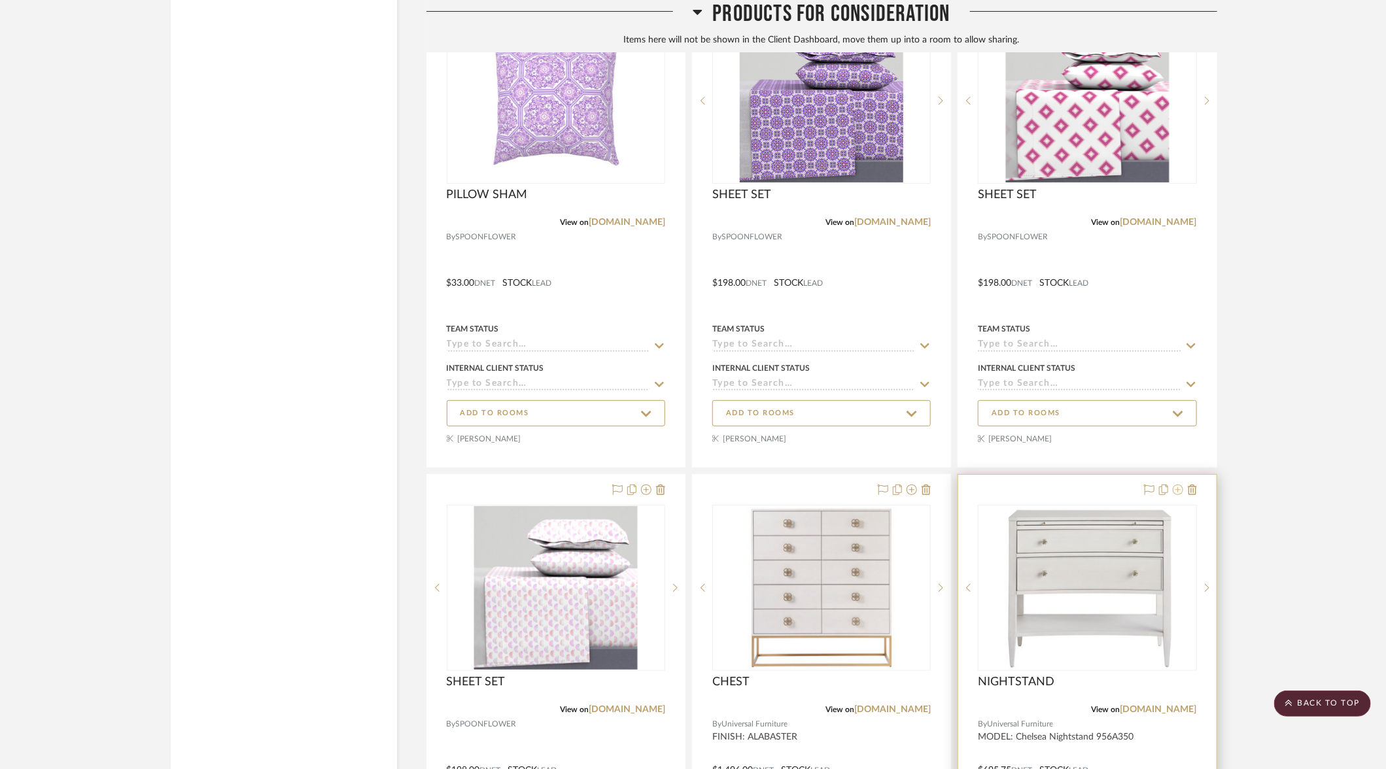
click at [1179, 485] on icon at bounding box center [1178, 490] width 10 height 10
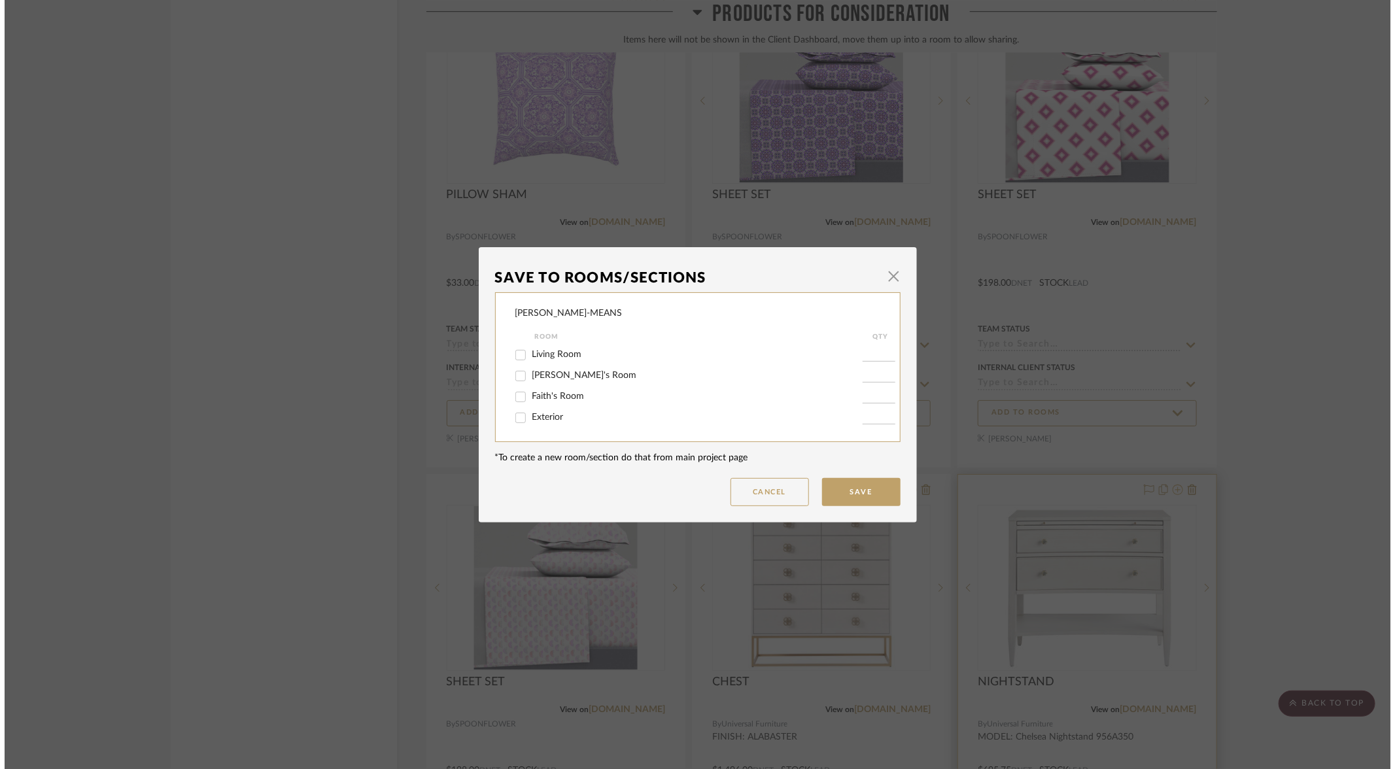
scroll to position [0, 0]
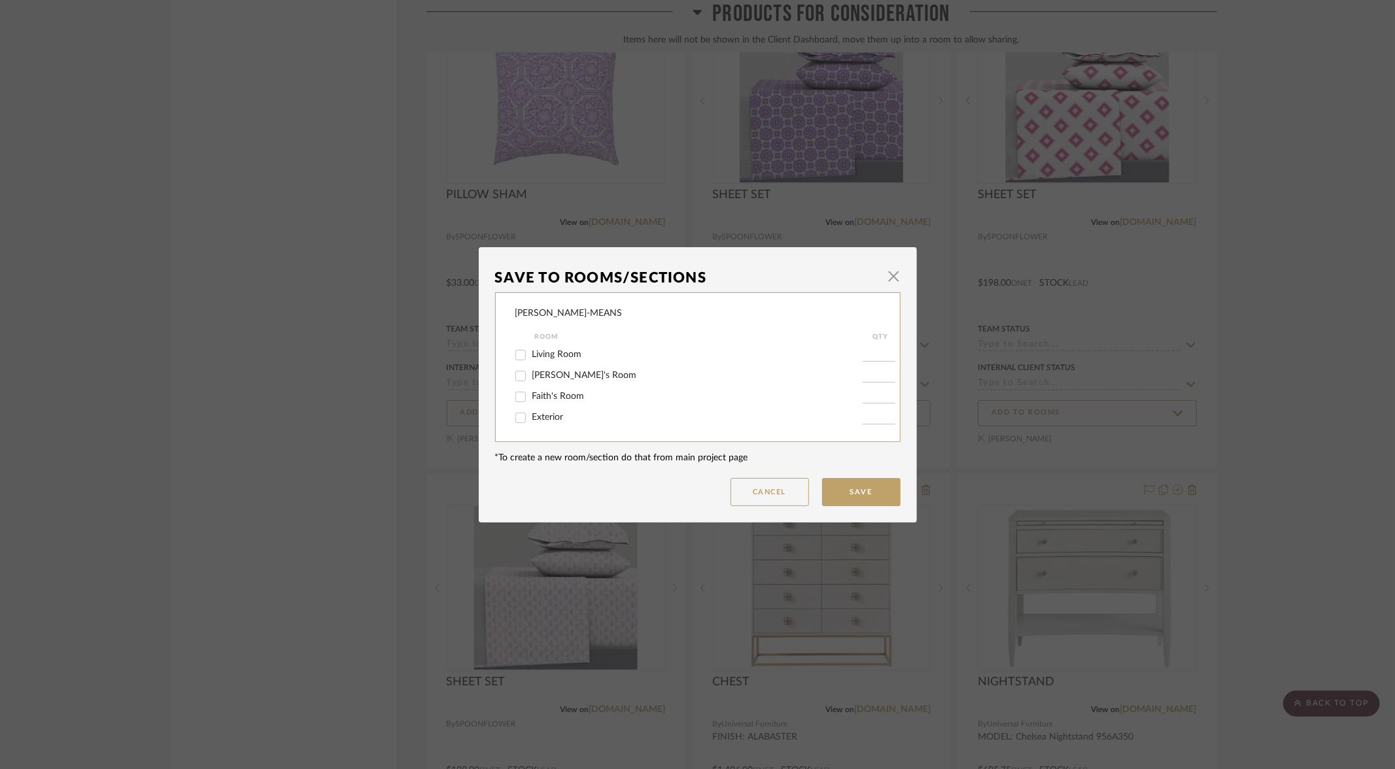
click at [517, 400] on input "Faith's Room" at bounding box center [520, 397] width 21 height 21
checkbox input "true"
type input "1"
click at [845, 489] on button "Save" at bounding box center [861, 492] width 78 height 28
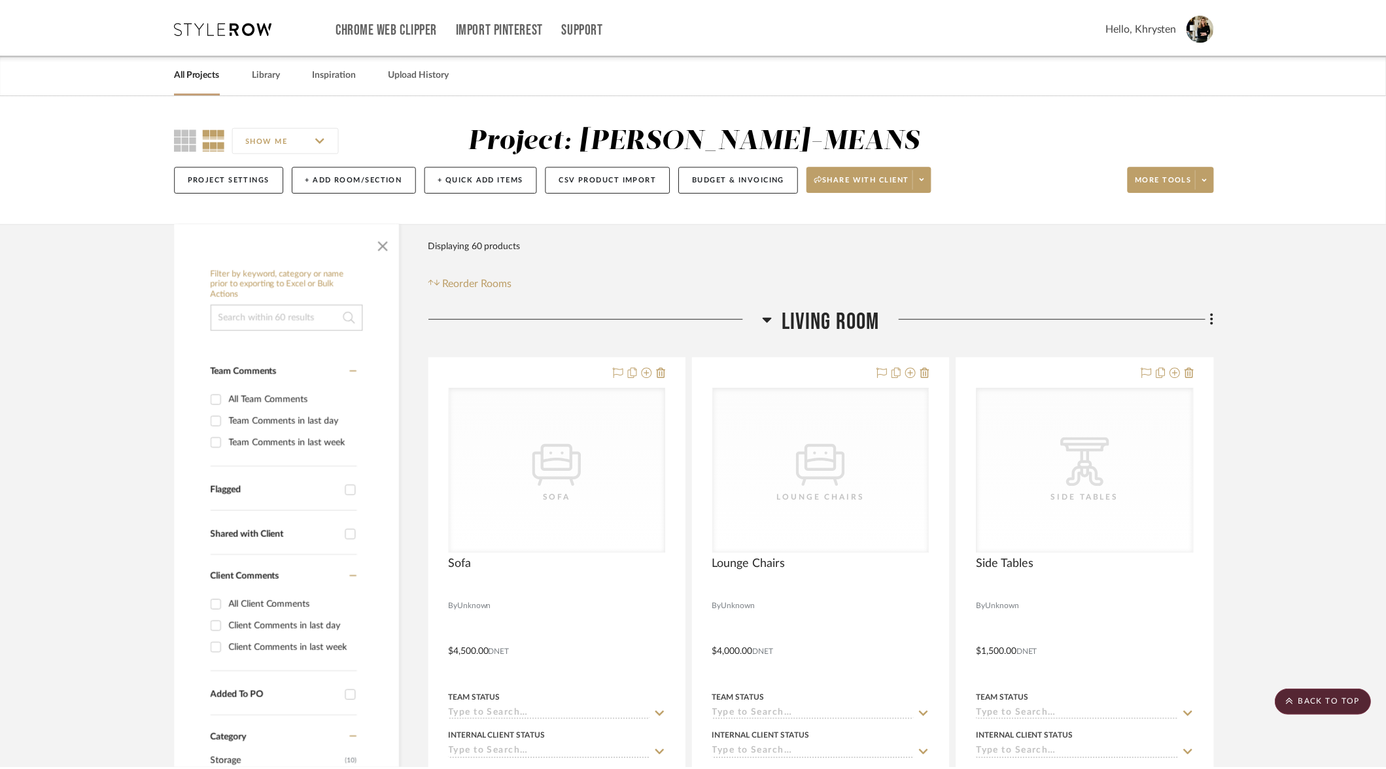
scroll to position [6440, 0]
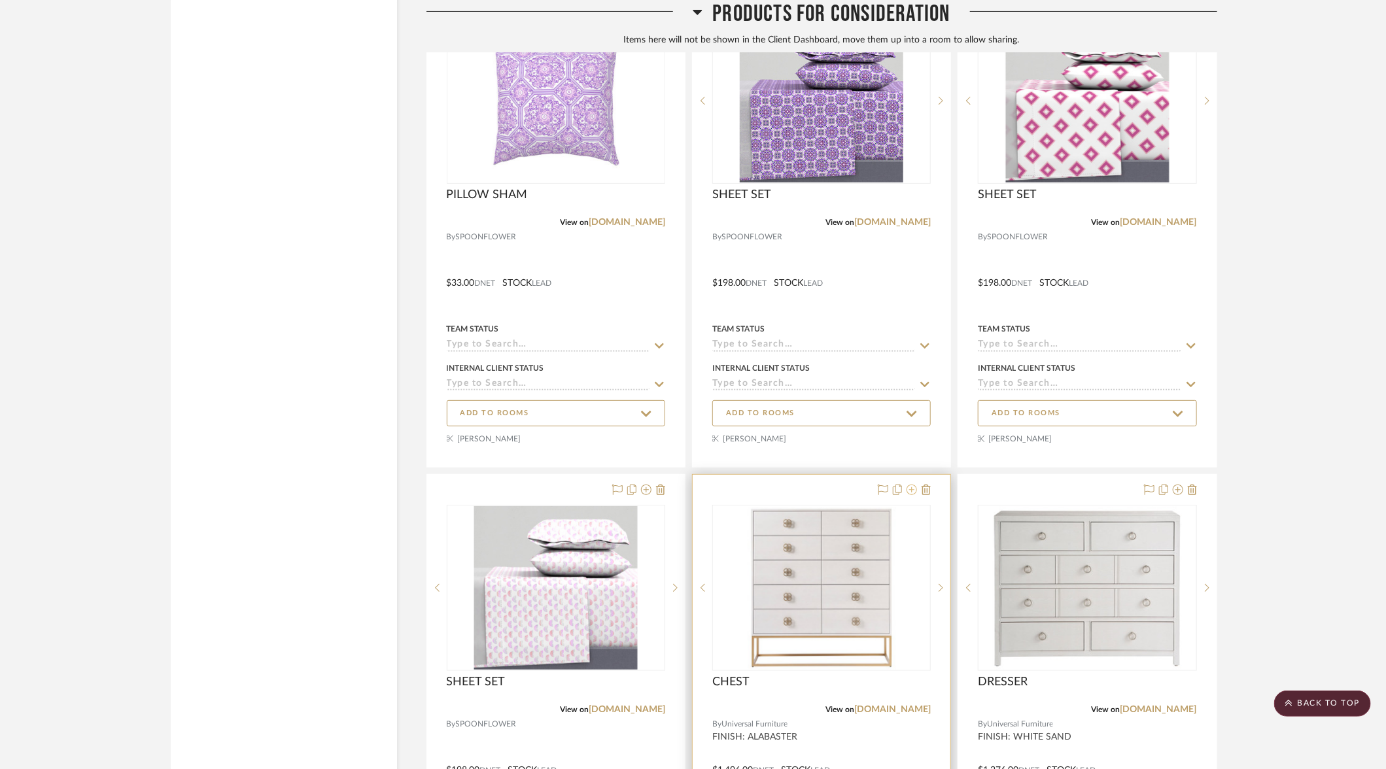
click at [913, 485] on icon at bounding box center [912, 490] width 10 height 10
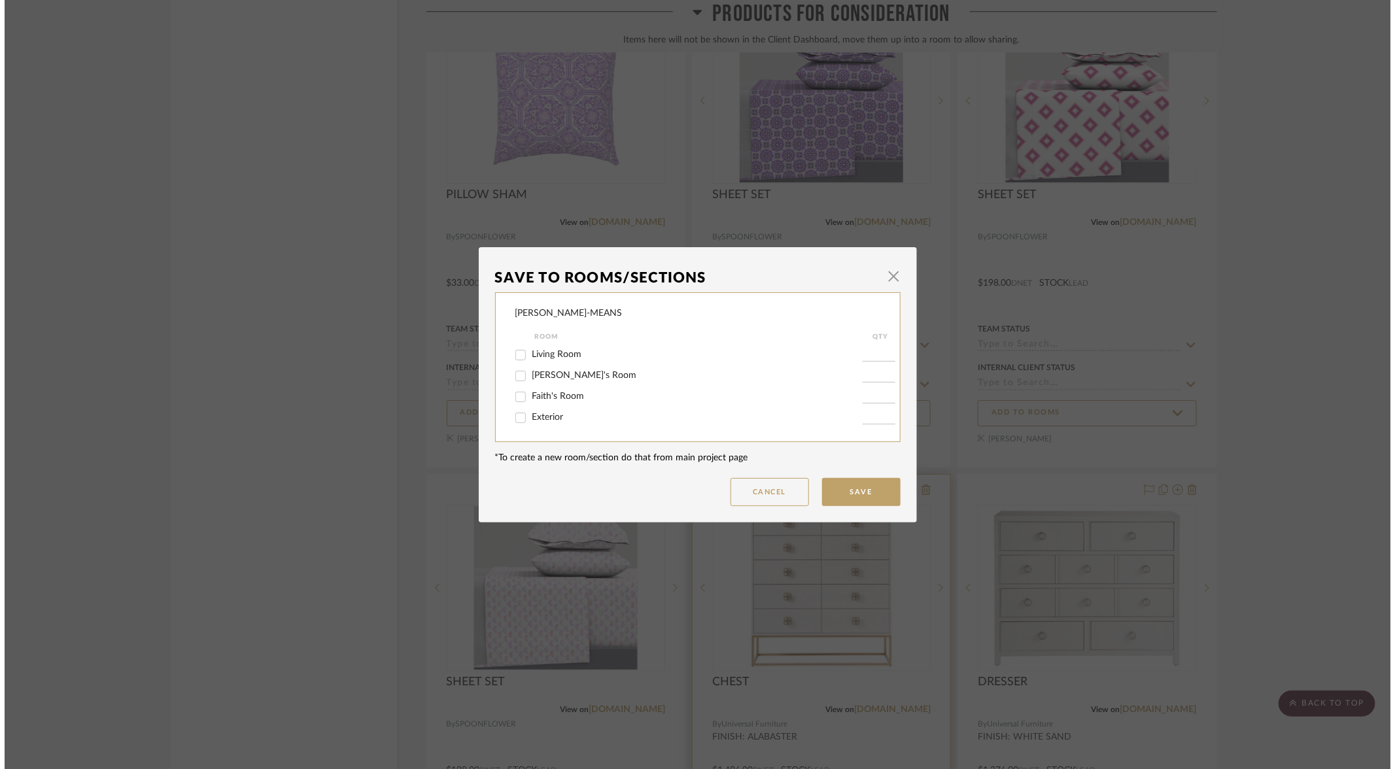
scroll to position [0, 0]
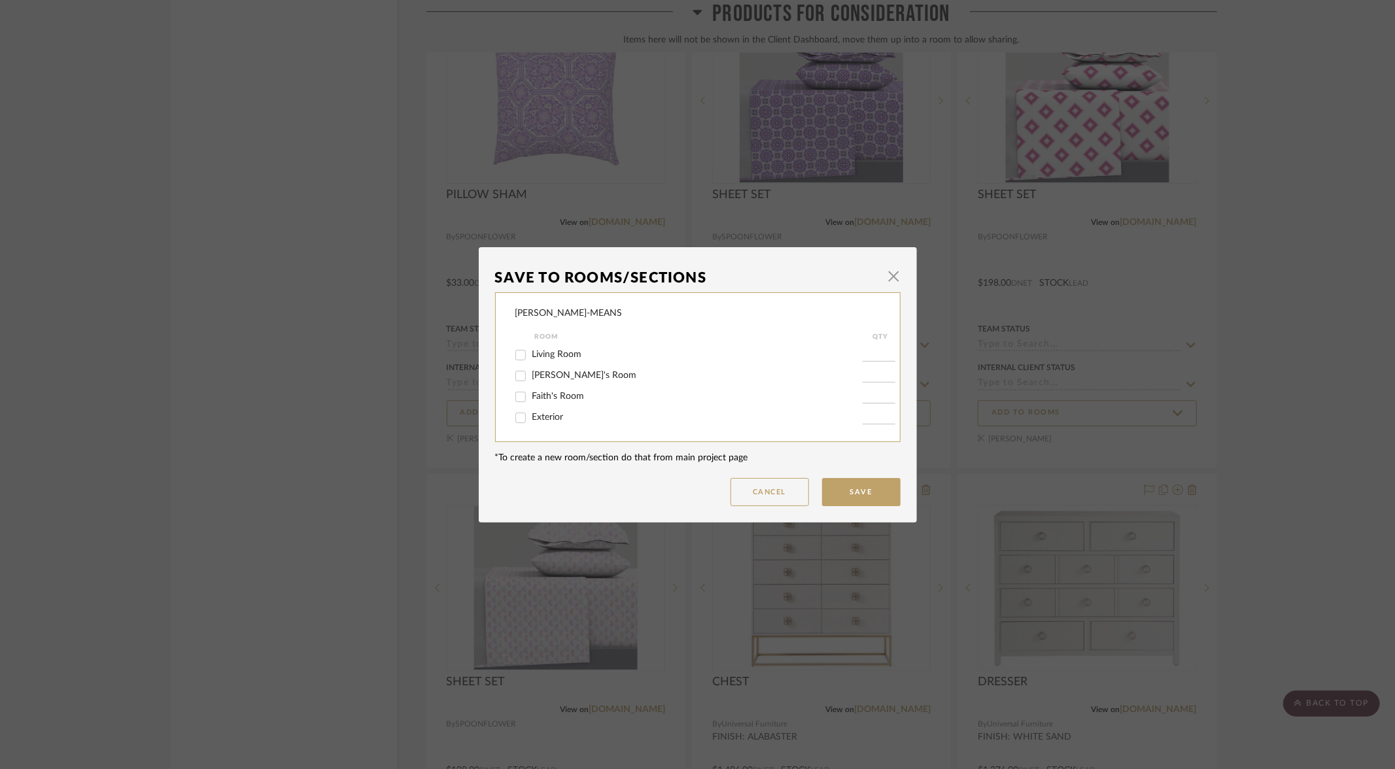
click at [517, 399] on input "Faith's Room" at bounding box center [520, 397] width 21 height 21
checkbox input "true"
type input "1"
click at [855, 495] on button "Save" at bounding box center [861, 492] width 78 height 28
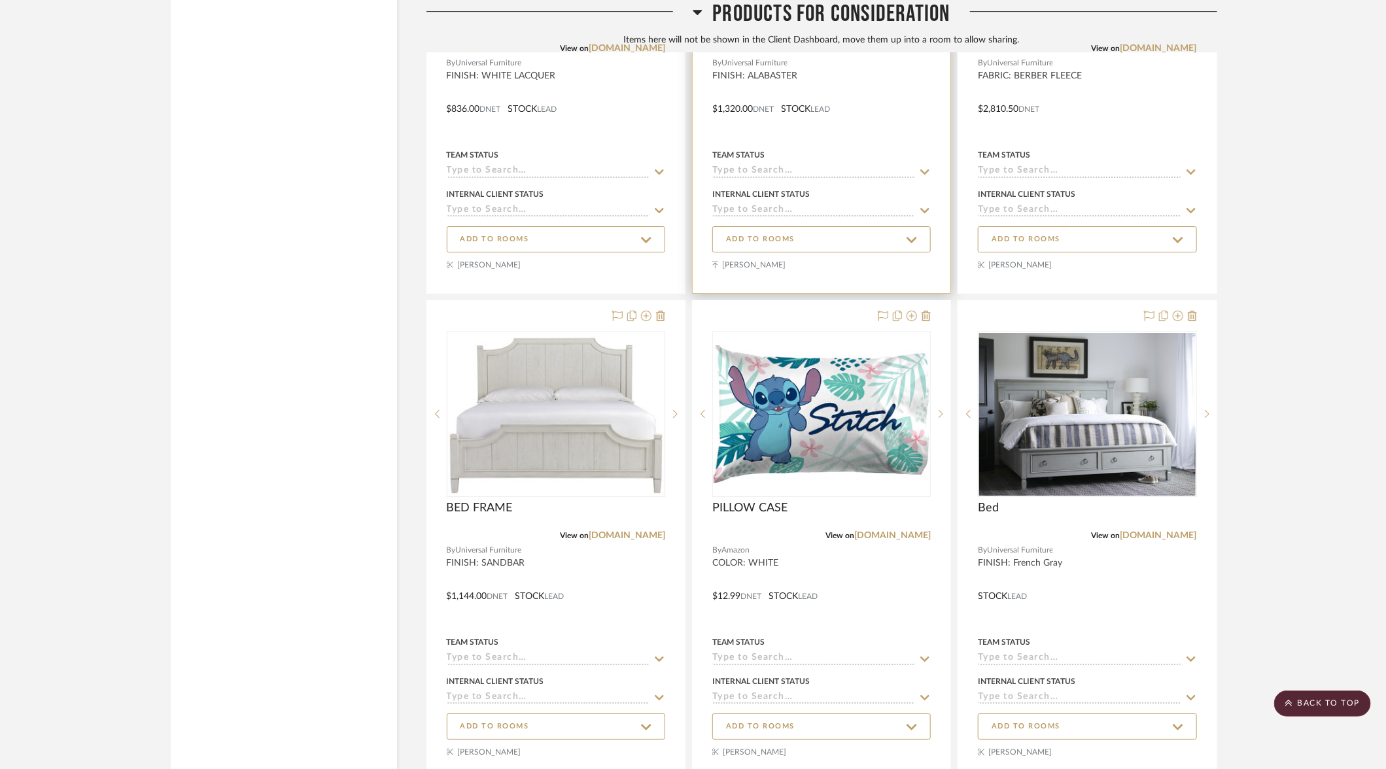
scroll to position [8957, 0]
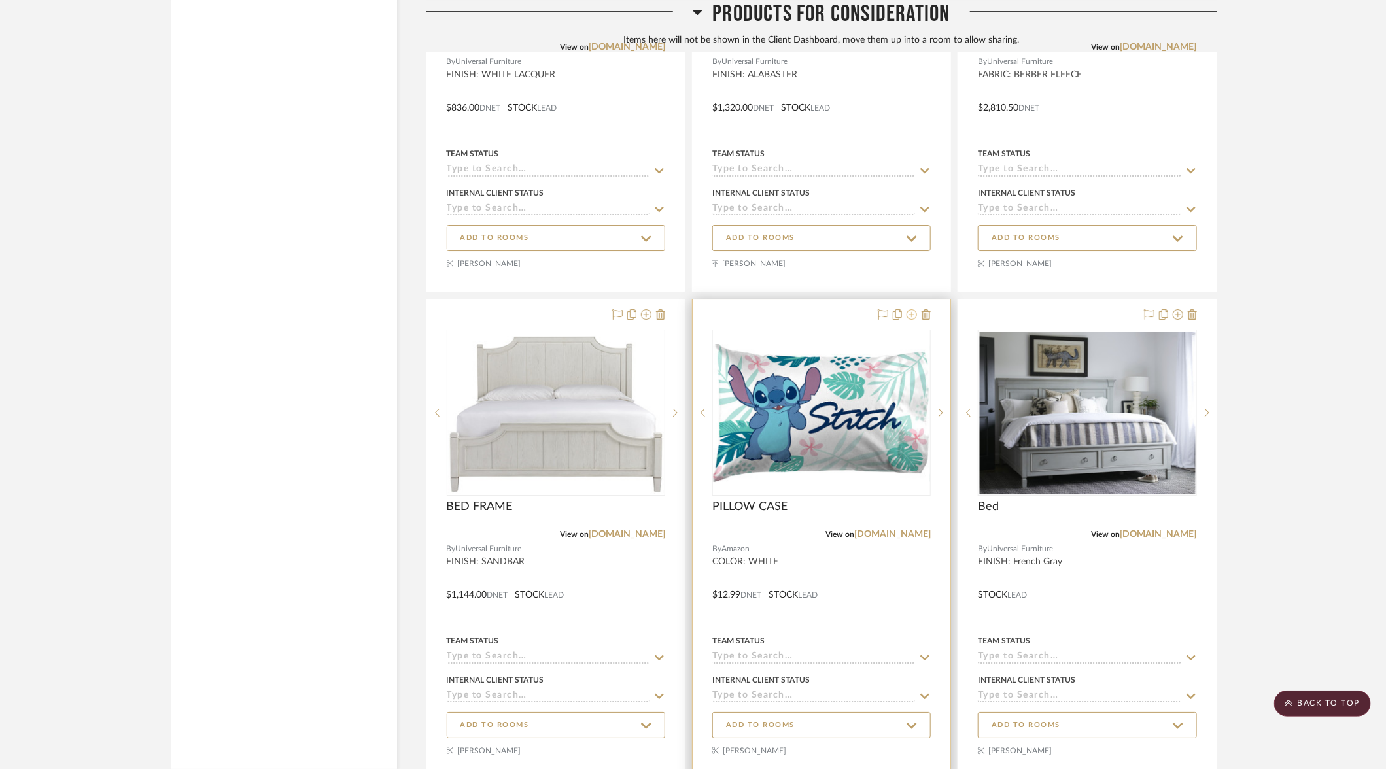
click at [911, 309] on icon at bounding box center [912, 314] width 10 height 10
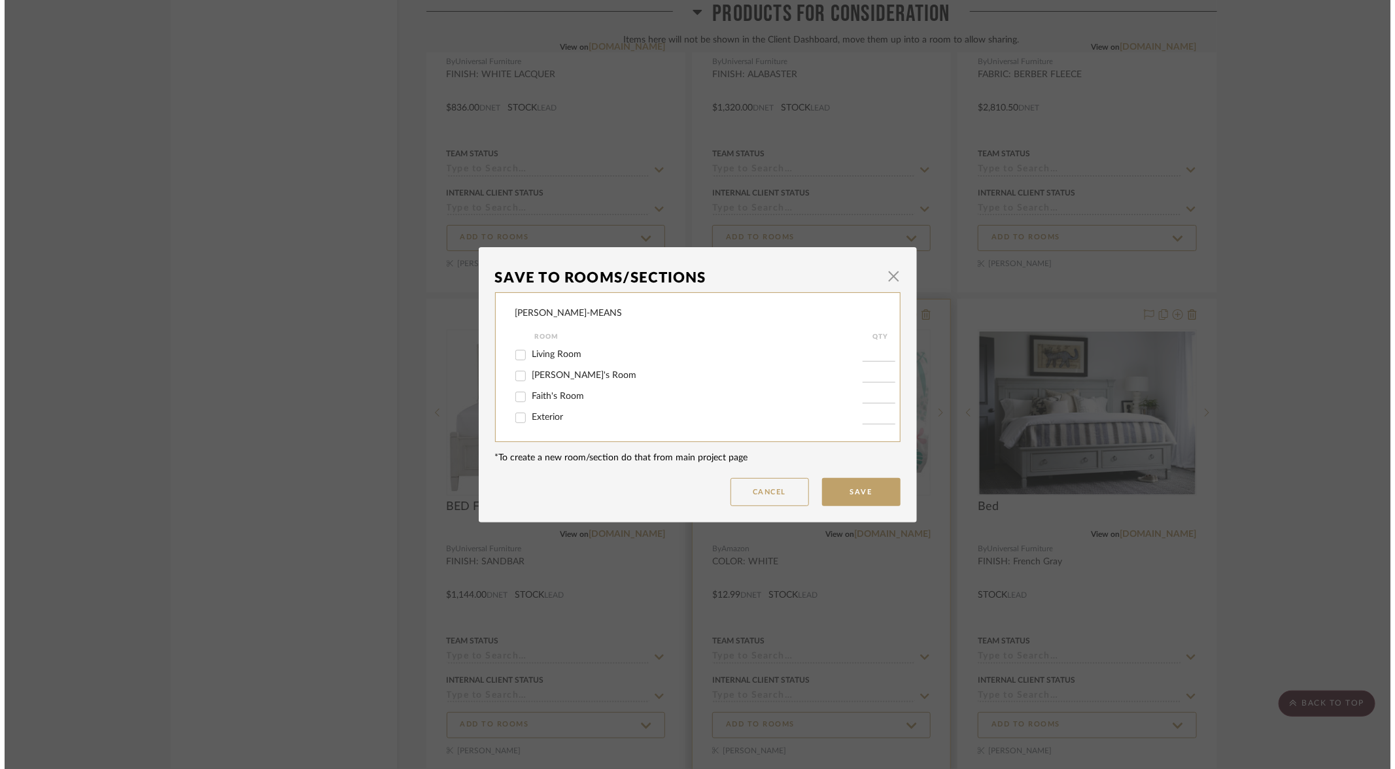
scroll to position [0, 0]
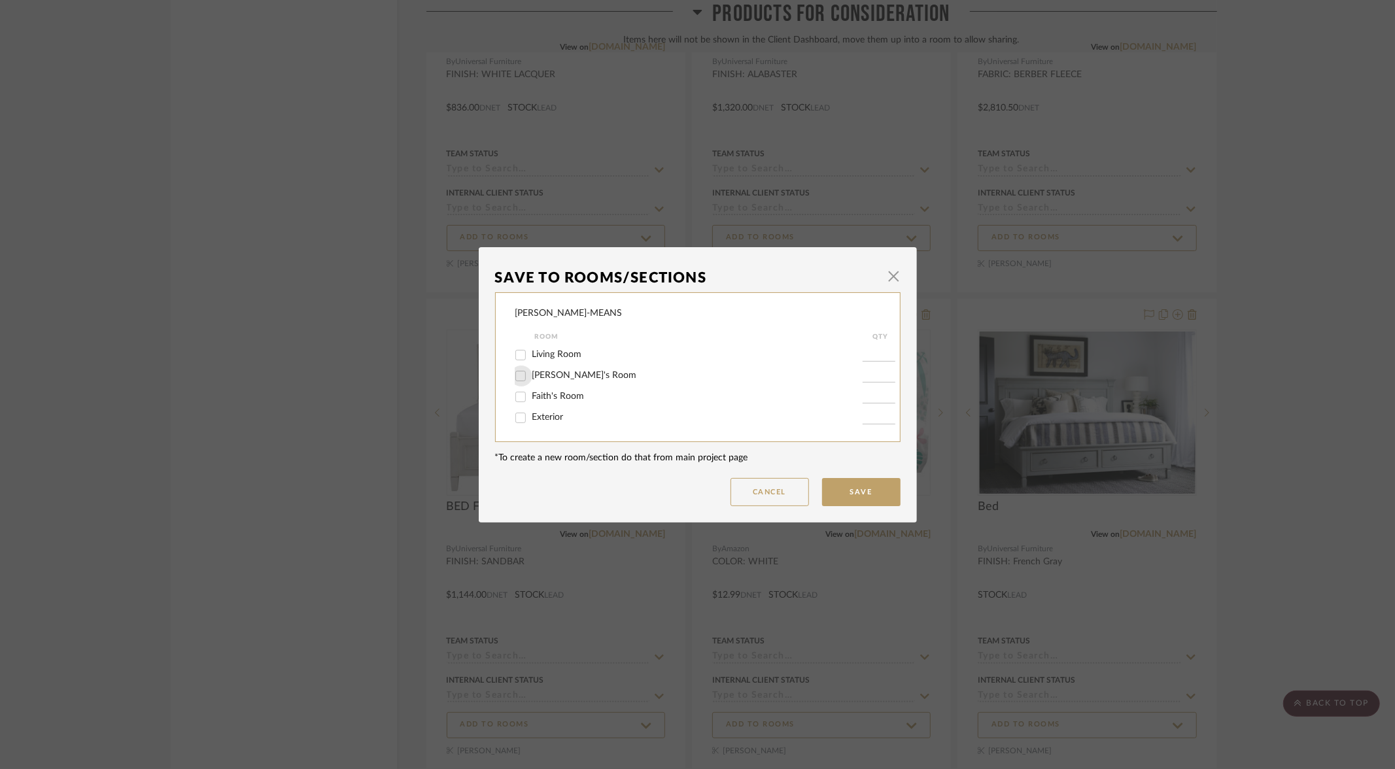
click at [514, 377] on input "[PERSON_NAME]'s Room" at bounding box center [520, 376] width 21 height 21
checkbox input "true"
type input "1"
click at [850, 492] on button "Save" at bounding box center [861, 492] width 78 height 28
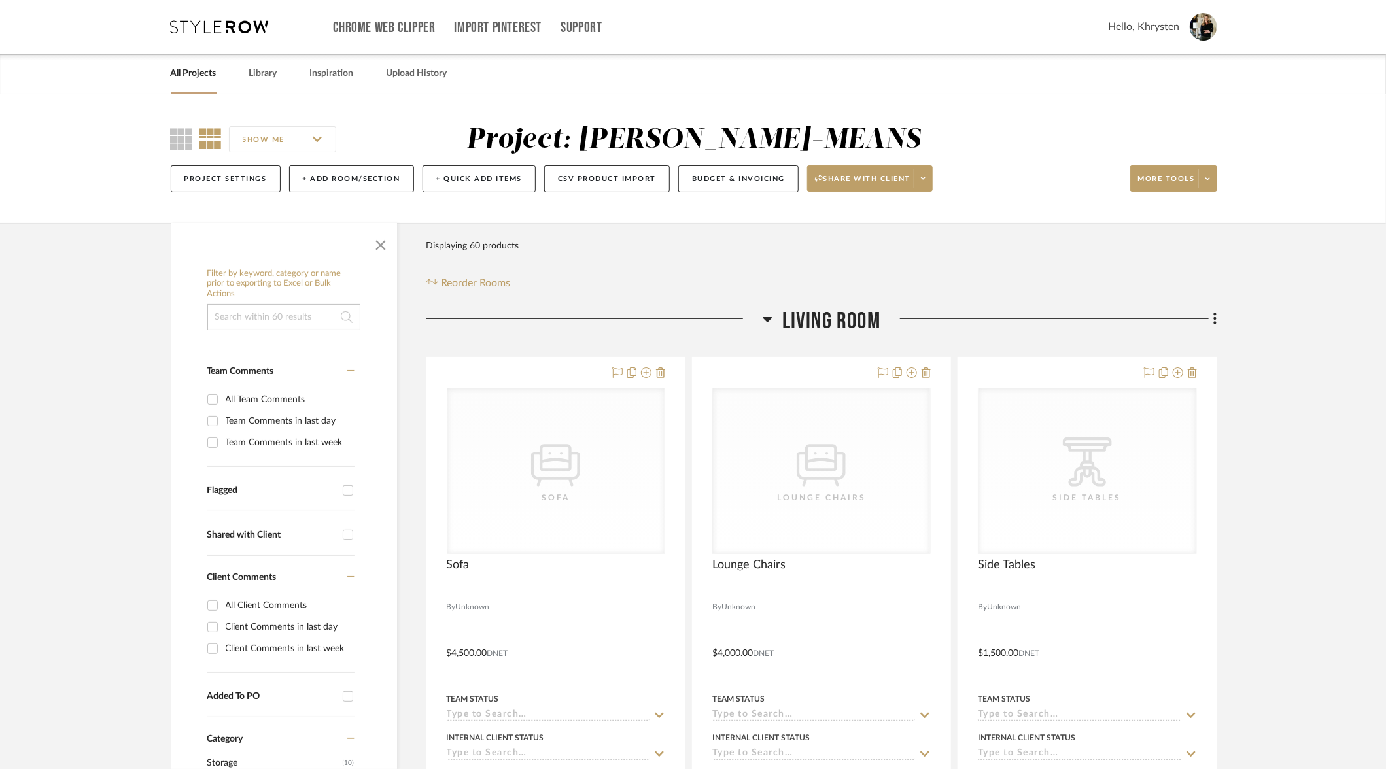
click at [195, 75] on link "All Projects" at bounding box center [194, 74] width 46 height 18
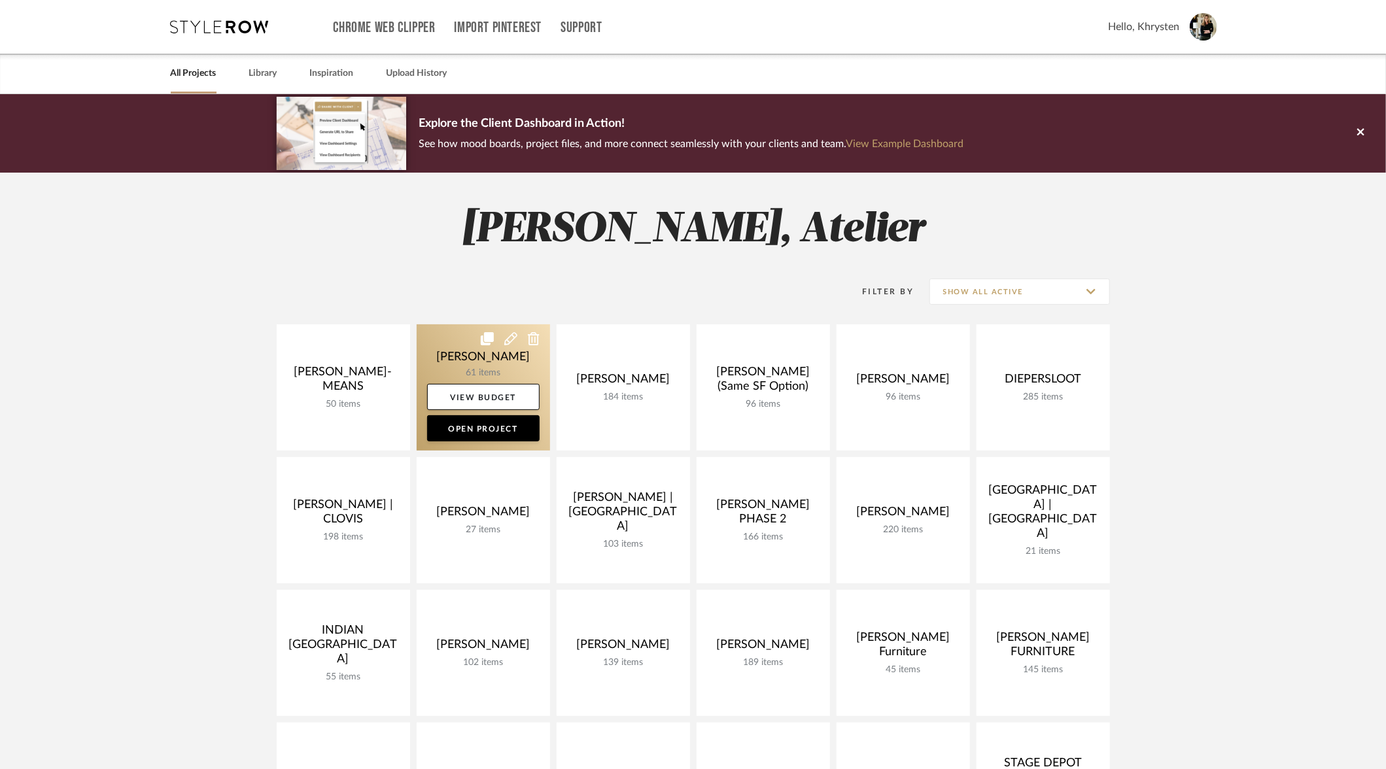
click at [487, 356] on link at bounding box center [483, 387] width 133 height 126
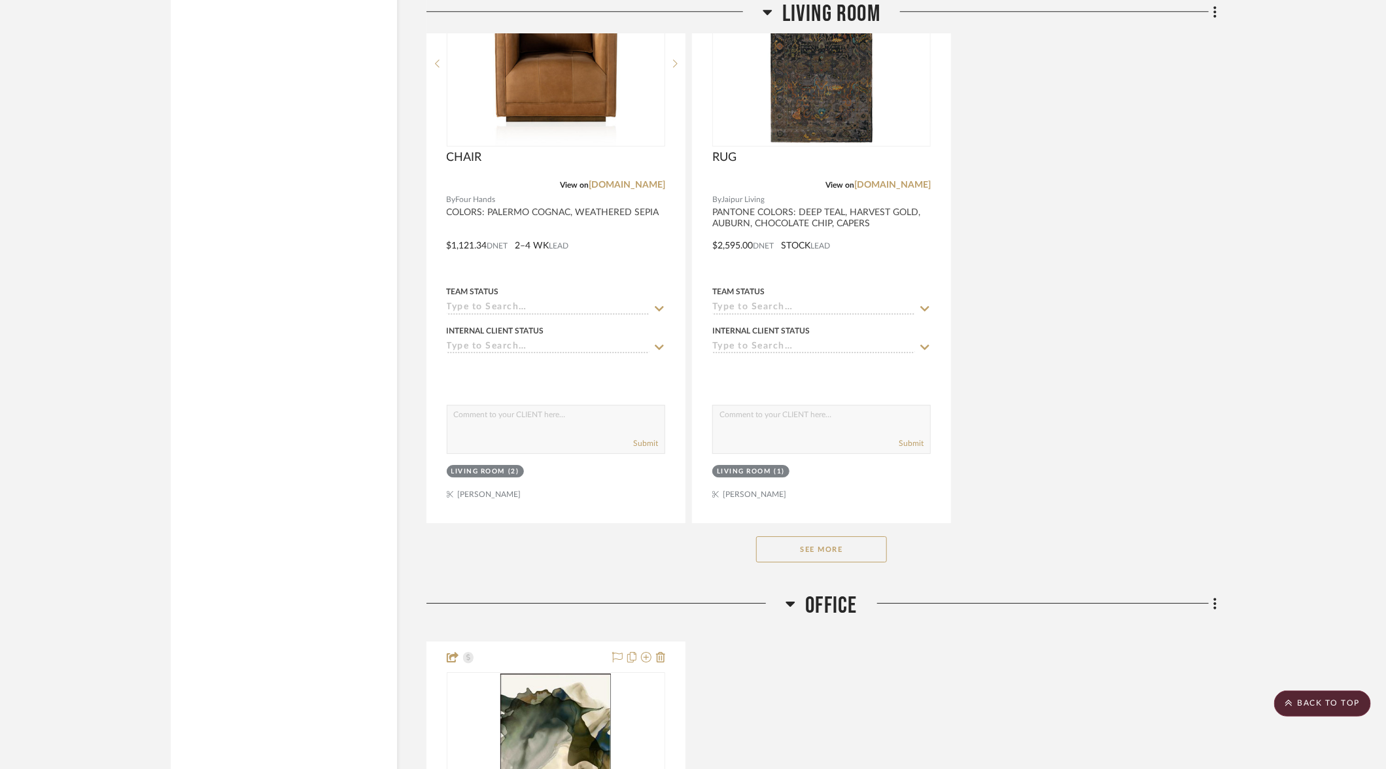
scroll to position [2316, 0]
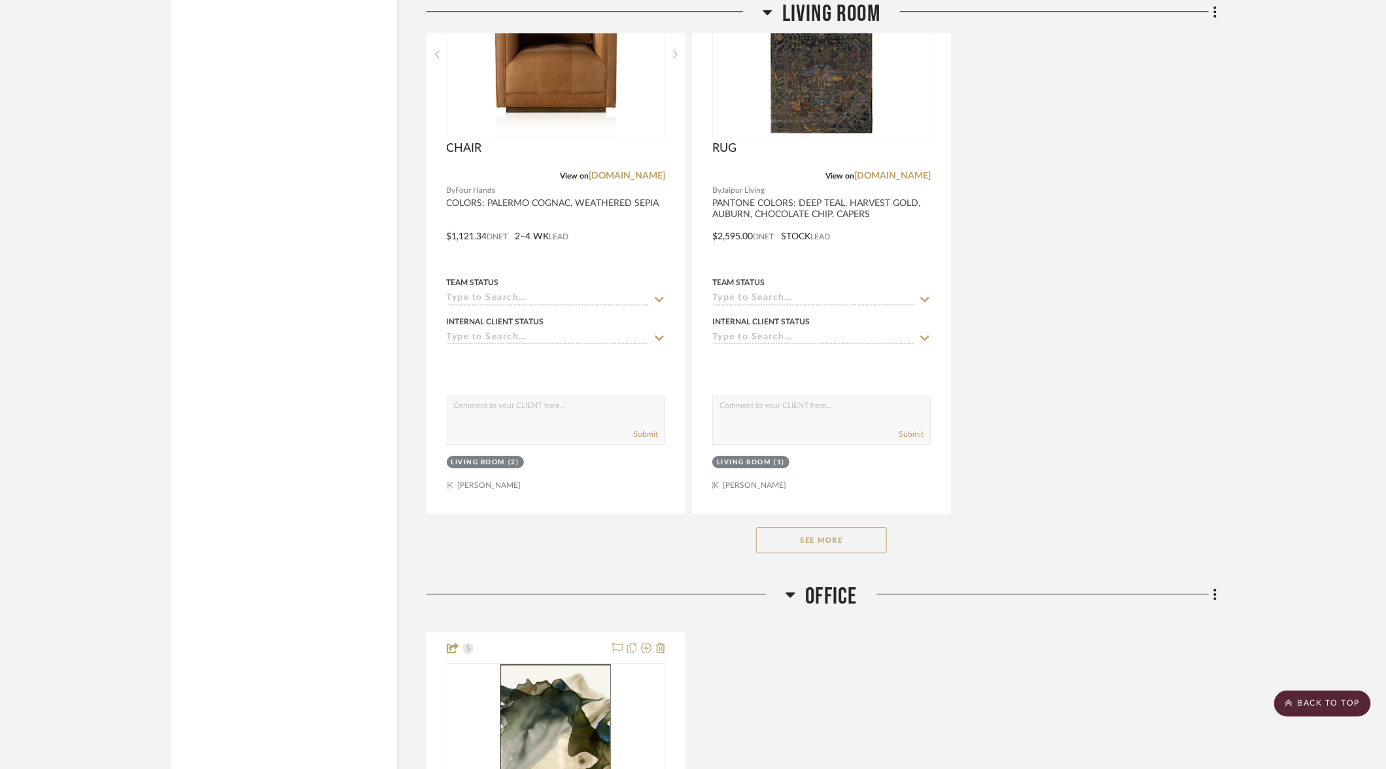
click at [829, 532] on button "See More" at bounding box center [821, 540] width 131 height 26
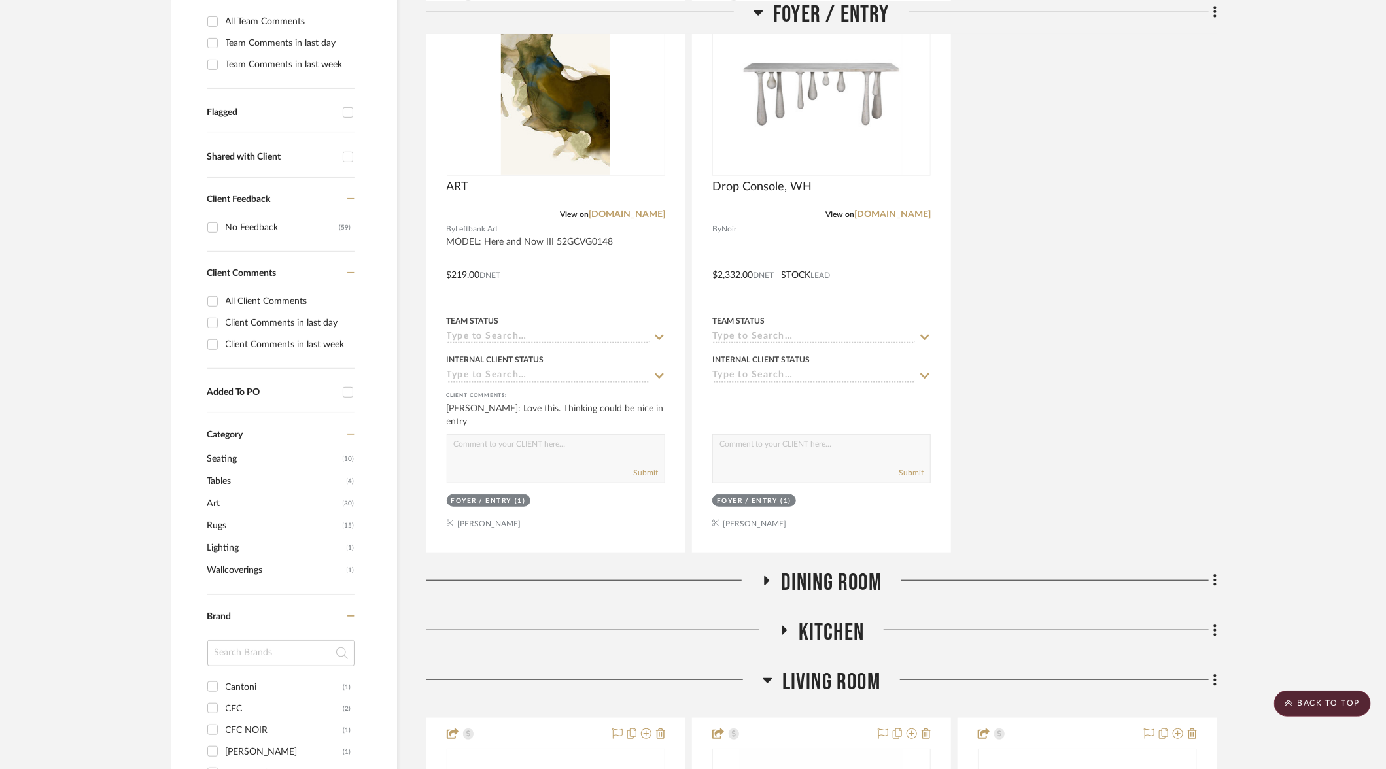
scroll to position [583, 0]
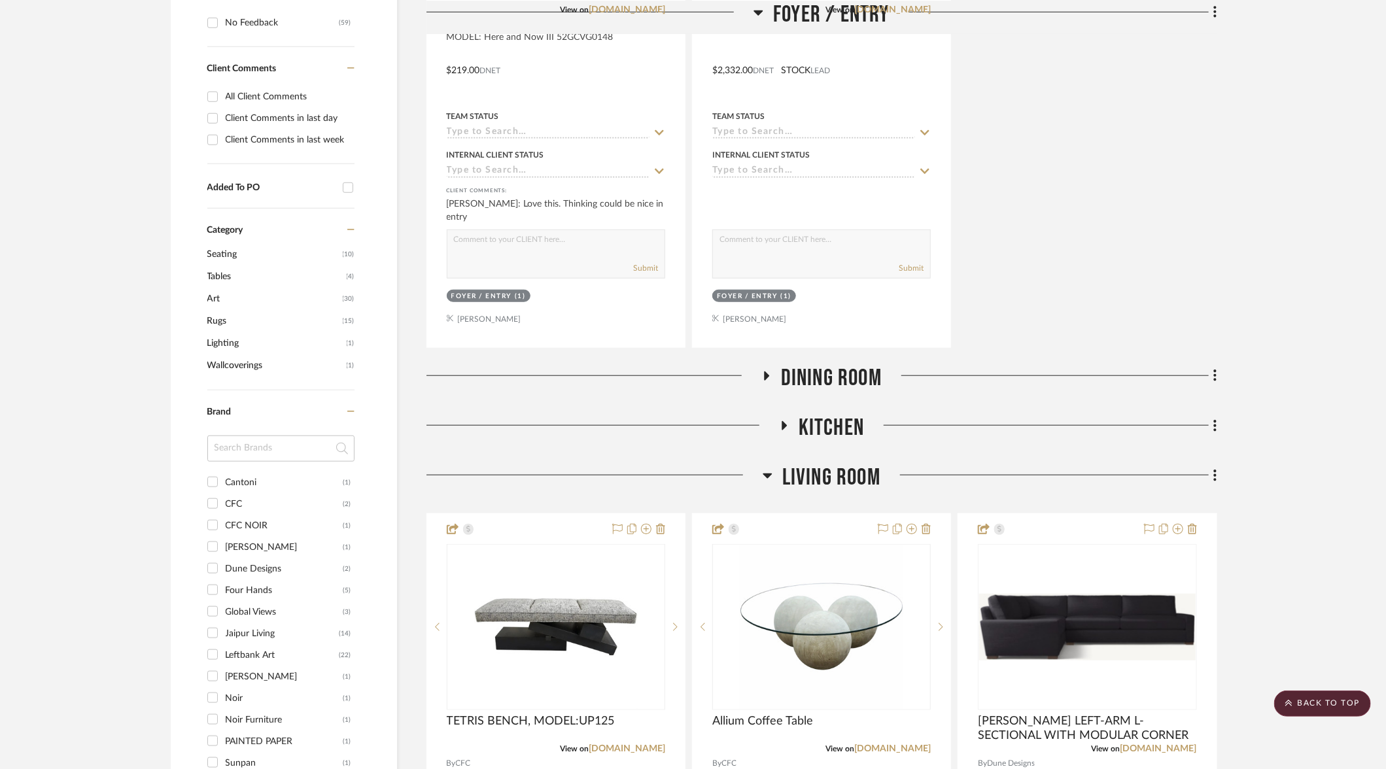
click at [767, 372] on icon at bounding box center [766, 376] width 5 height 9
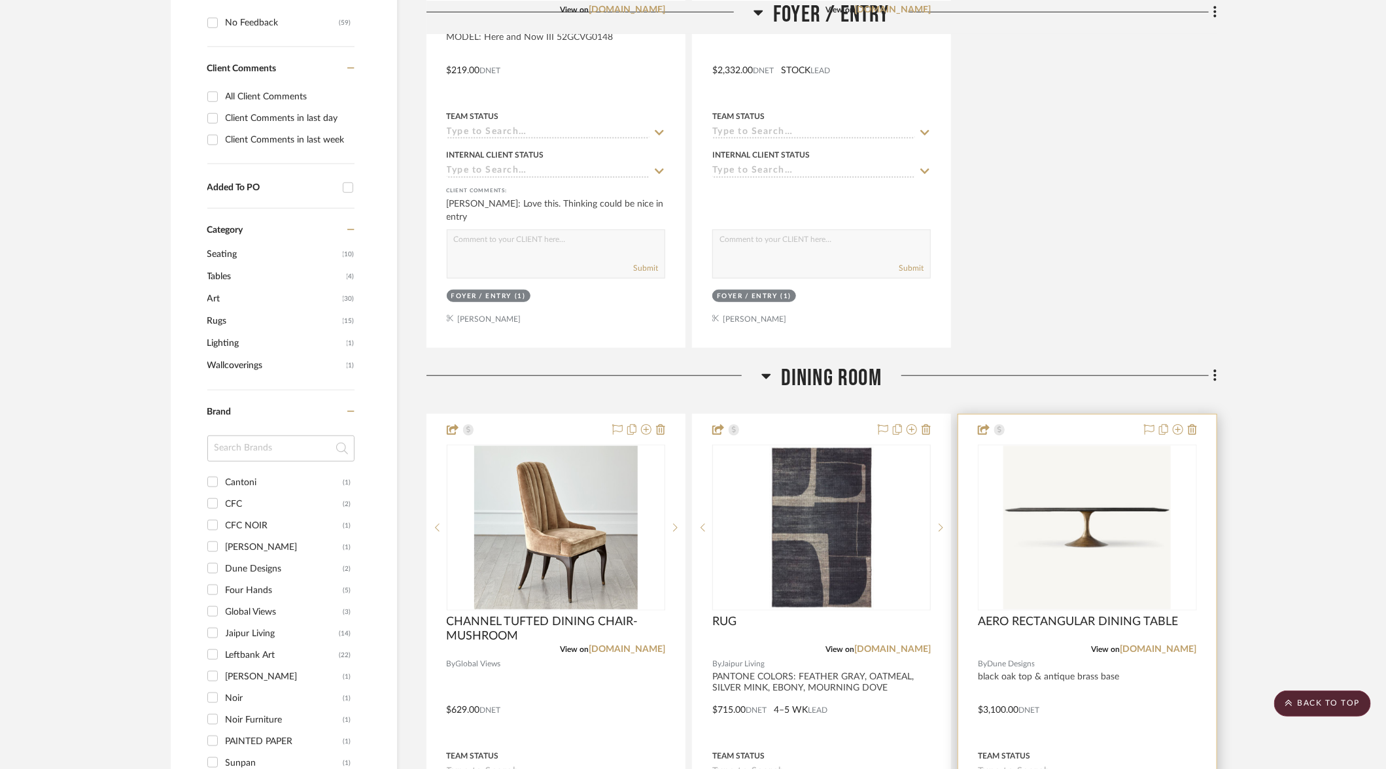
click at [1141, 642] on div at bounding box center [1087, 701] width 258 height 572
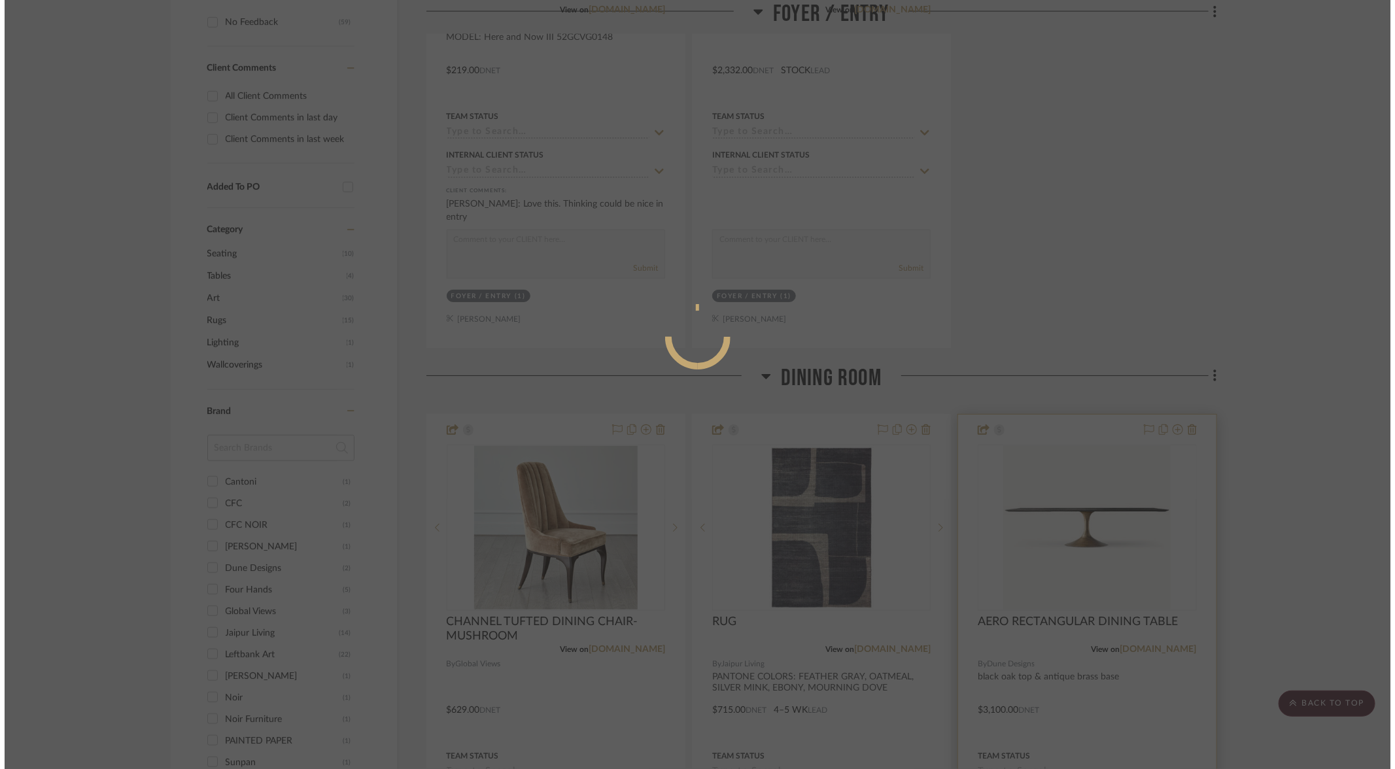
scroll to position [0, 0]
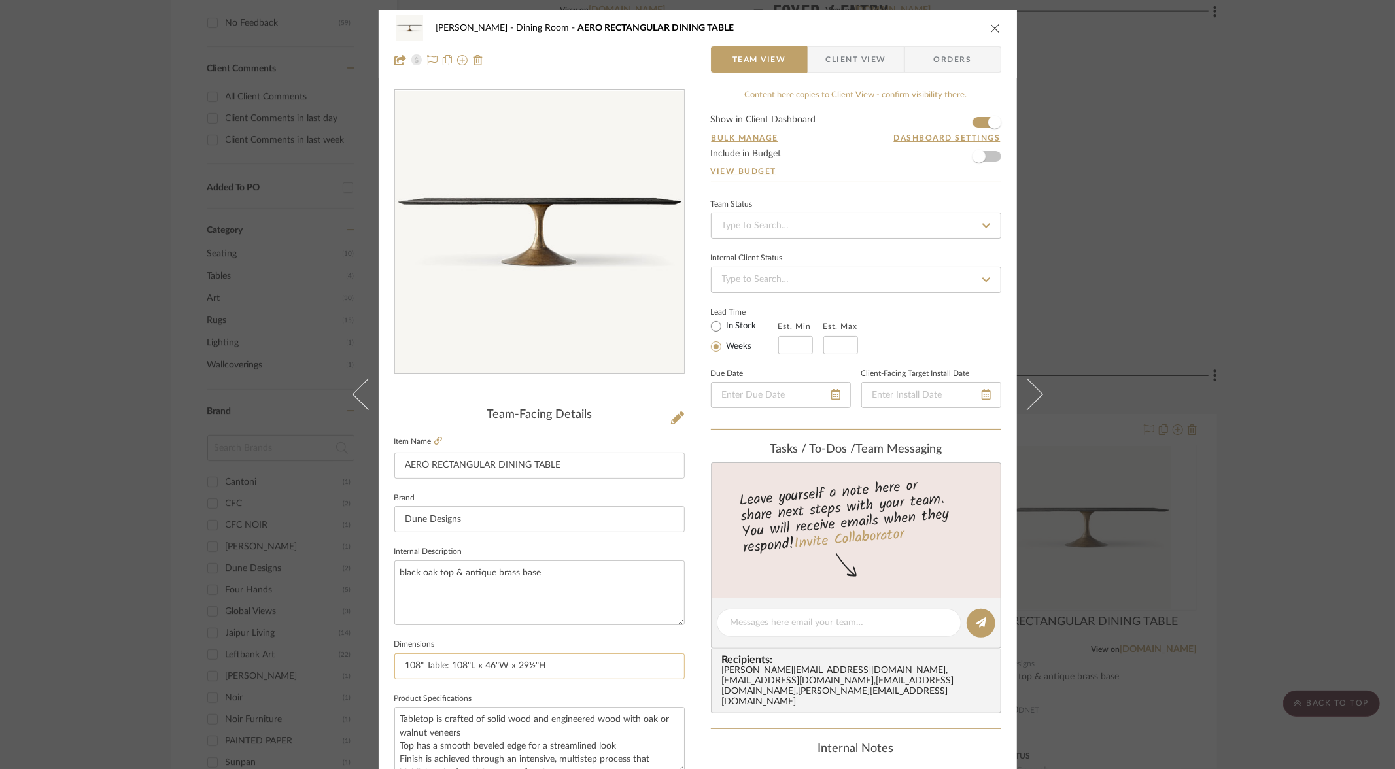
drag, startPoint x: 399, startPoint y: 667, endPoint x: 415, endPoint y: 663, distance: 16.2
click at [415, 642] on input "108" Table: 108"L x 46"W x 29½"H" at bounding box center [539, 667] width 290 height 26
type input "96" Table: 108"L x 46"W x 29½"H"
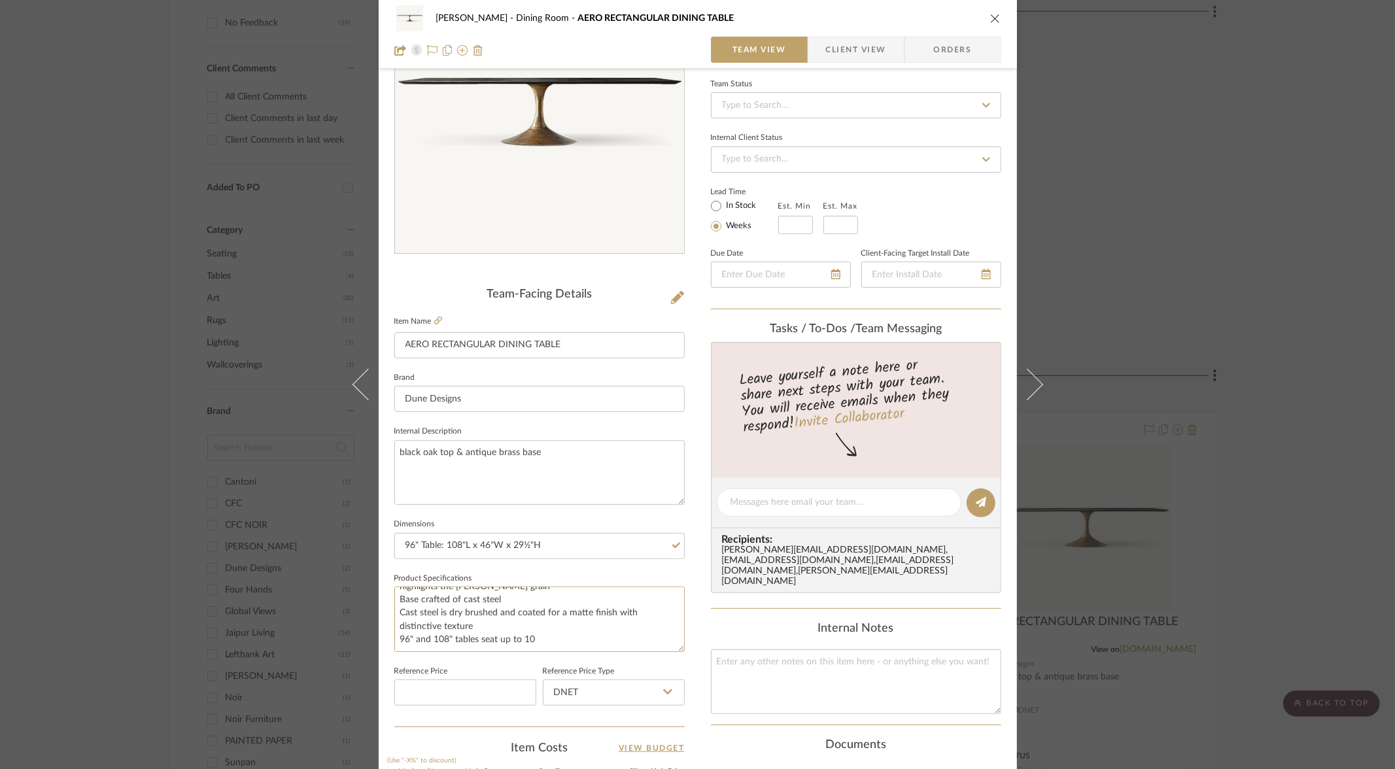
scroll to position [125, 0]
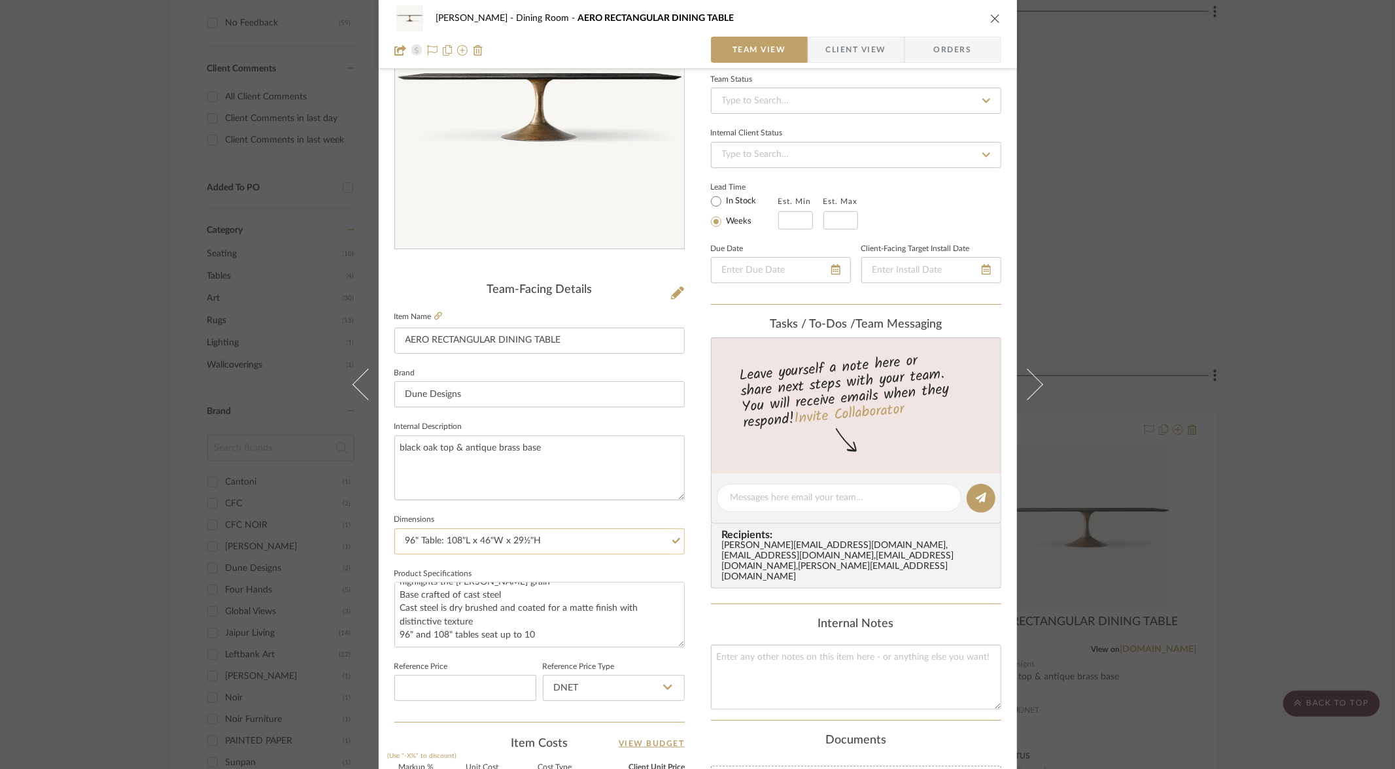
click at [446, 540] on input "96" Table: 108"L x 46"W x 29½"H" at bounding box center [539, 542] width 290 height 26
type input "96" Table: 96"L x 46"W x 29½"H"
click at [479, 539] on input "96" Table: 96"L x 46"W x 29½"H" at bounding box center [539, 542] width 290 height 26
type input "96" Table: 96"L x 42"W x 29½"H"
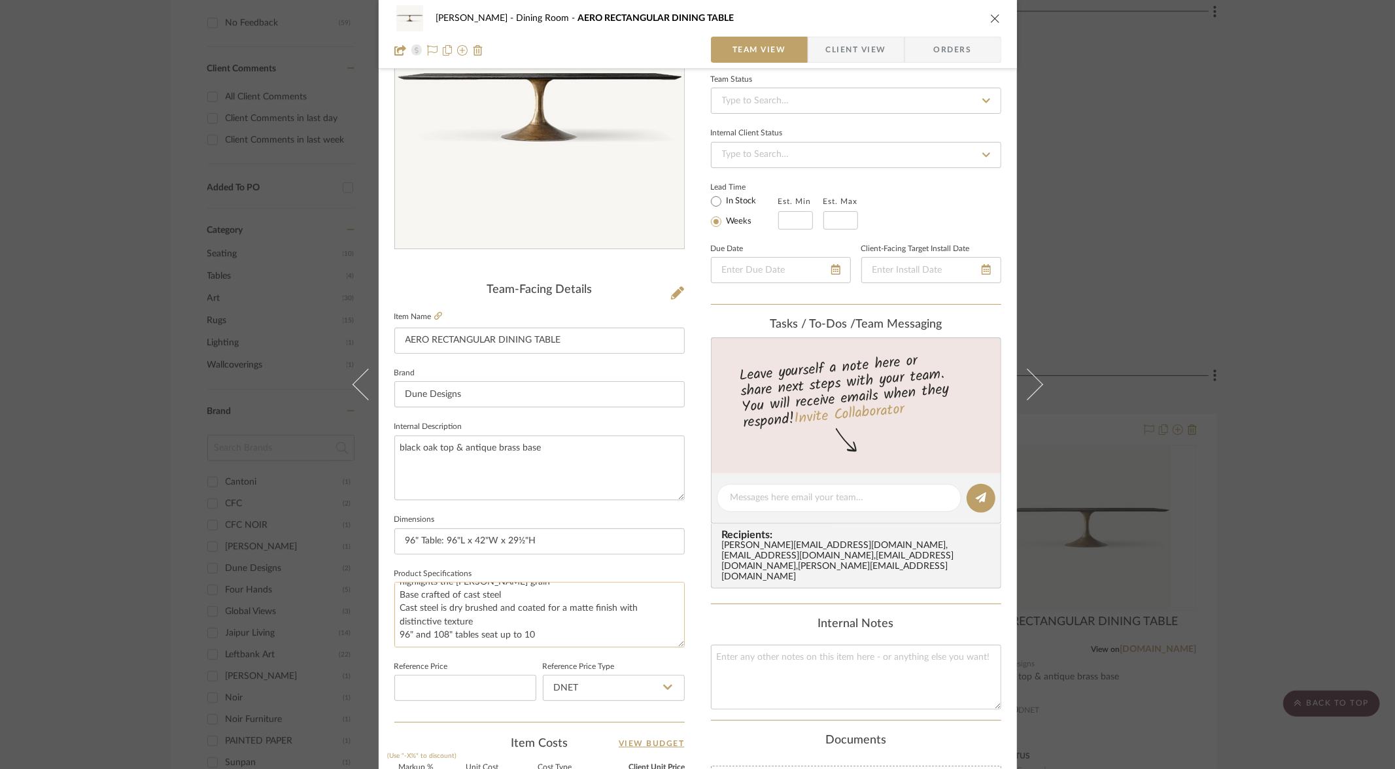
click at [567, 582] on textarea "Tabletop is crafted of solid wood and engineered wood with oak or walnut veneer…" at bounding box center [539, 614] width 290 height 65
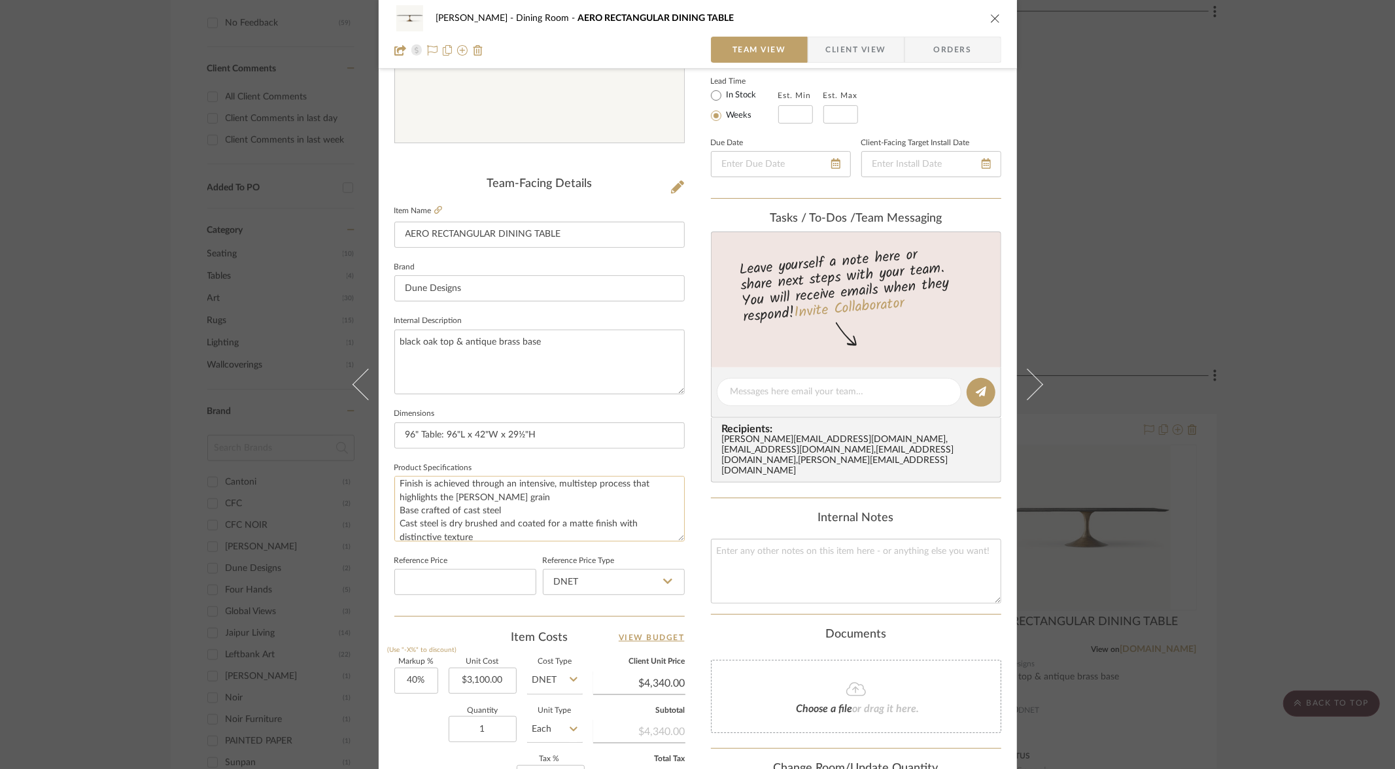
scroll to position [65, 0]
click at [476, 642] on input "3100.00" at bounding box center [483, 681] width 68 height 26
type input "$3,000.00"
type input "$4,200.00"
click at [698, 623] on div "[PERSON_NAME] Dining Room AERO RECTANGULAR DINING TABLE Team View Client View O…" at bounding box center [698, 383] width 638 height 1208
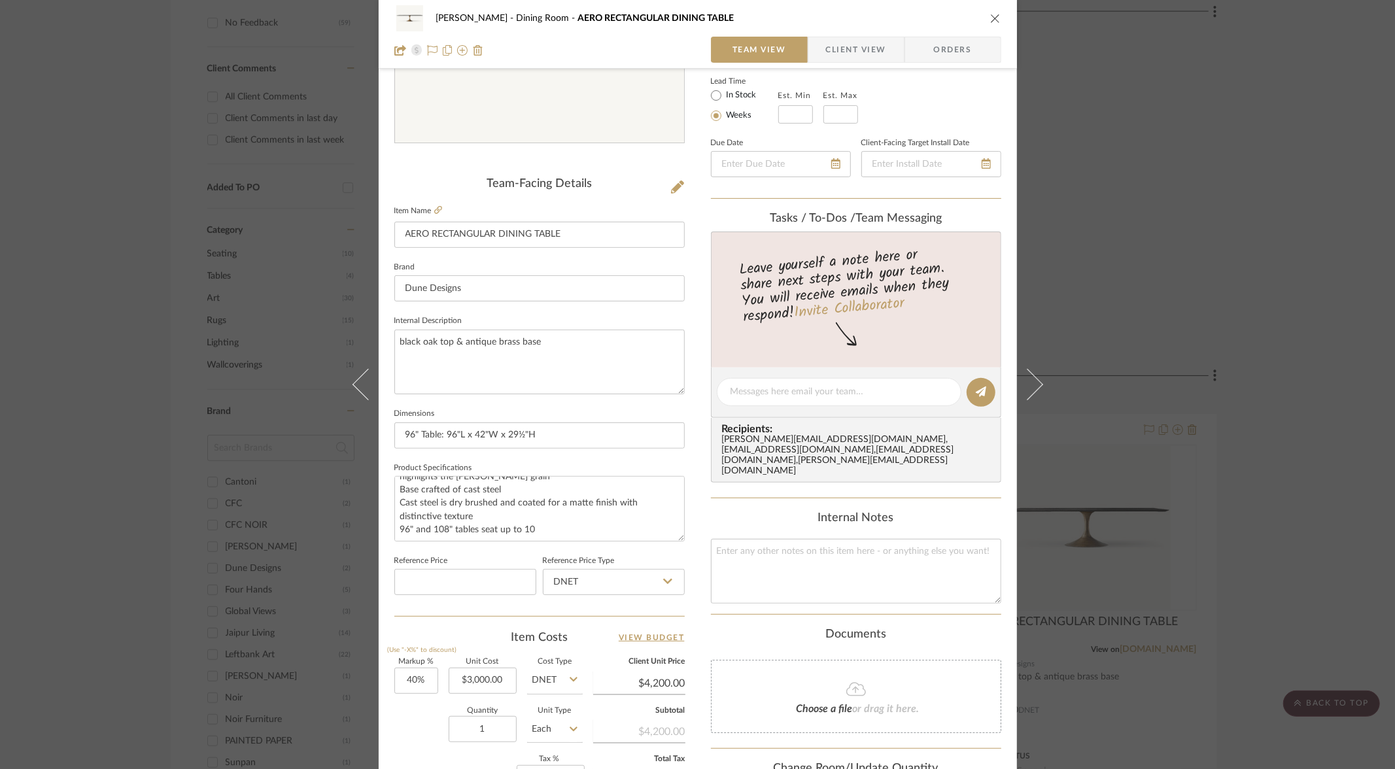
scroll to position [446, 0]
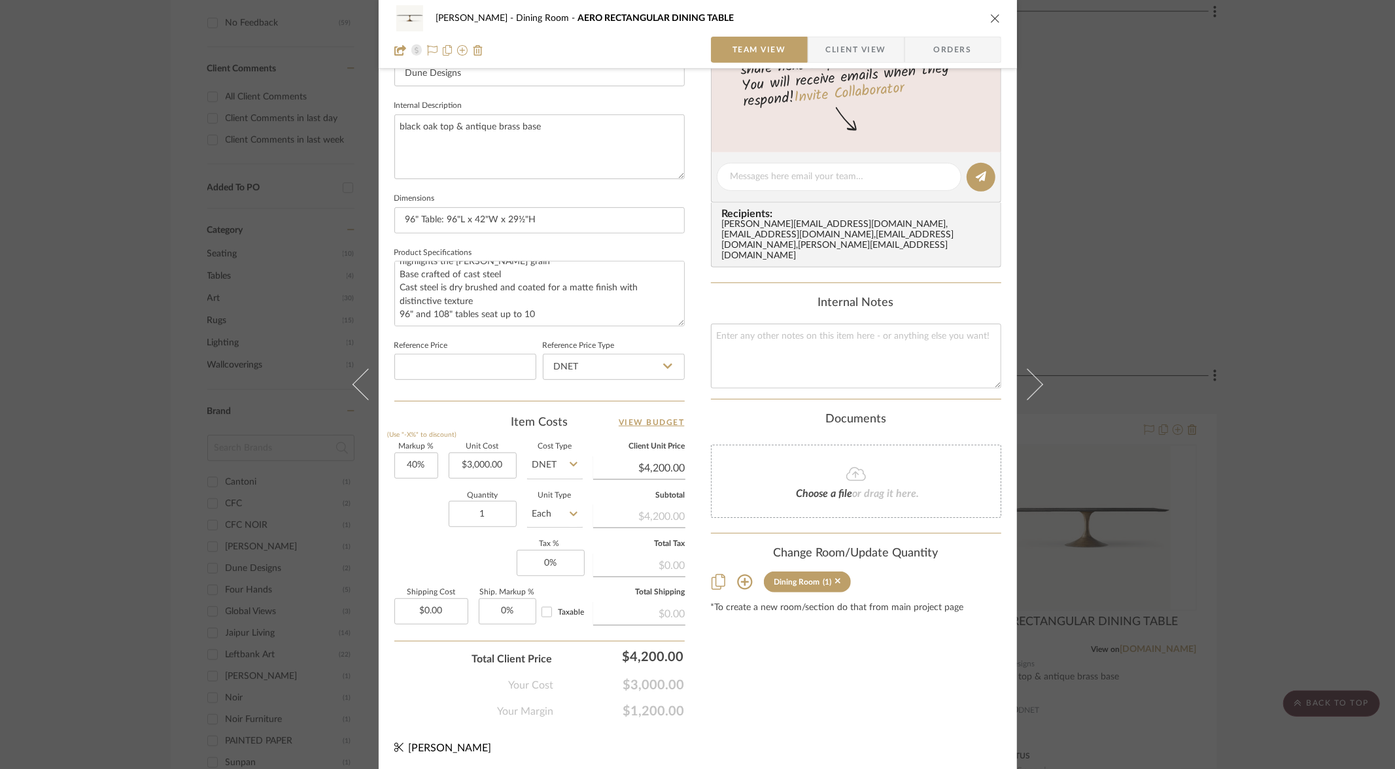
click at [811, 642] on div "Content here copies to Client View - confirm visibility there. Show in Client D…" at bounding box center [856, 181] width 290 height 1077
click at [557, 557] on input "0" at bounding box center [551, 563] width 68 height 26
type input "0%"
click at [408, 608] on input "0.00" at bounding box center [431, 612] width 74 height 26
paste input "8.25"
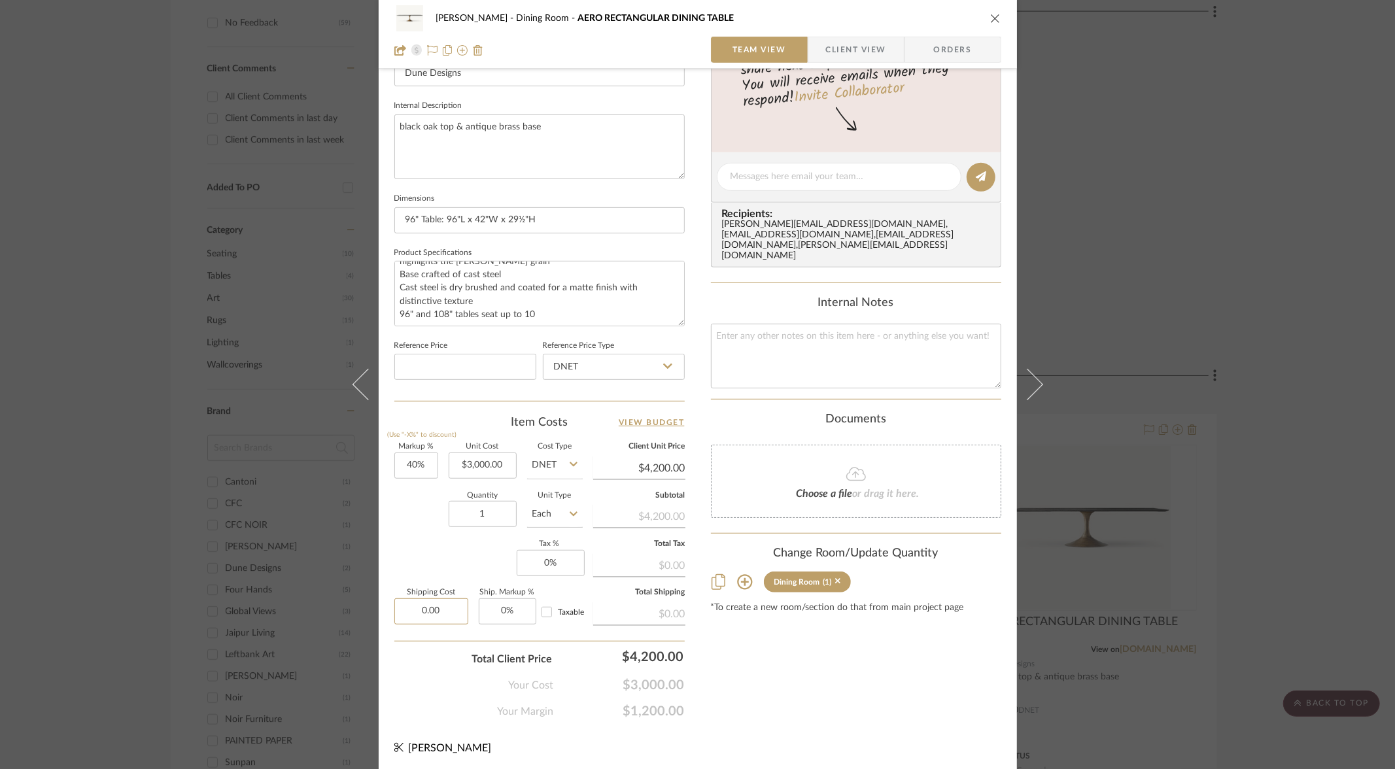
type input "8.25"
click at [415, 614] on input "8.25" at bounding box center [431, 612] width 74 height 26
type input "0"
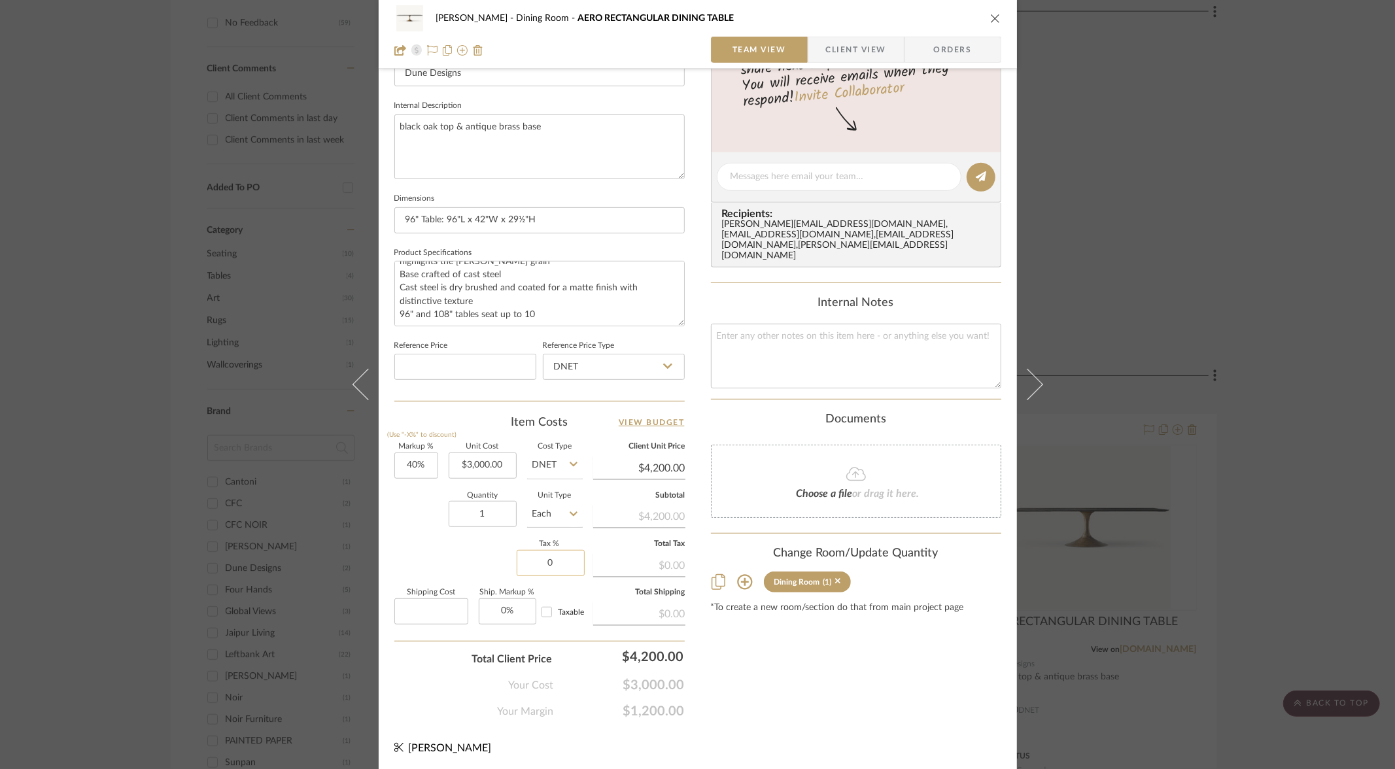
click at [532, 565] on input "0" at bounding box center [551, 563] width 68 height 26
type input "$0.00"
paste input "8.25"
type input "8.25%"
click at [452, 548] on div "Markup % (Use "-X%" to discount) 40% Unit Cost $3,000.00 Cost Type DNET Client …" at bounding box center [539, 539] width 290 height 191
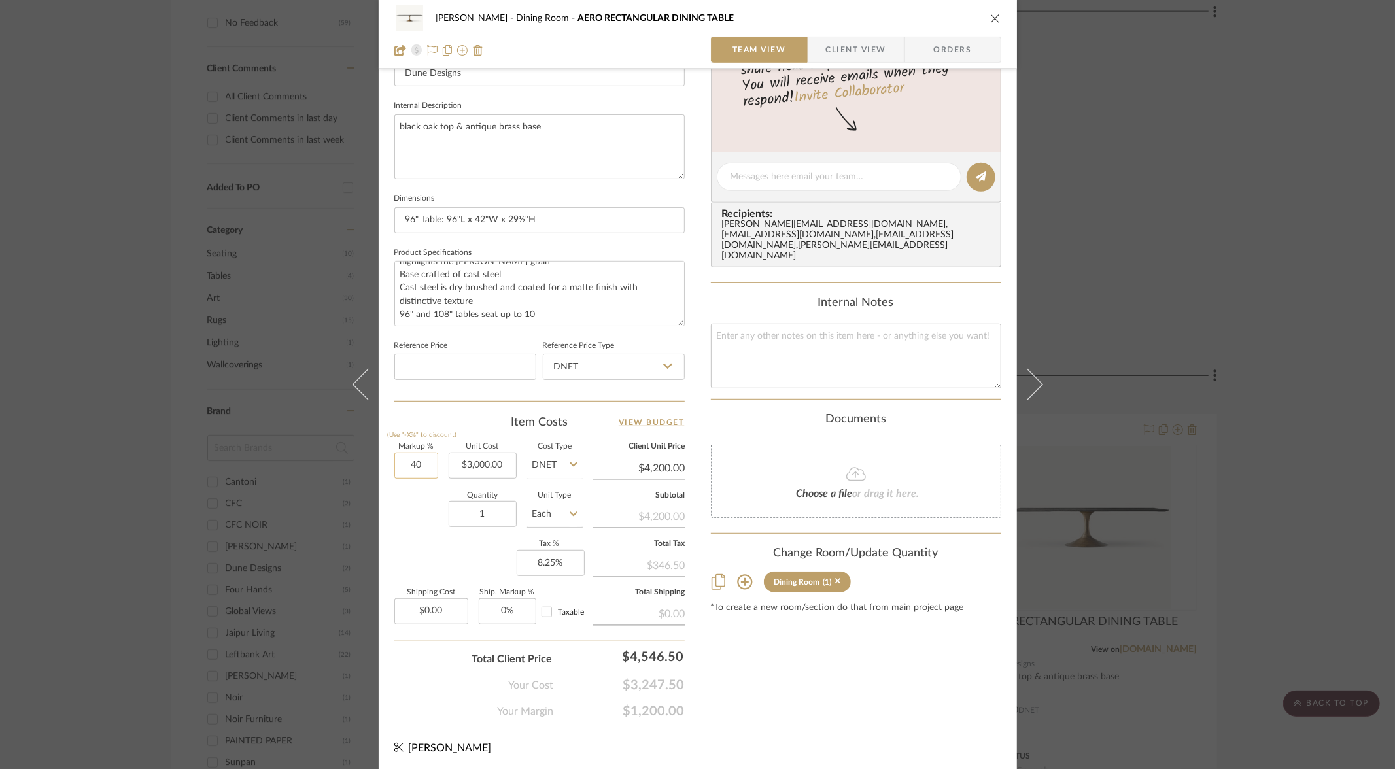
click at [407, 468] on input "40" at bounding box center [416, 466] width 44 height 26
type input "30%"
type input "3000.00"
type input "$3,900.00"
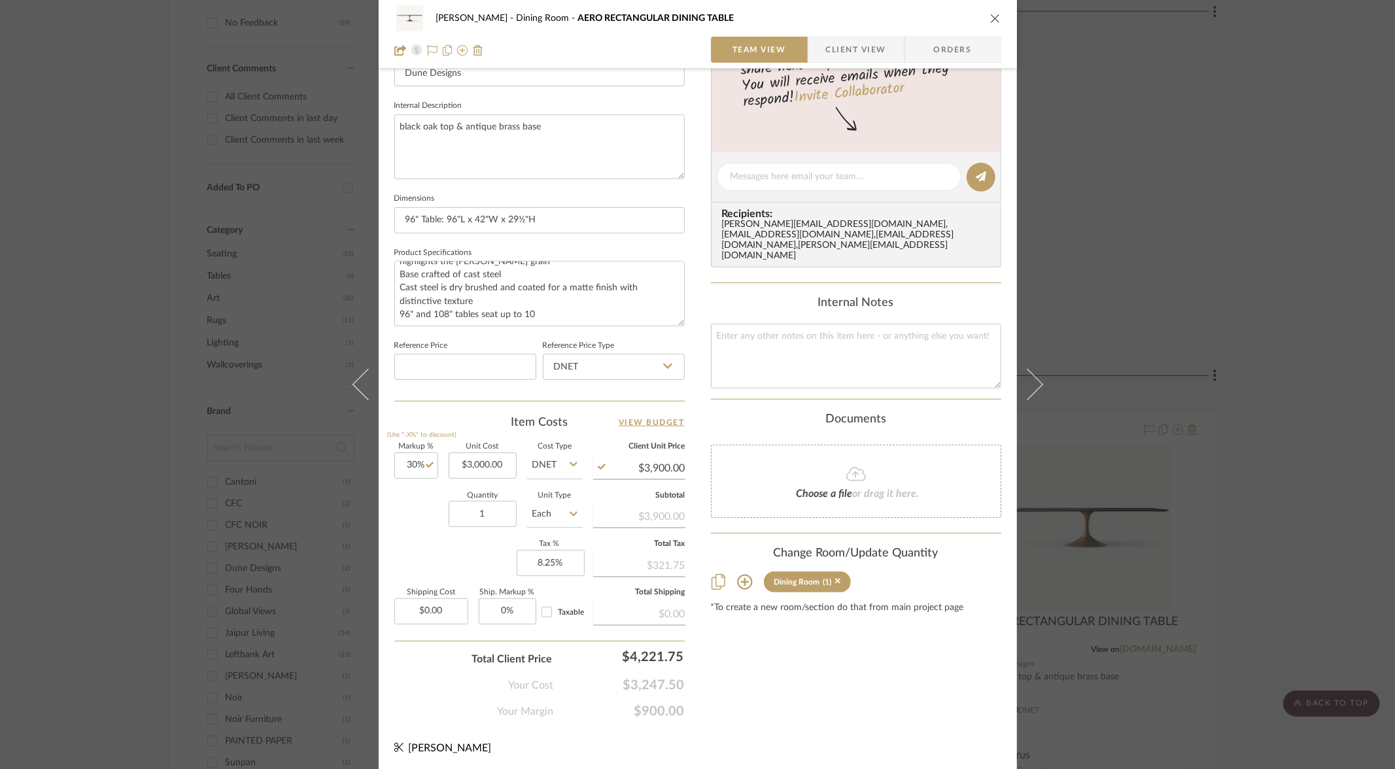
click at [418, 516] on div "Quantity 1 Unit Type Each" at bounding box center [488, 516] width 188 height 46
click at [474, 462] on input "3000.00" at bounding box center [483, 466] width 68 height 26
type input "$2,750.00"
type input "$3,575.00"
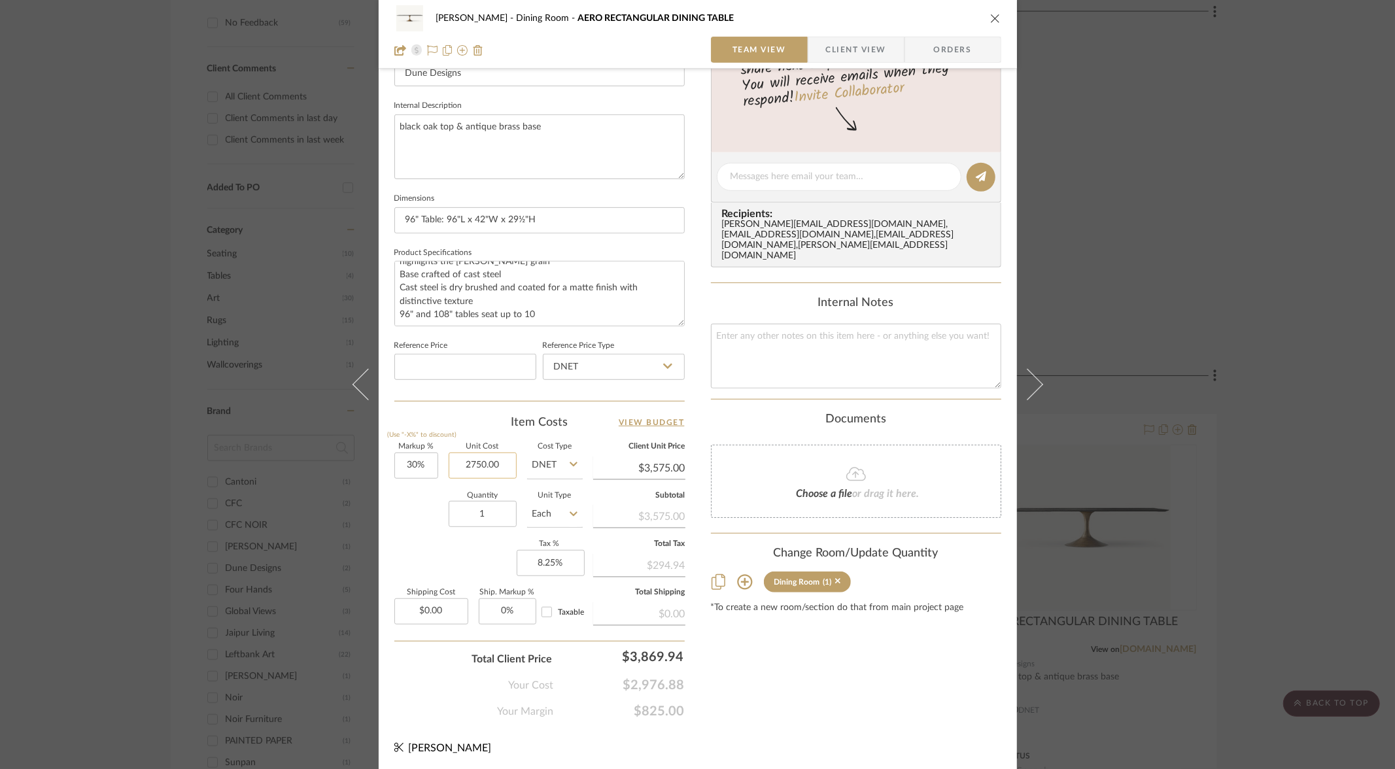
click at [476, 463] on input "2750.00" at bounding box center [483, 466] width 68 height 26
type input "$3,000.00"
type input "$3,900.00"
click at [433, 534] on div "Quantity 1 Unit Type Each" at bounding box center [488, 516] width 188 height 46
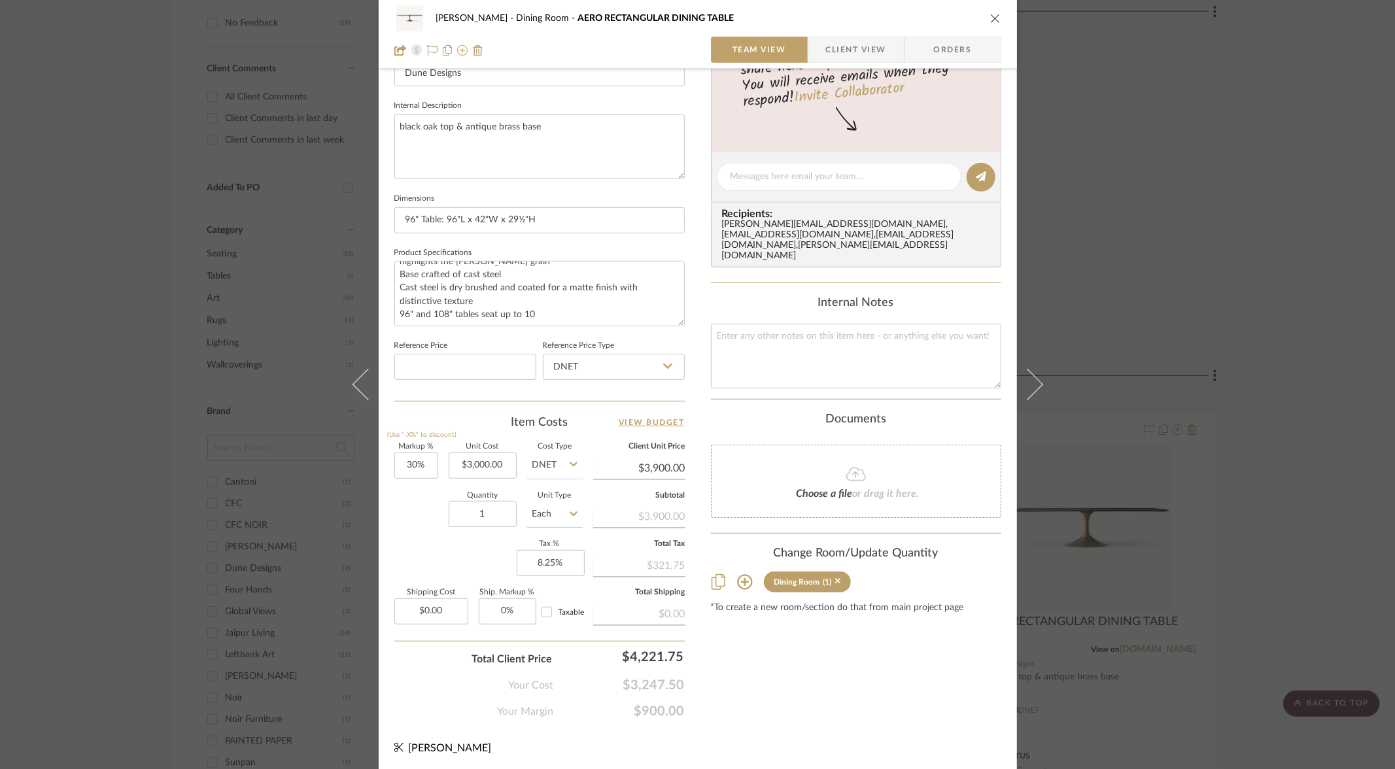
click at [767, 642] on div "Content here copies to Client View - confirm visibility there. Show in Client D…" at bounding box center [856, 181] width 290 height 1077
click at [869, 642] on div "Content here copies to Client View - confirm visibility there. Show in Client D…" at bounding box center [856, 181] width 290 height 1077
click at [990, 16] on icon "close" at bounding box center [995, 18] width 10 height 10
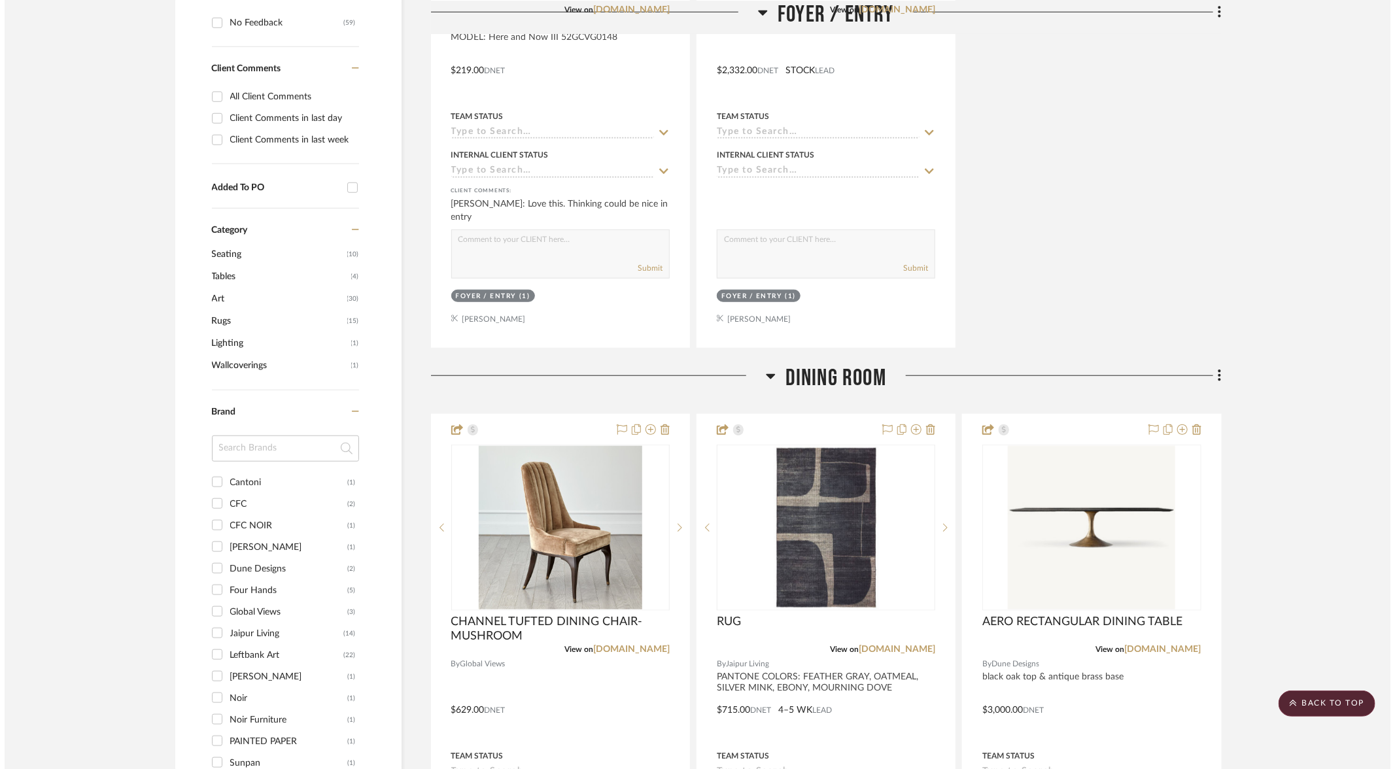
scroll to position [0, 0]
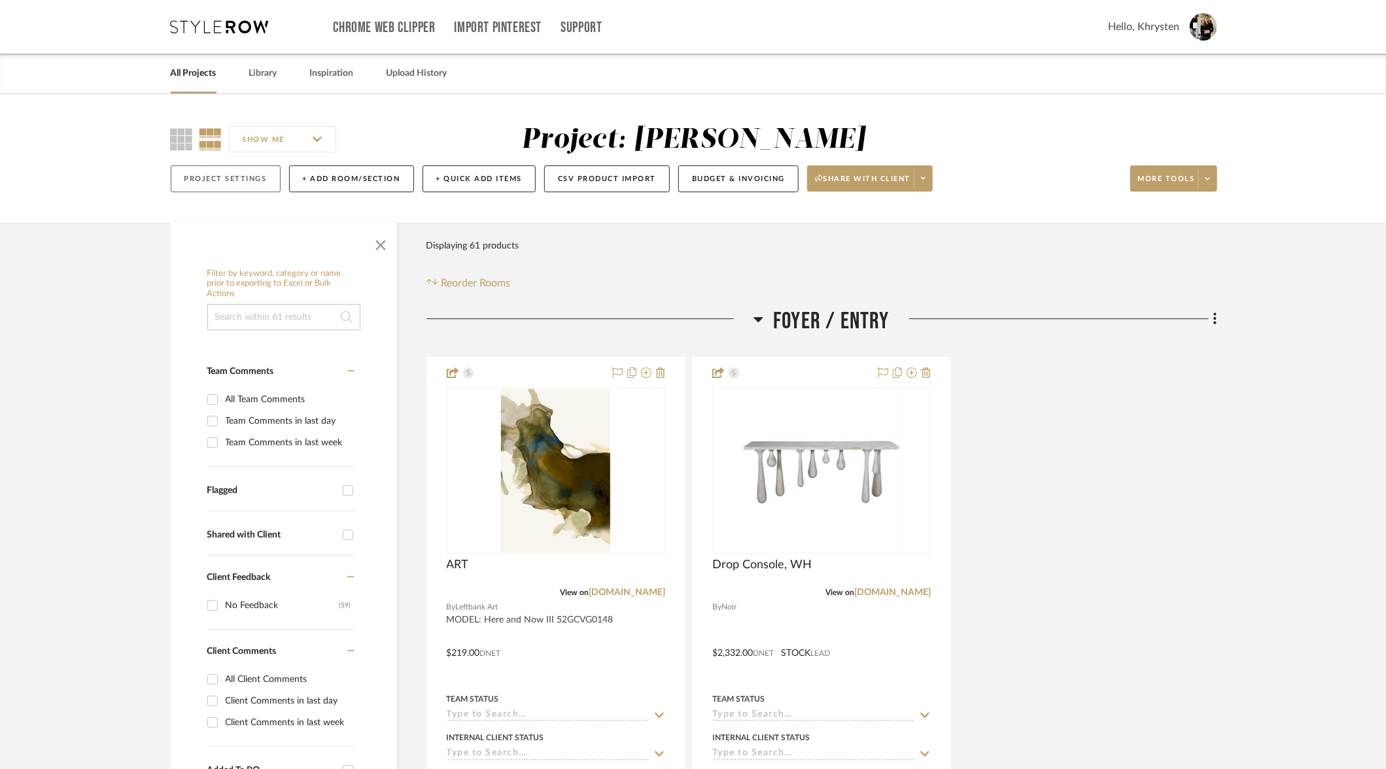
click at [220, 177] on button "Project Settings" at bounding box center [226, 179] width 110 height 27
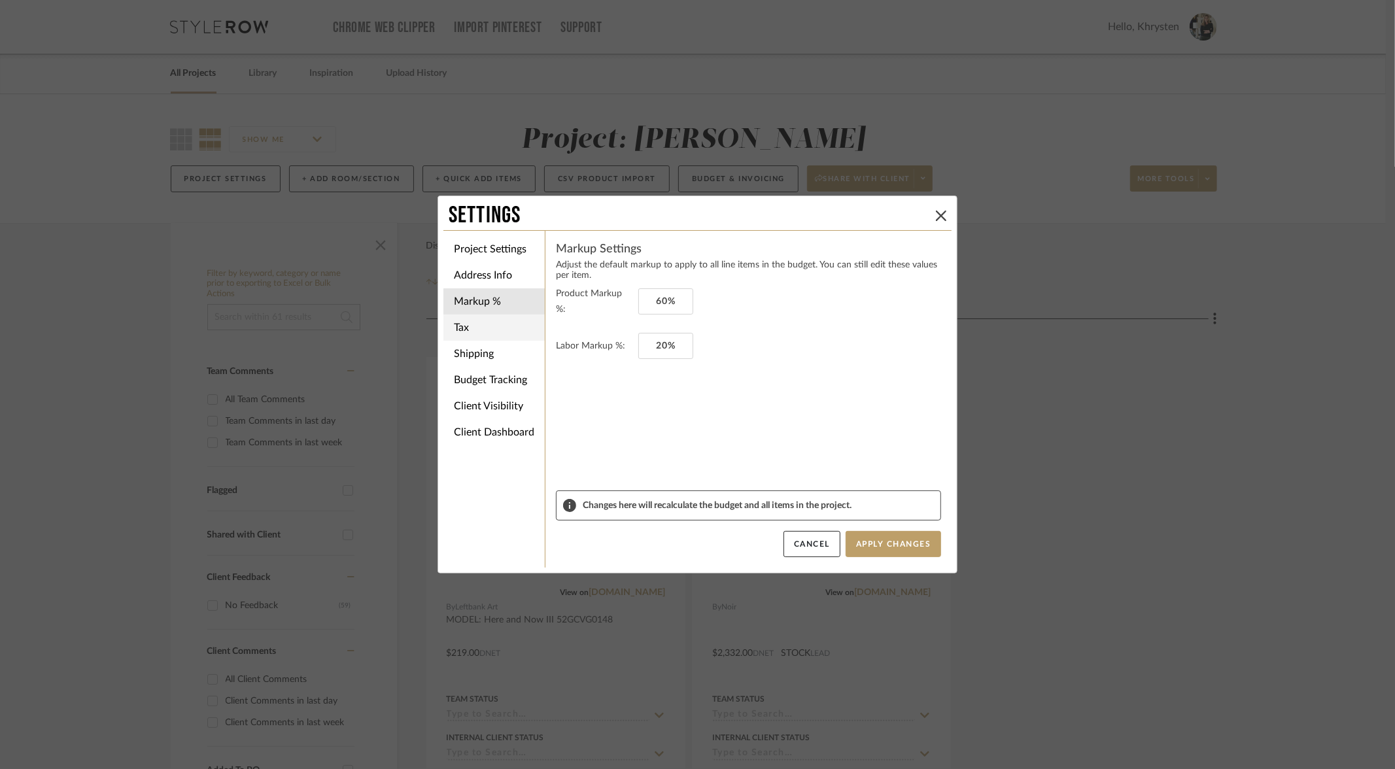
click at [459, 324] on li "Tax" at bounding box center [494, 328] width 101 height 26
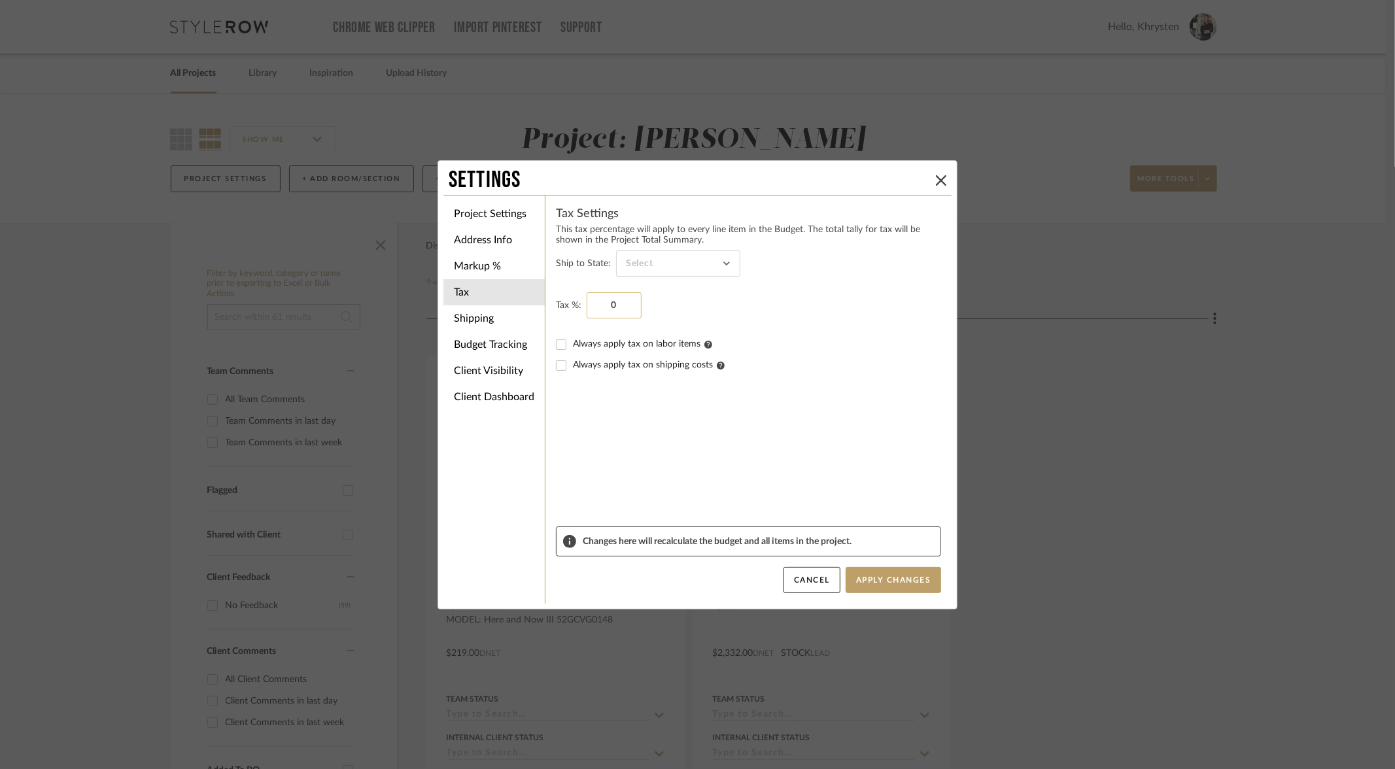
click at [599, 307] on input "0" at bounding box center [614, 305] width 55 height 26
type input "8.25%"
click at [665, 263] on input at bounding box center [678, 264] width 124 height 26
click at [657, 401] on span "[US_STATE]" at bounding box center [673, 401] width 99 height 11
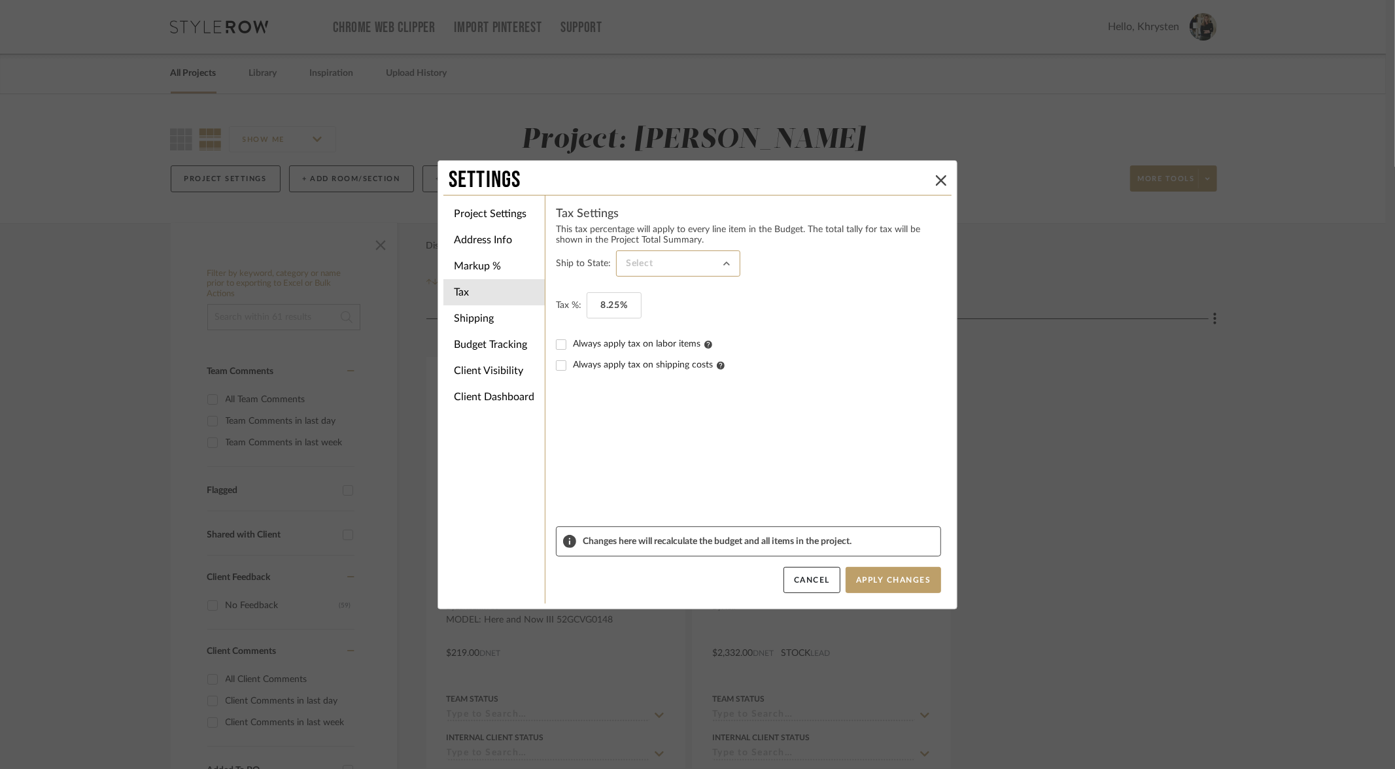
type input "[US_STATE]"
click at [877, 580] on button "Apply Changes" at bounding box center [894, 580] width 96 height 26
click at [894, 575] on button "Apply Changes" at bounding box center [894, 580] width 96 height 26
click at [891, 580] on button "Apply Changes" at bounding box center [894, 580] width 96 height 26
